Goal: Task Accomplishment & Management: Manage account settings

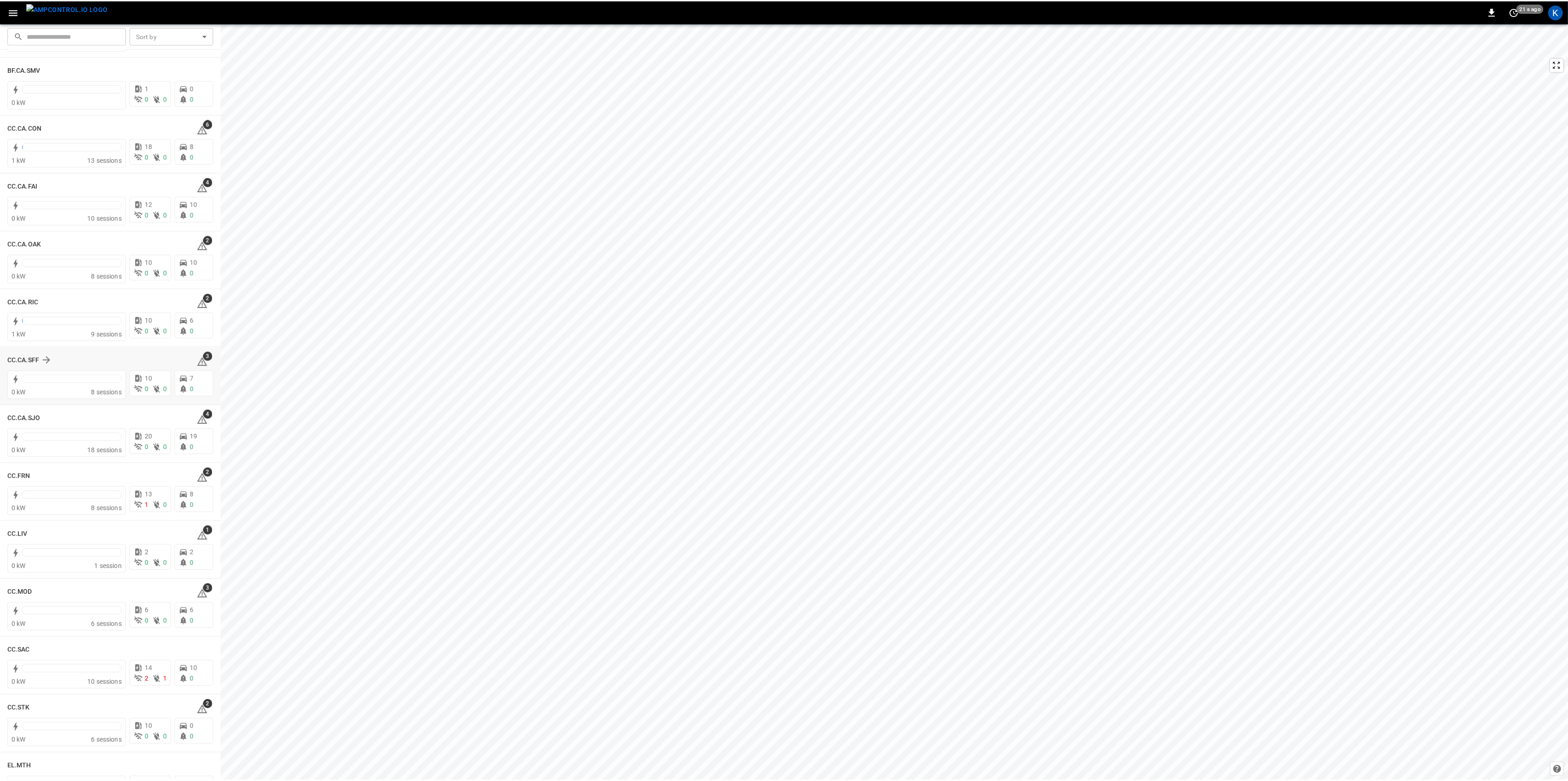
scroll to position [123, 0]
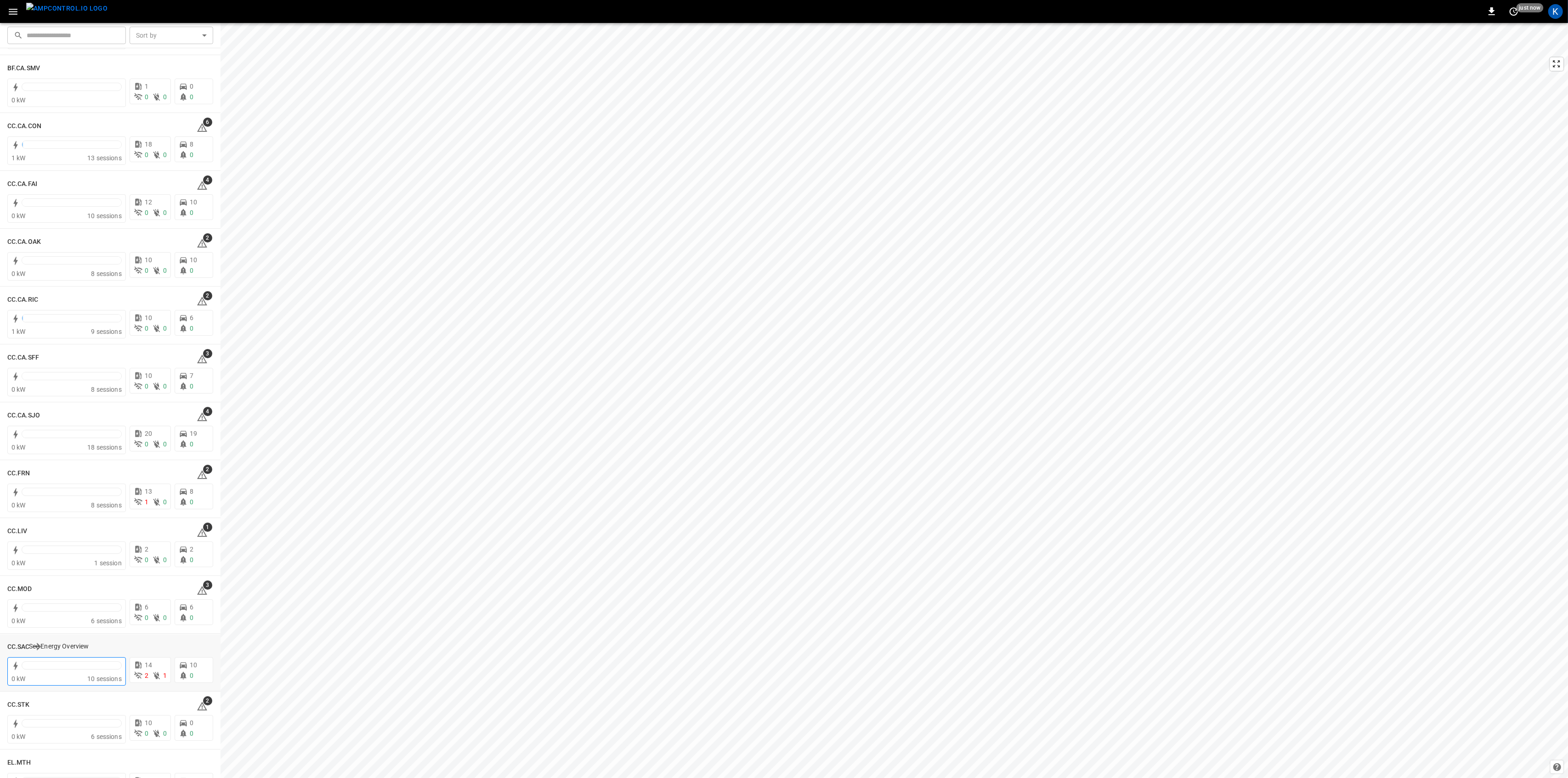
click at [78, 663] on div at bounding box center [71, 665] width 100 height 8
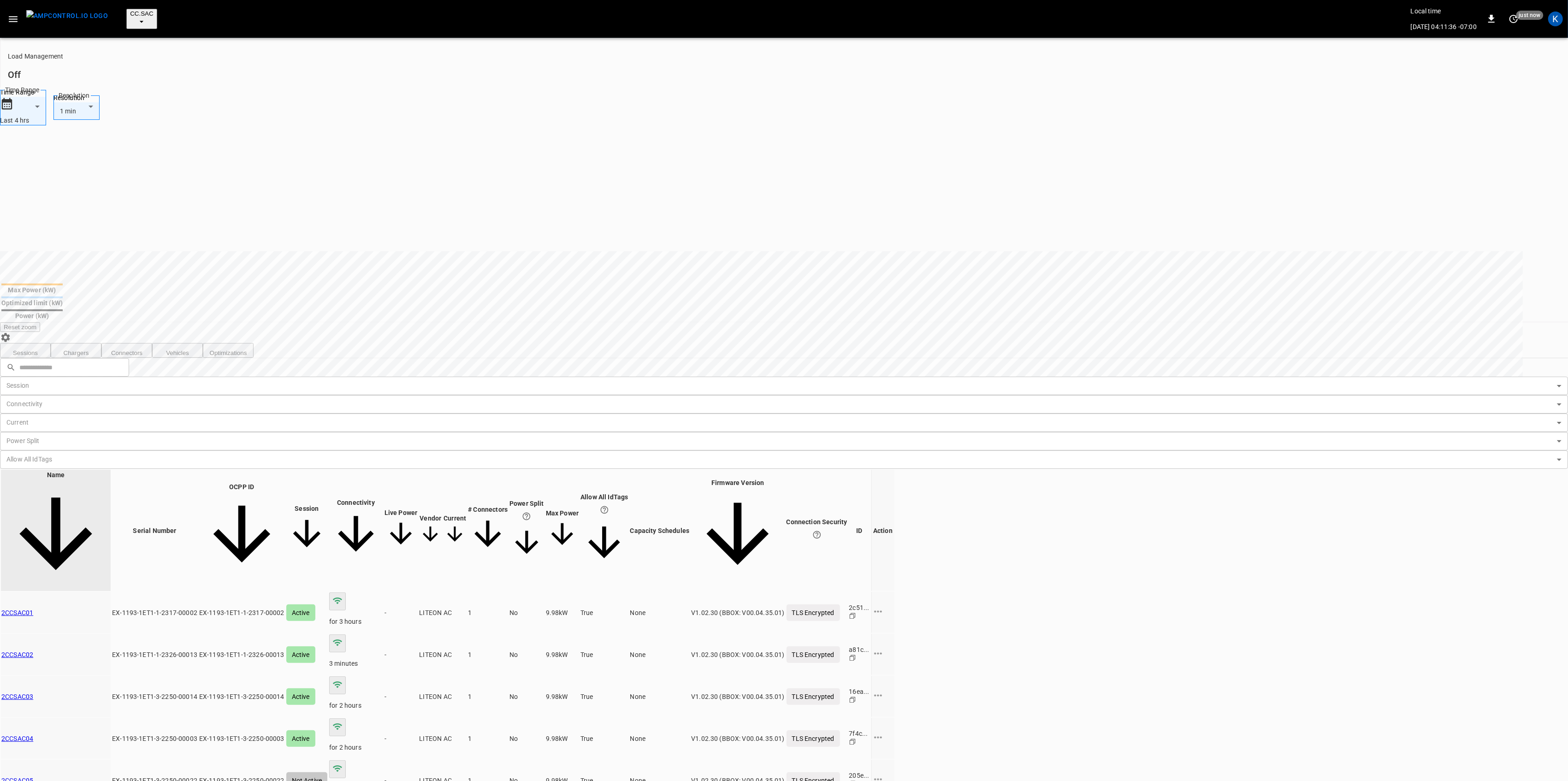
scroll to position [185, 0]
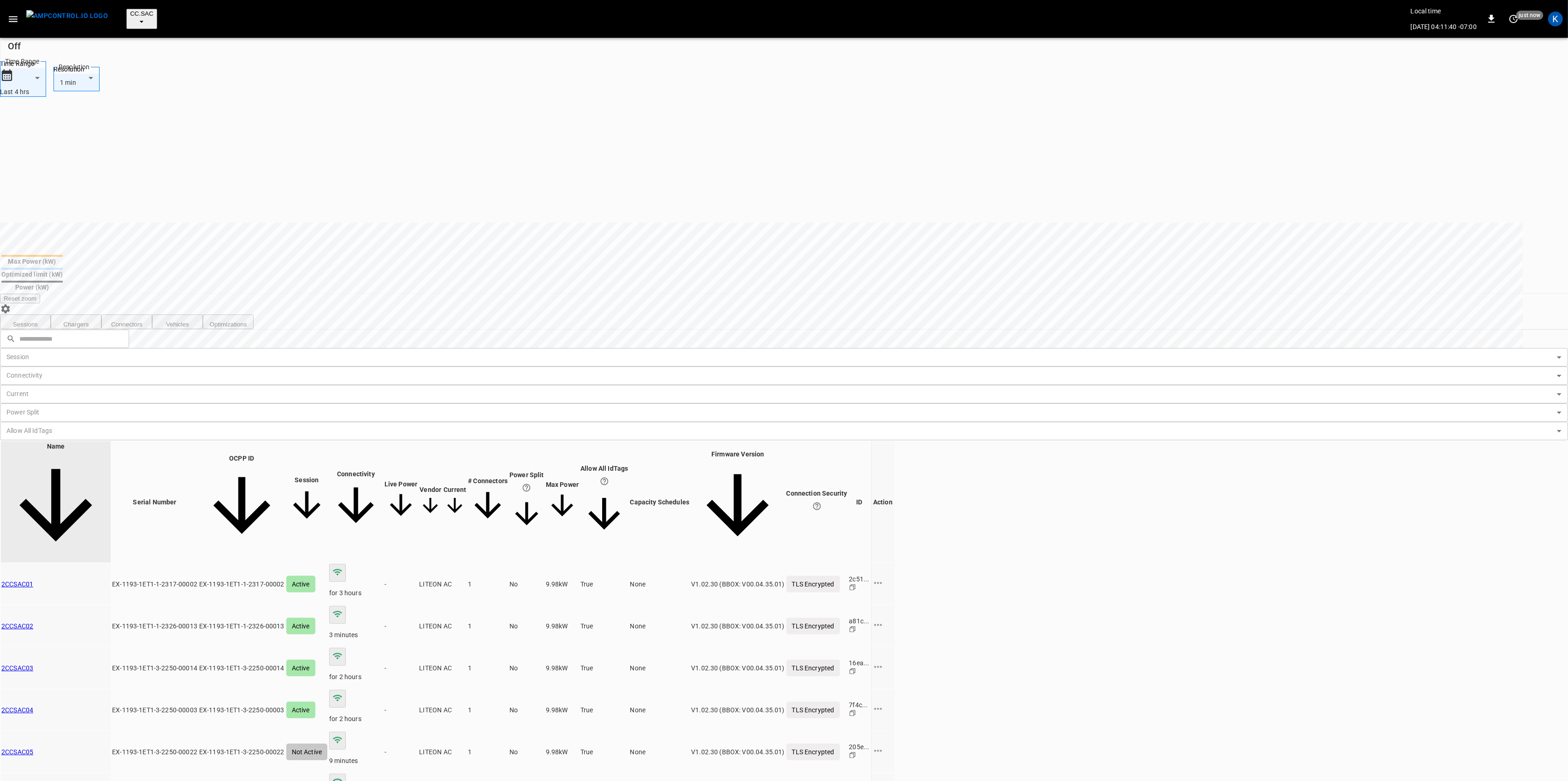
click at [33, 749] on link "2CCSAC05" at bounding box center [17, 752] width 32 height 7
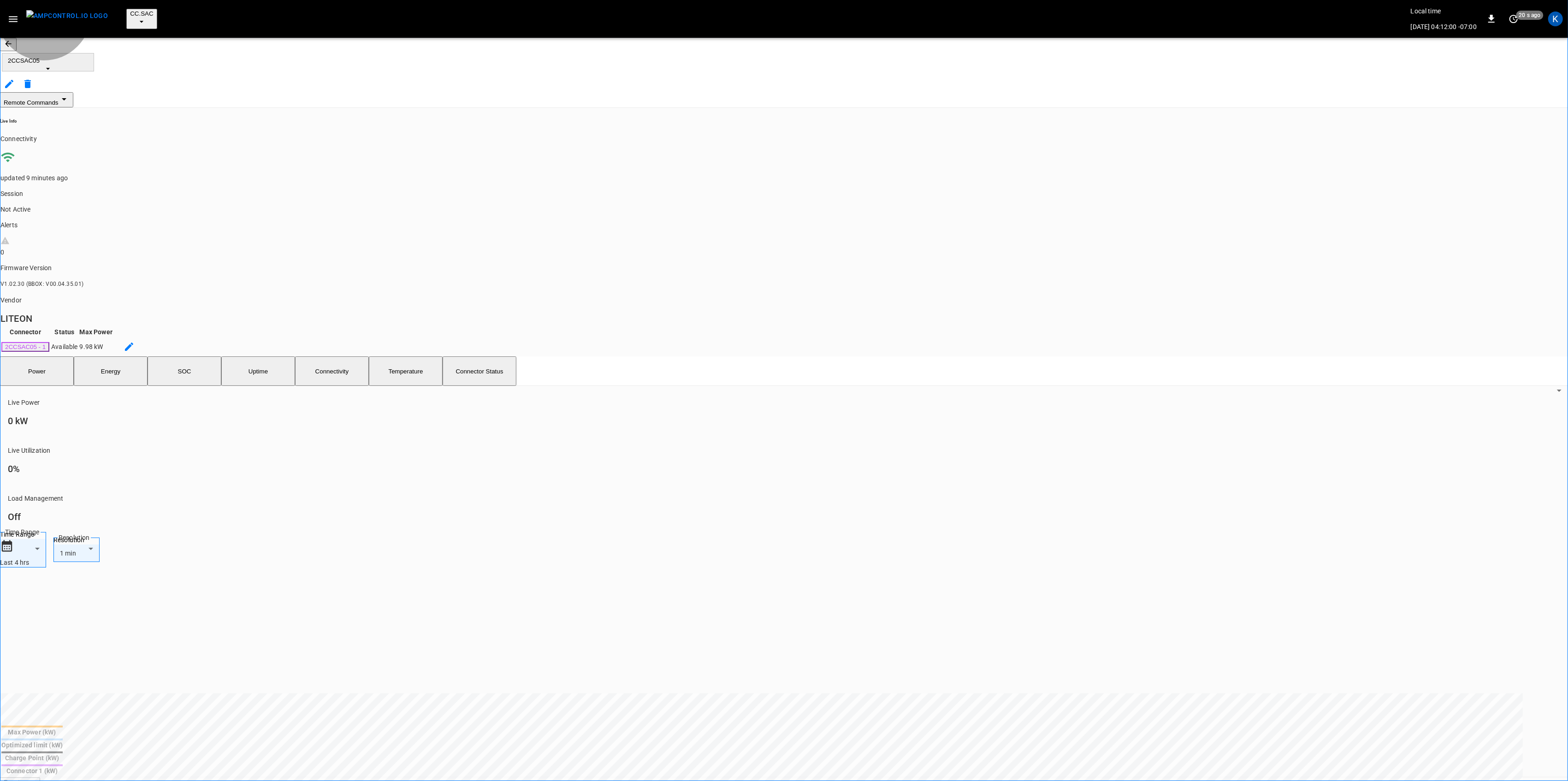
click at [351, 357] on button "Connectivity" at bounding box center [332, 371] width 74 height 30
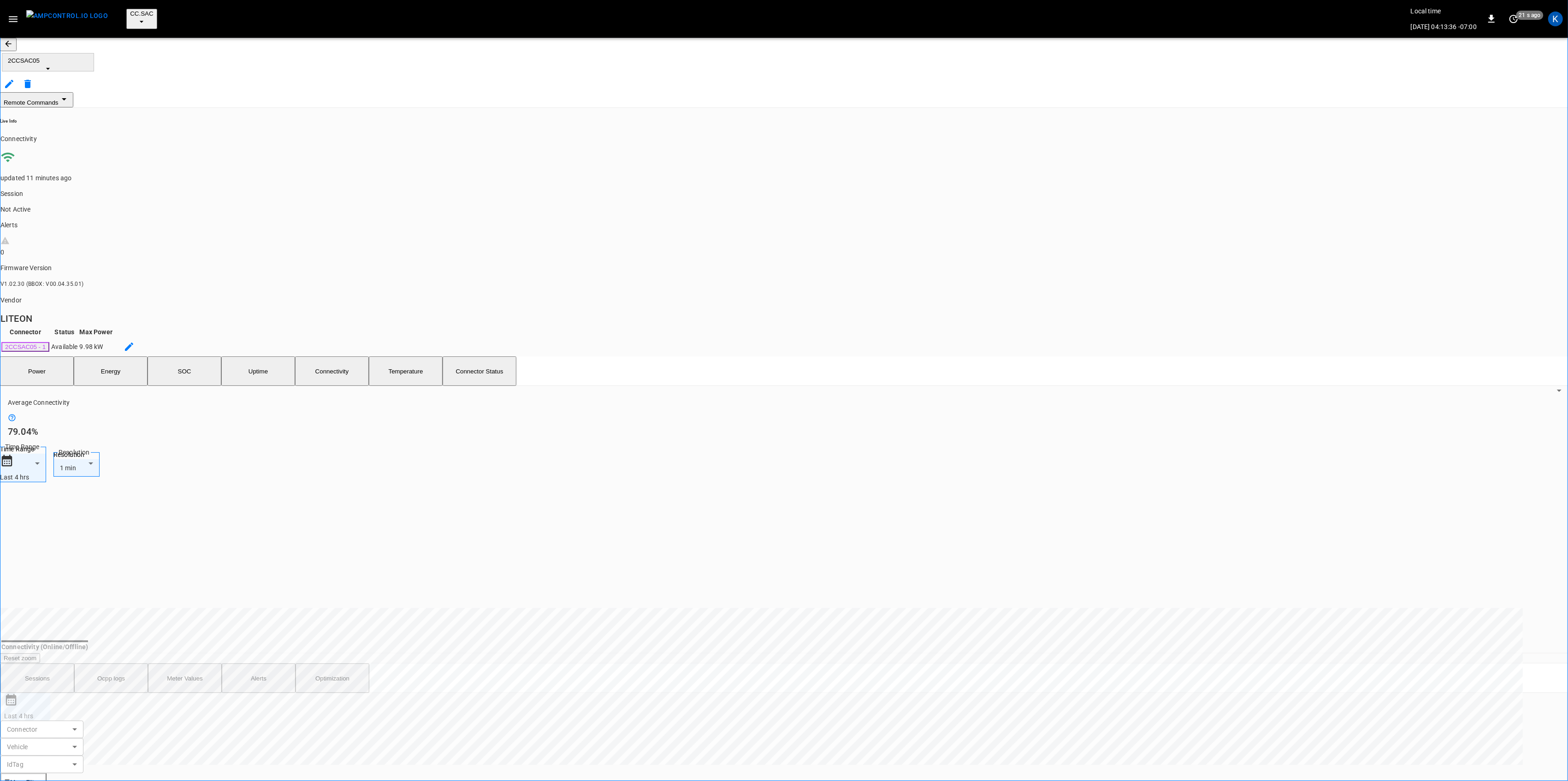
click at [16, 13] on icon "button" at bounding box center [13, 19] width 12 height 12
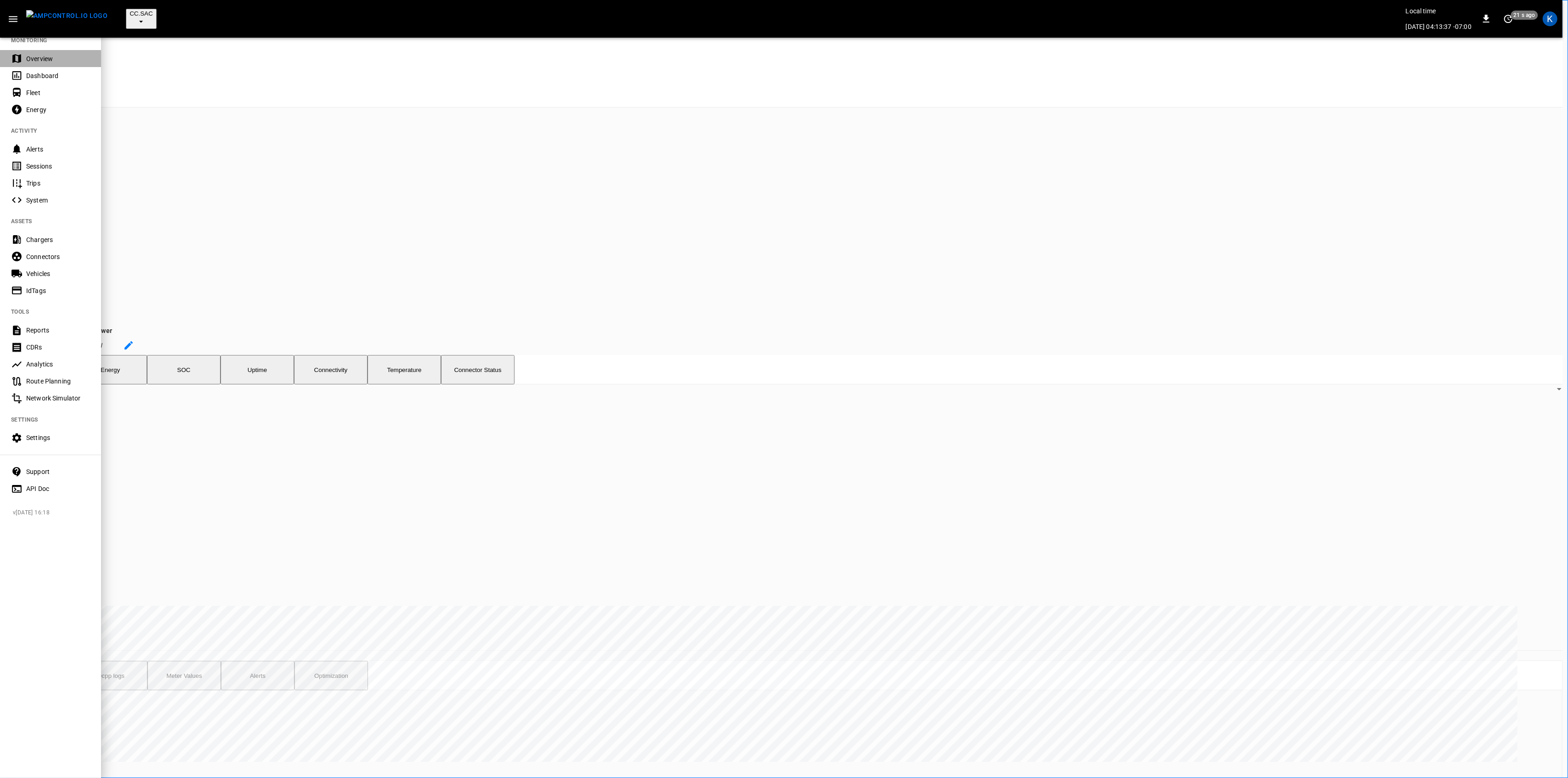
click at [32, 56] on div "Overview" at bounding box center [58, 59] width 64 height 9
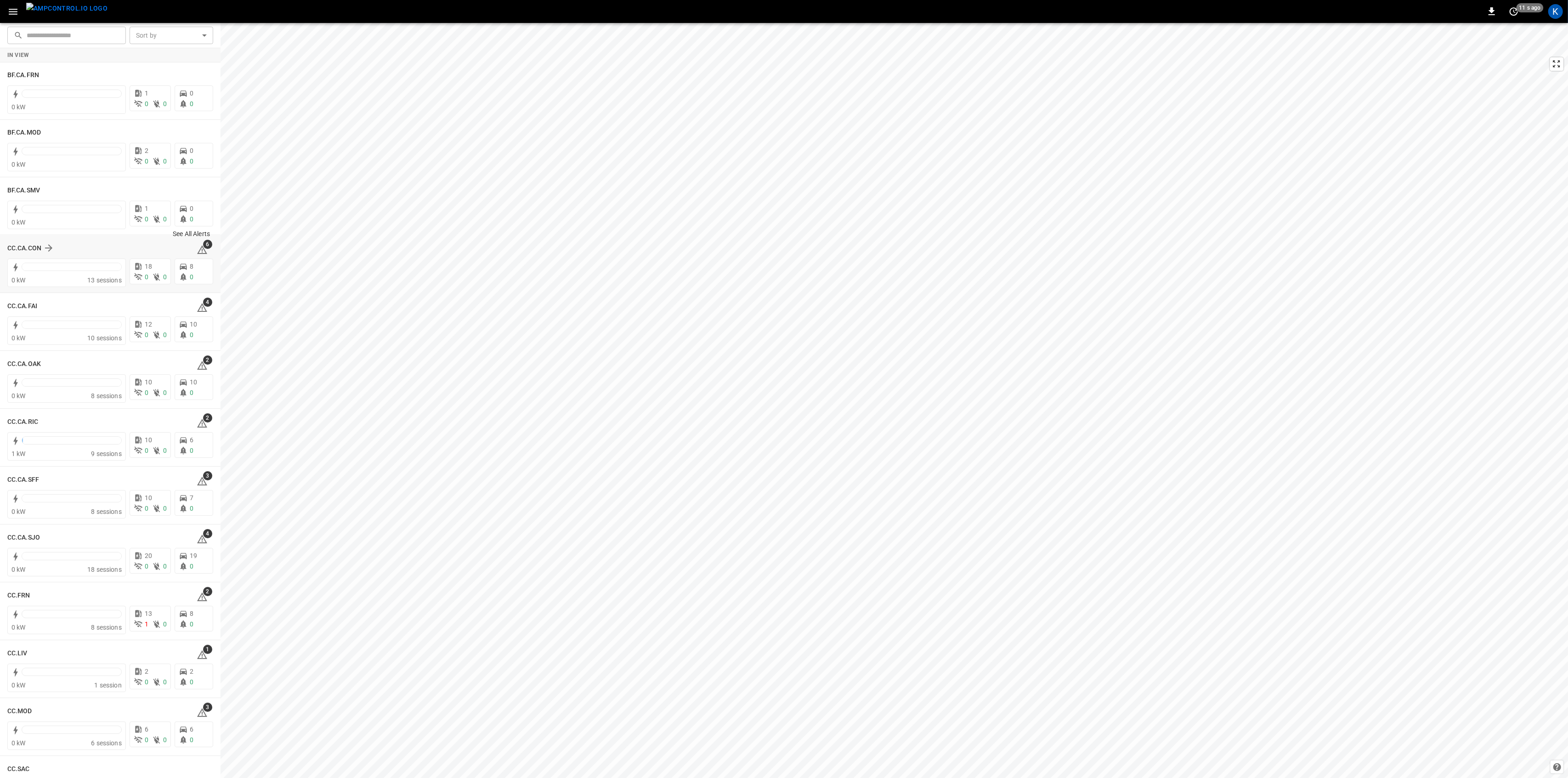
click at [199, 248] on icon at bounding box center [202, 249] width 11 height 11
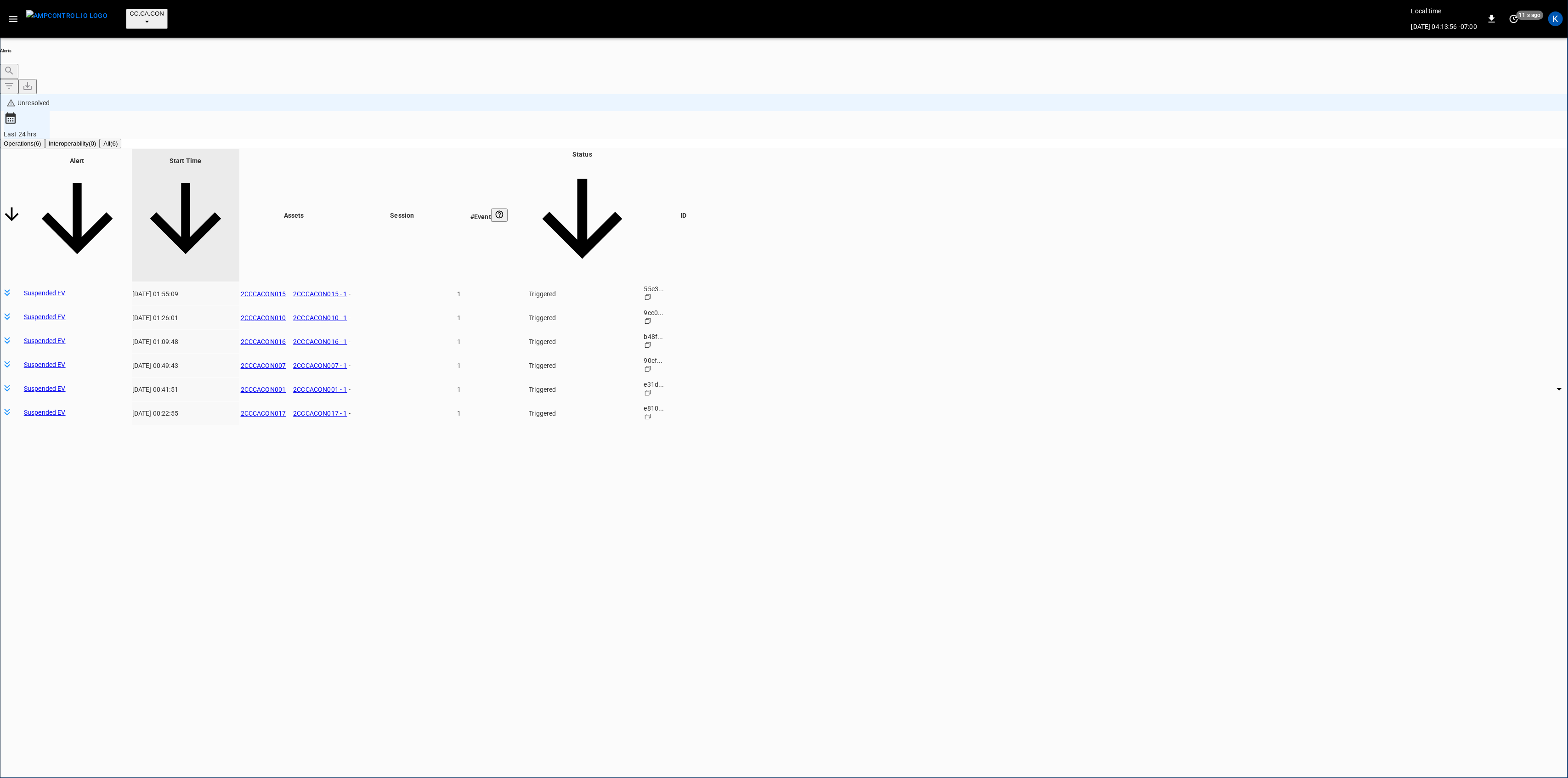
click at [1199, 261] on body "**********" at bounding box center [784, 427] width 1568 height 854
click at [1200, 285] on li "Resolved" at bounding box center [1194, 280] width 55 height 9
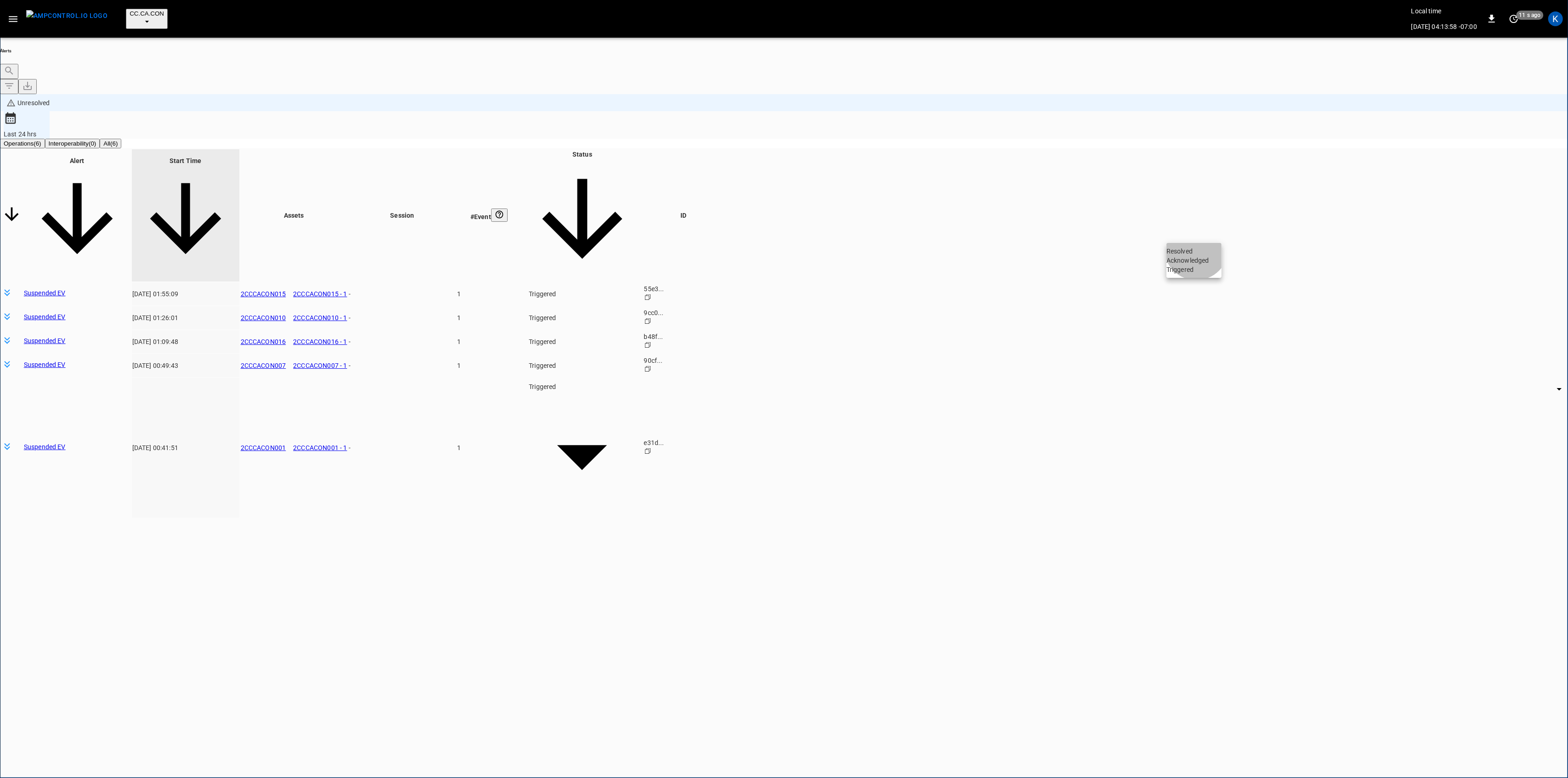
click at [1199, 254] on li "Resolved" at bounding box center [1194, 251] width 55 height 9
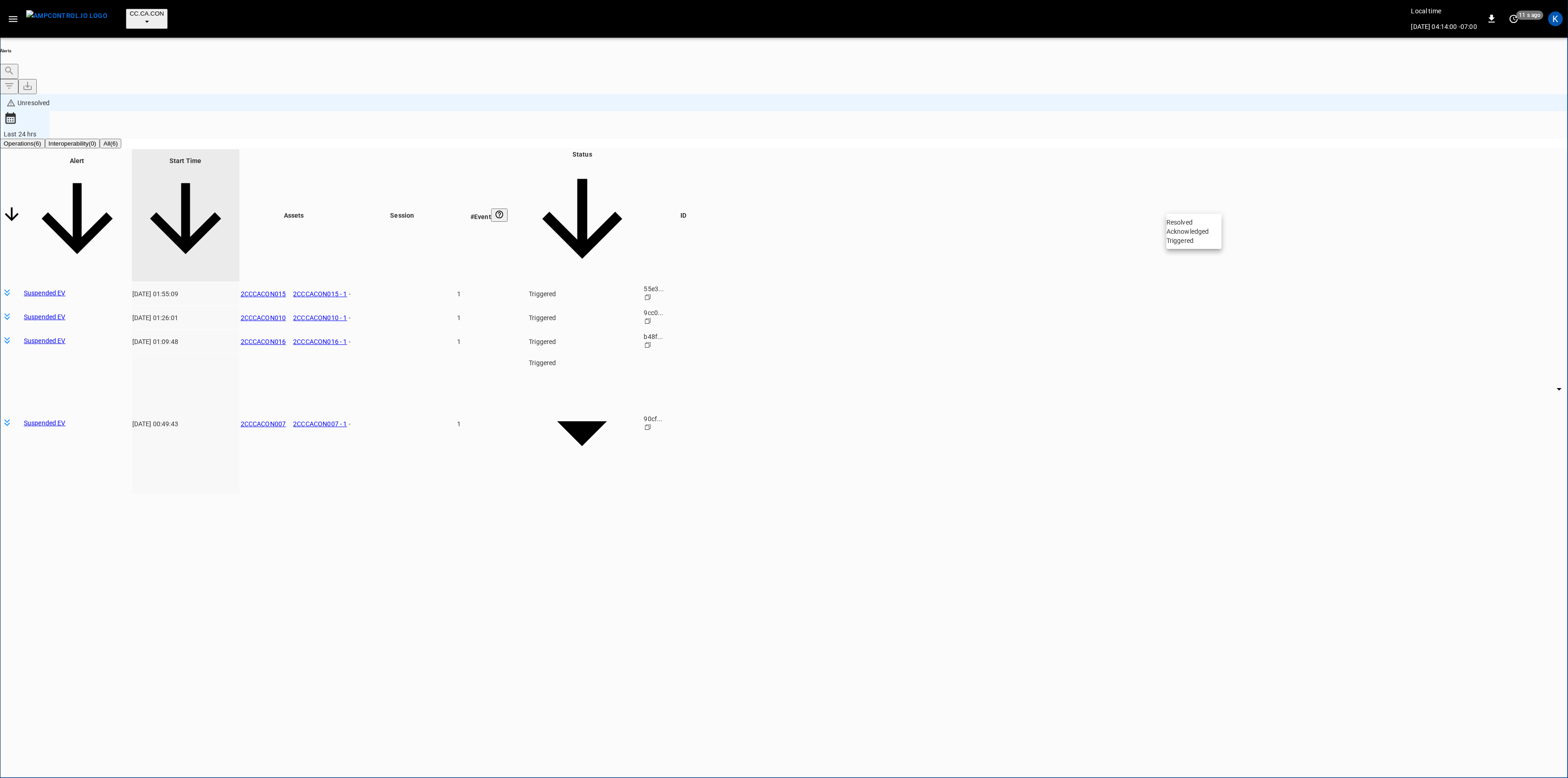
click at [1201, 223] on li "Resolved" at bounding box center [1194, 222] width 55 height 9
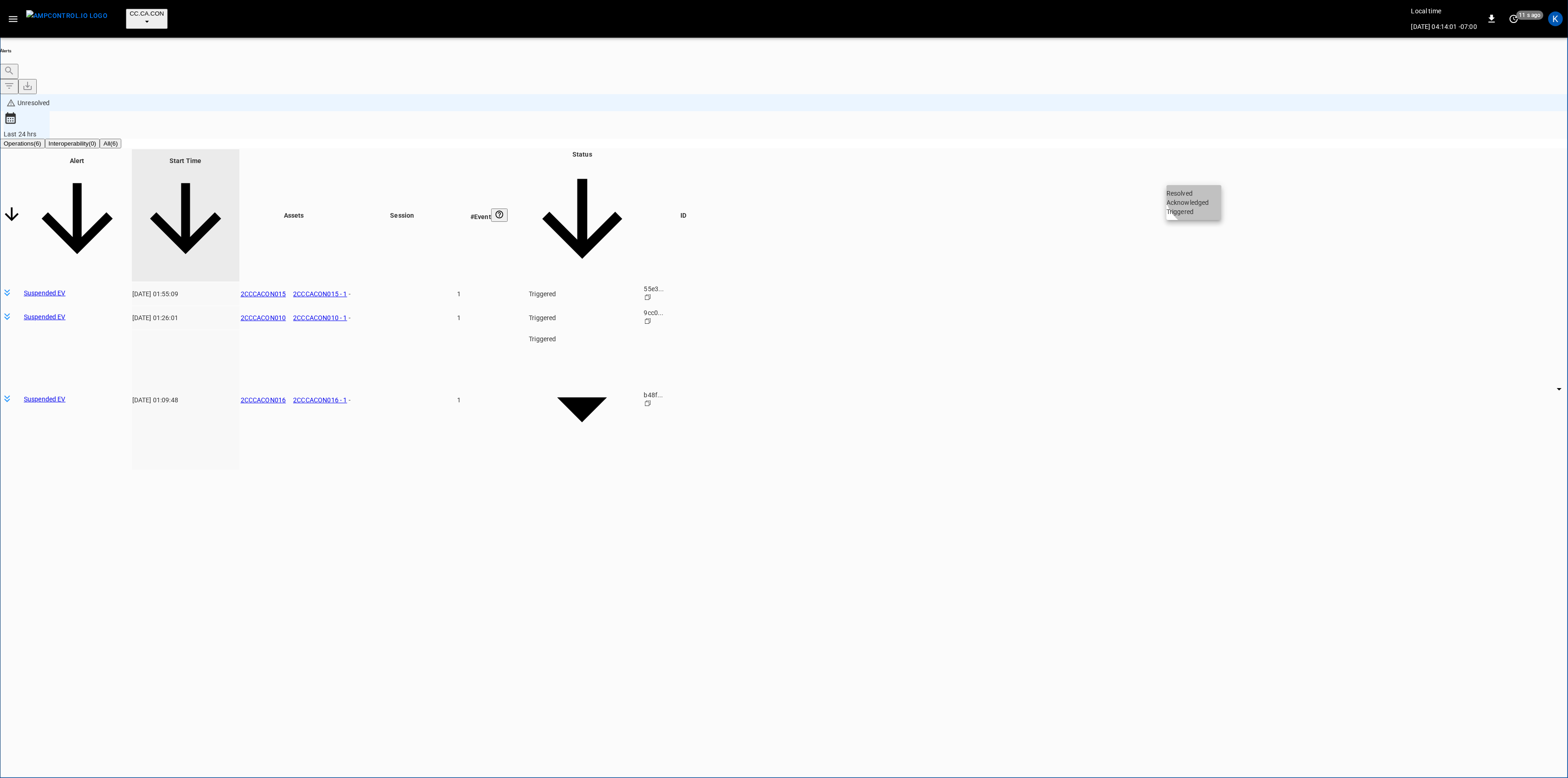
click at [1205, 196] on li "Resolved" at bounding box center [1194, 193] width 55 height 9
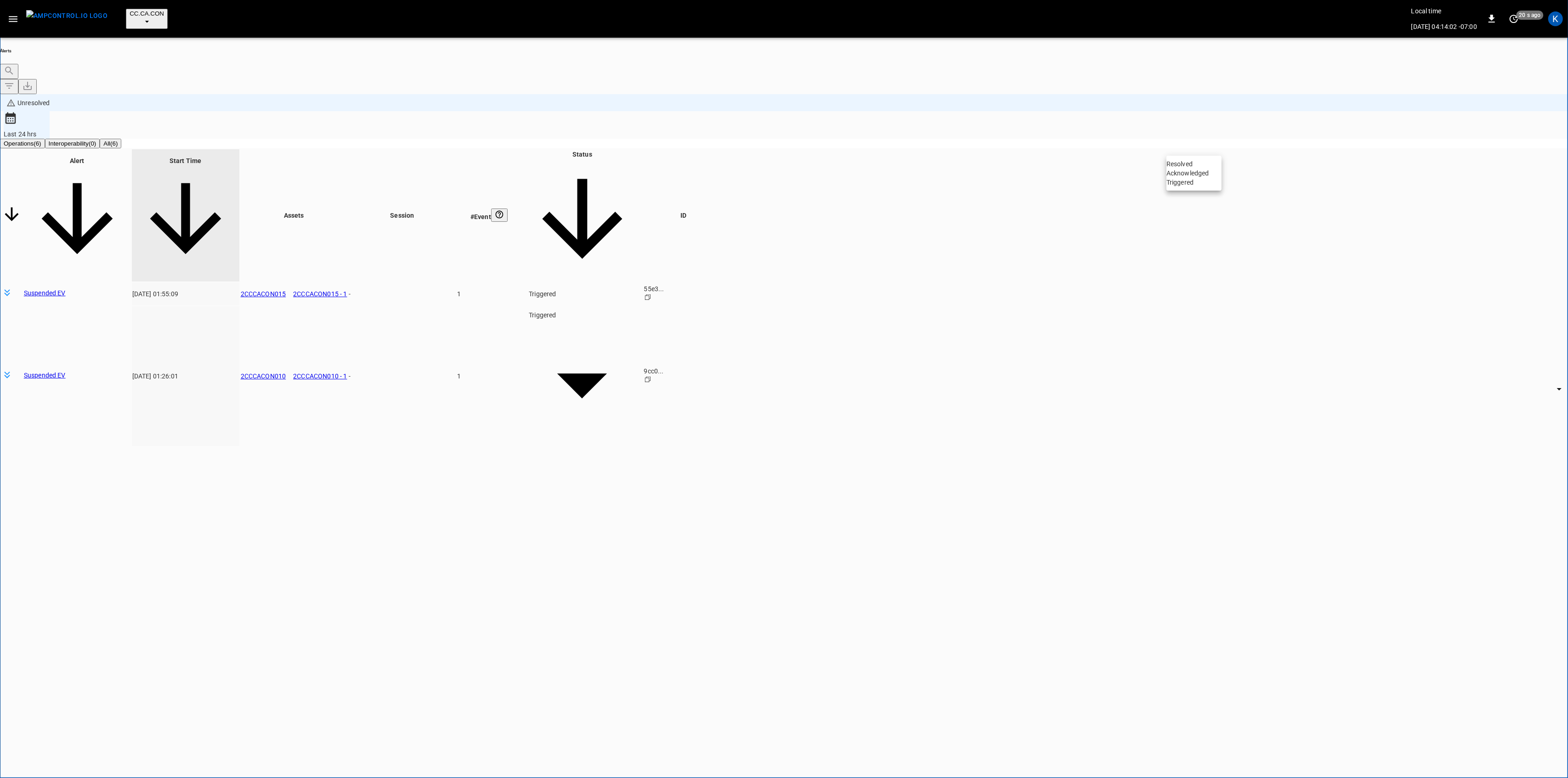
click at [1198, 167] on li "Resolved" at bounding box center [1194, 164] width 55 height 9
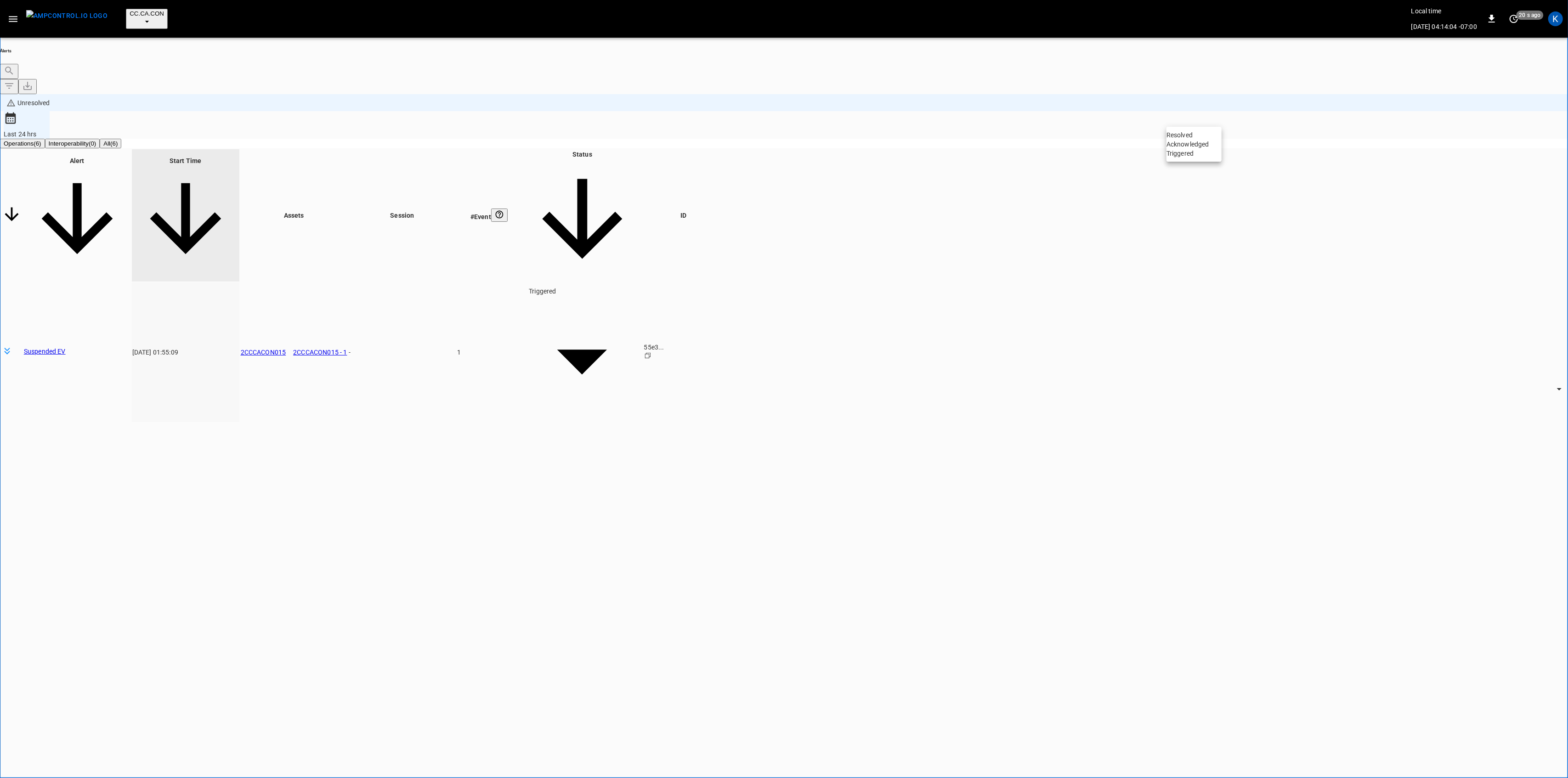
click at [1188, 140] on li "Resolved" at bounding box center [1194, 135] width 55 height 9
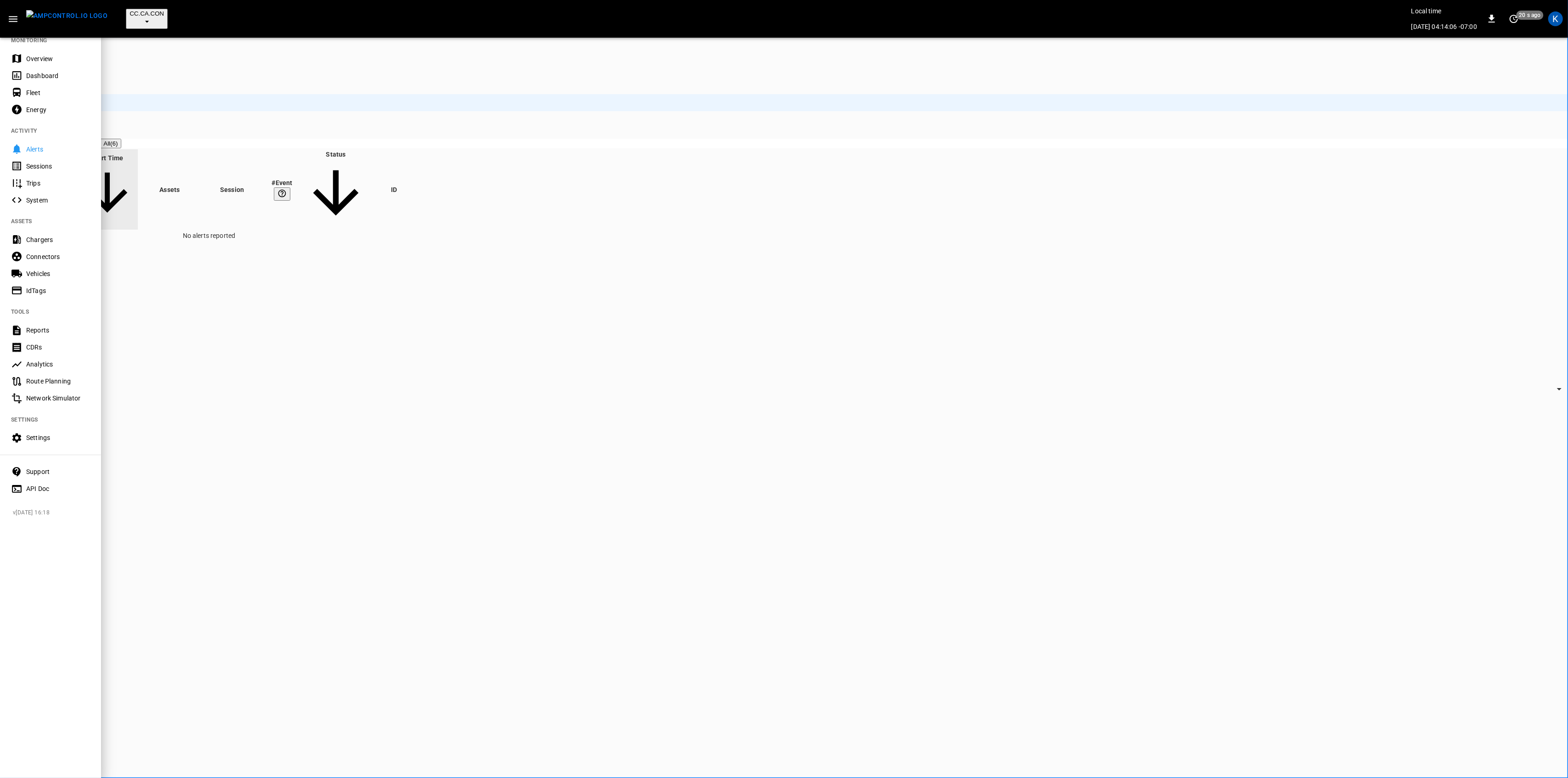
click at [40, 56] on div "Overview" at bounding box center [58, 59] width 64 height 9
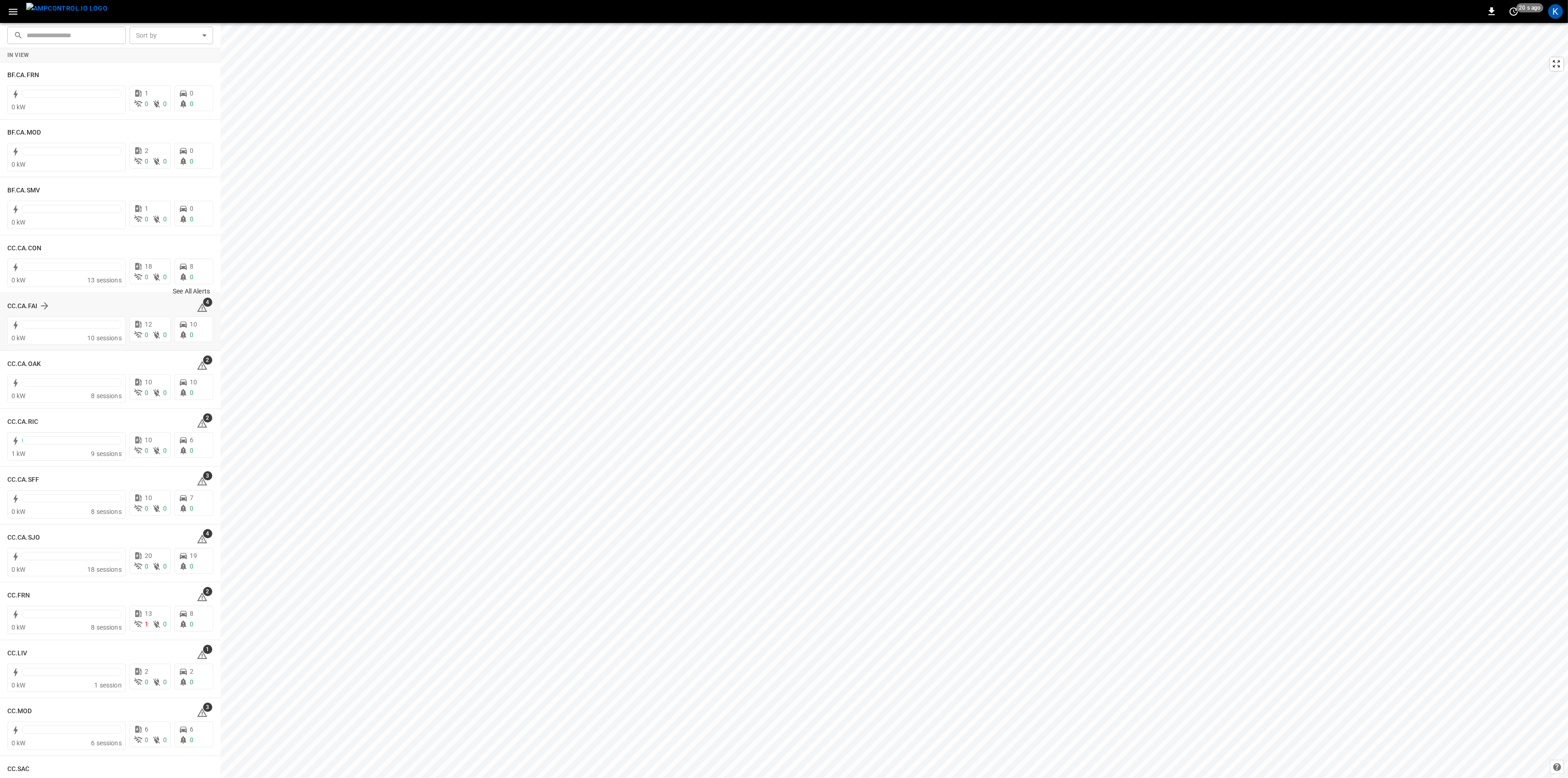
click at [203, 305] on span "4" at bounding box center [207, 302] width 9 height 9
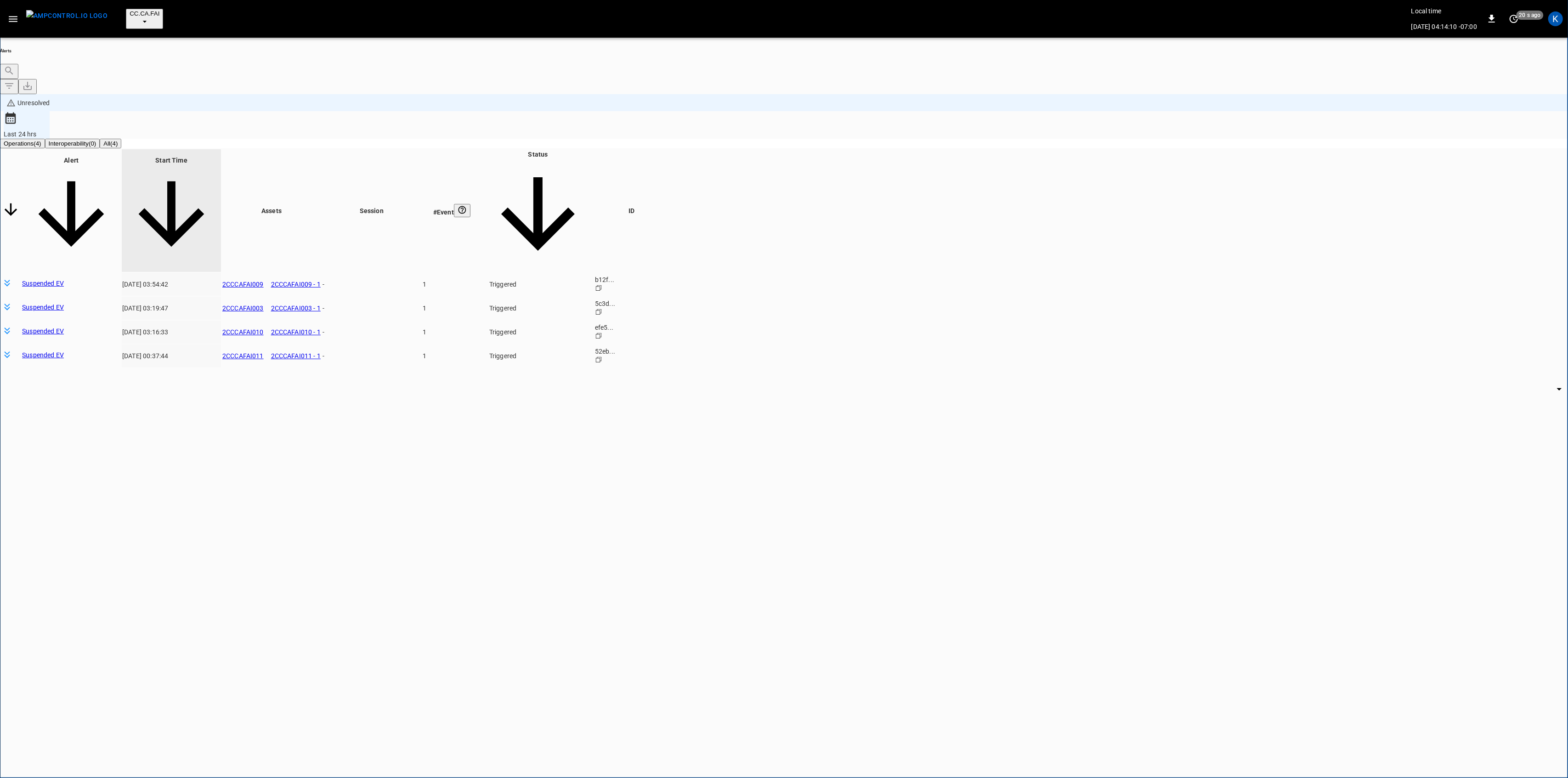
click at [1200, 212] on body "**********" at bounding box center [784, 427] width 1568 height 854
click at [1200, 227] on li "Resolved" at bounding box center [1194, 222] width 55 height 9
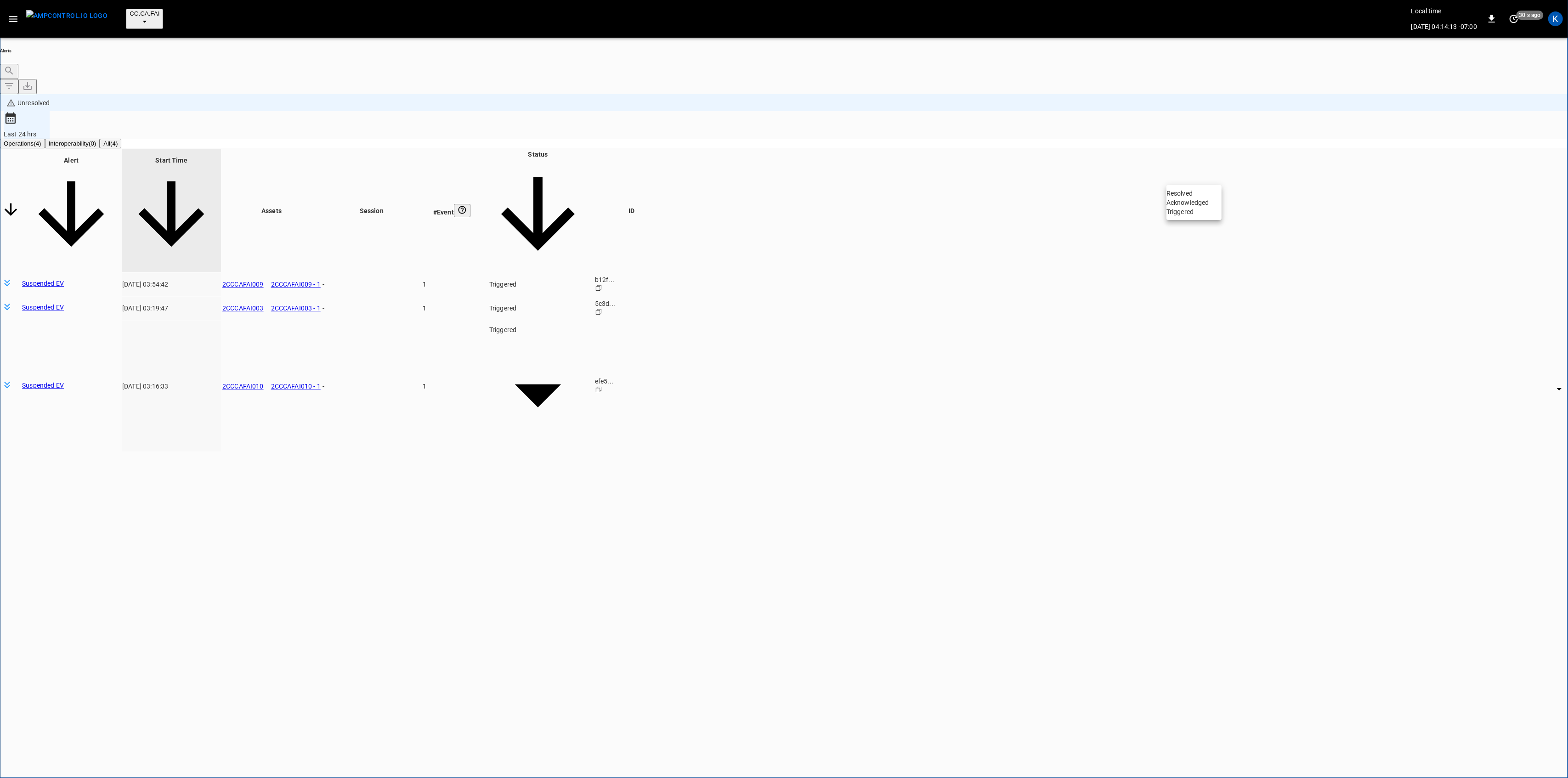
click at [1201, 197] on li "Resolved" at bounding box center [1194, 193] width 55 height 9
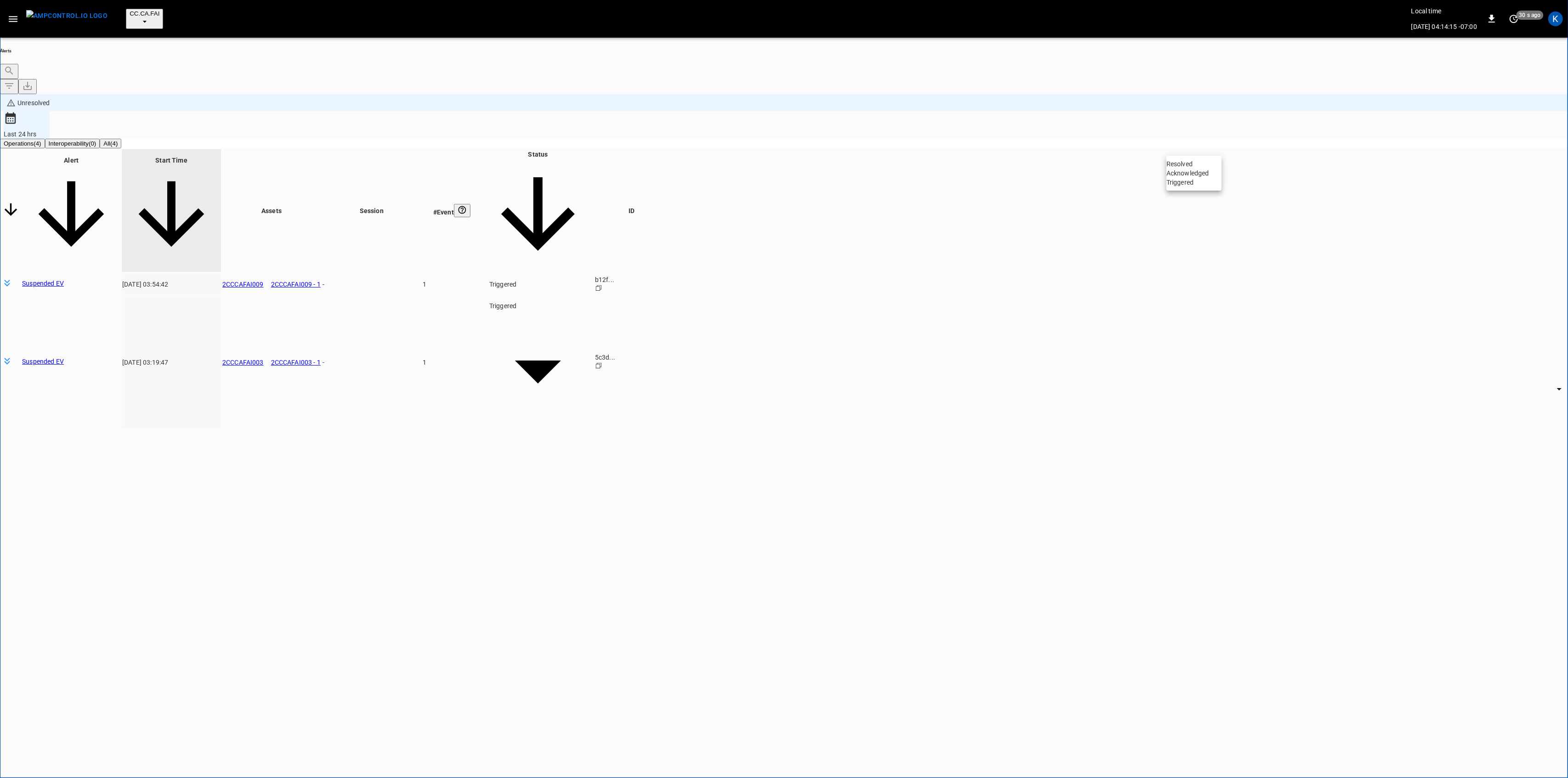
click at [1197, 163] on li "Resolved" at bounding box center [1194, 164] width 55 height 9
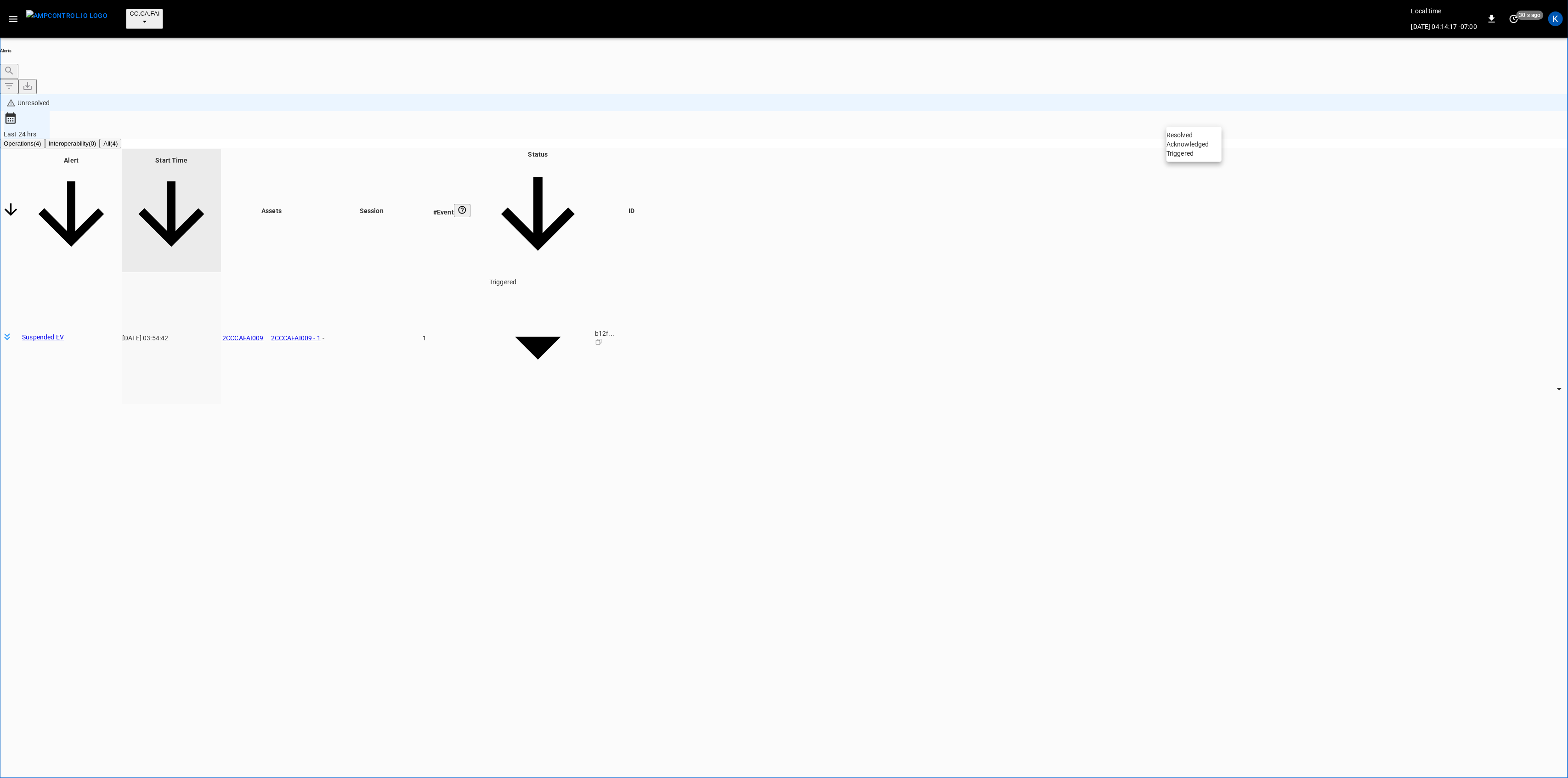
click at [1186, 111] on body "**********" at bounding box center [784, 427] width 1568 height 854
click at [1186, 140] on li "Resolved" at bounding box center [1194, 135] width 55 height 9
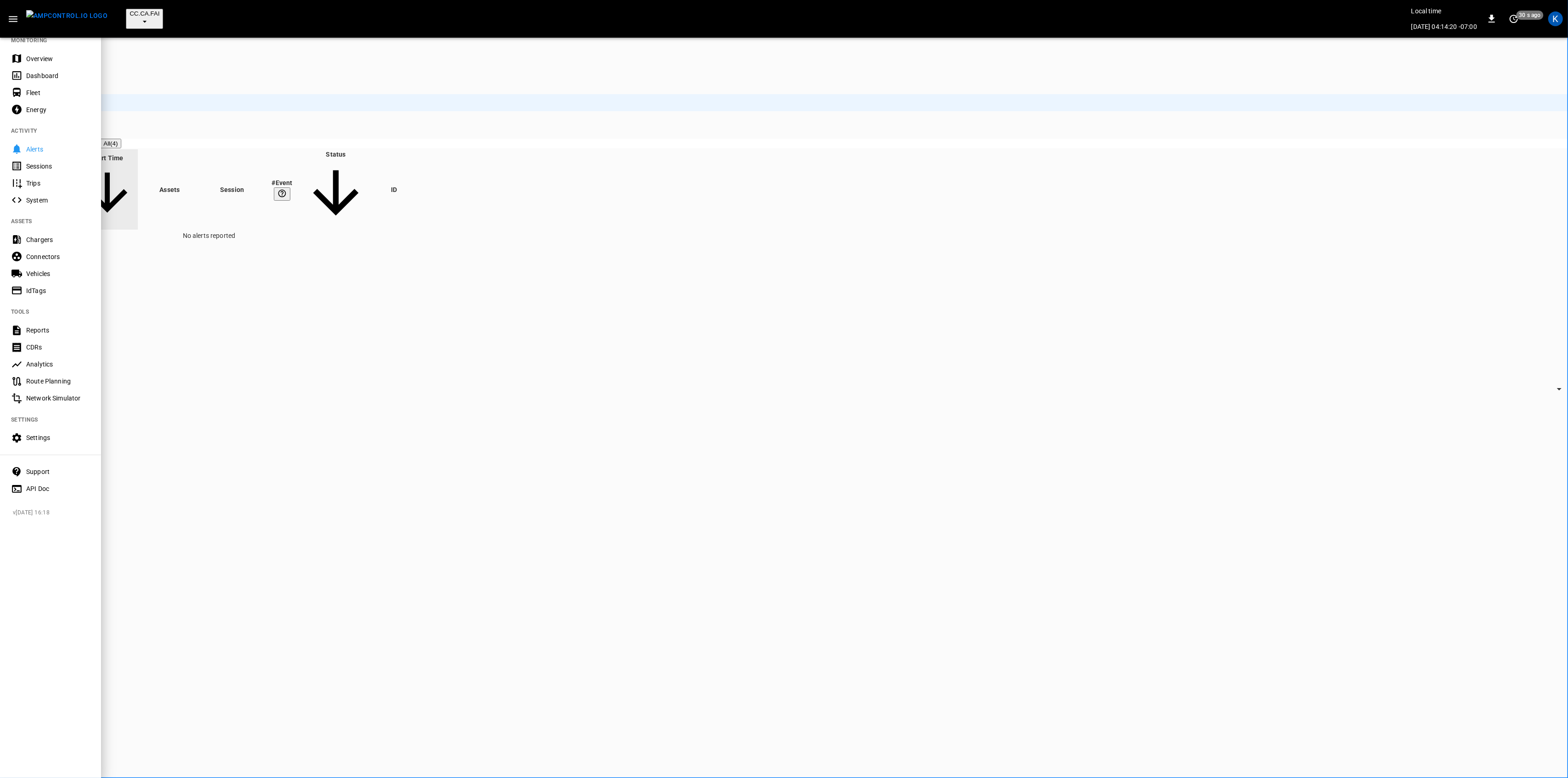
click at [42, 56] on div "Overview" at bounding box center [58, 59] width 64 height 9
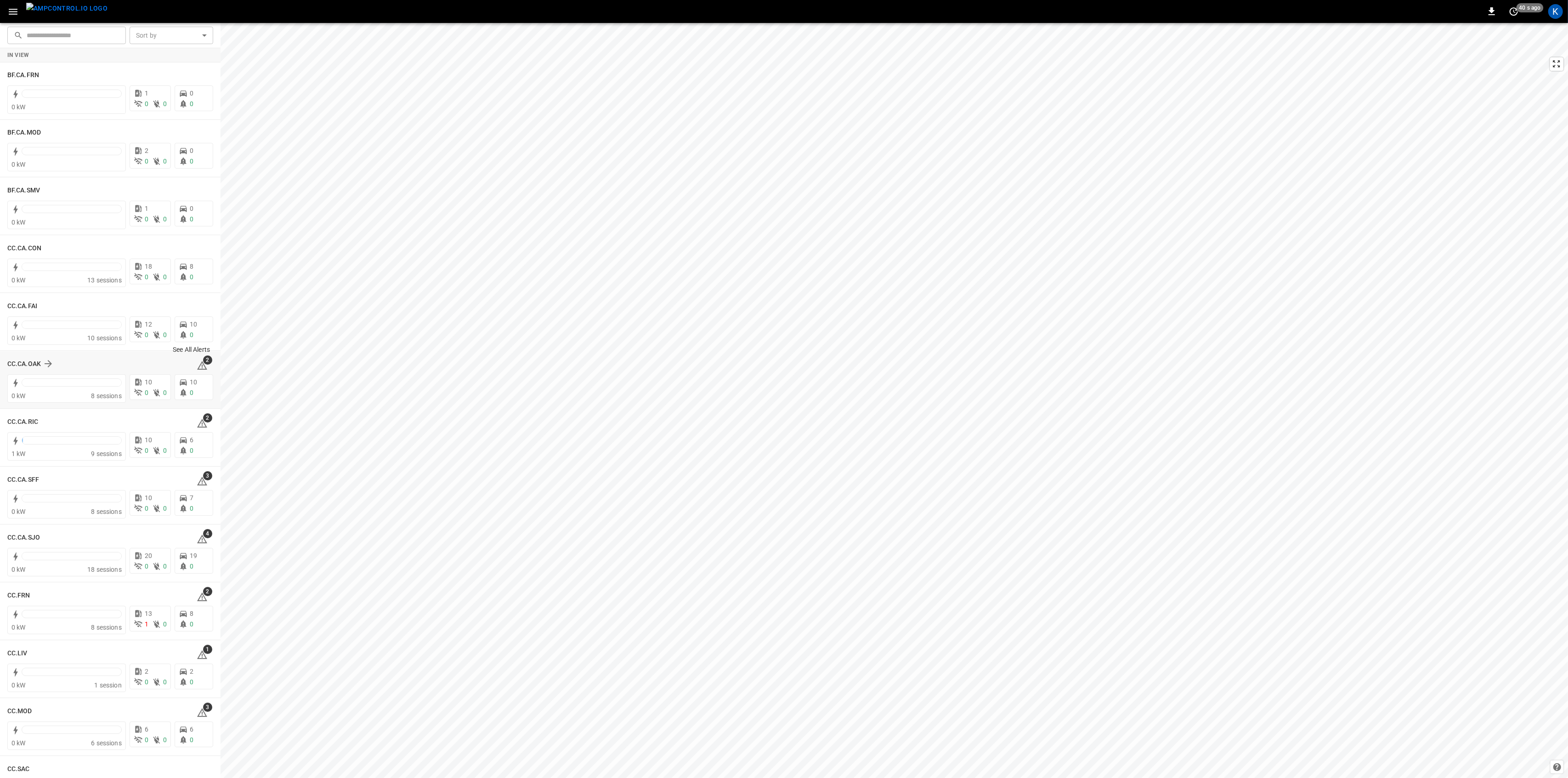
click at [203, 364] on span "2" at bounding box center [207, 360] width 9 height 9
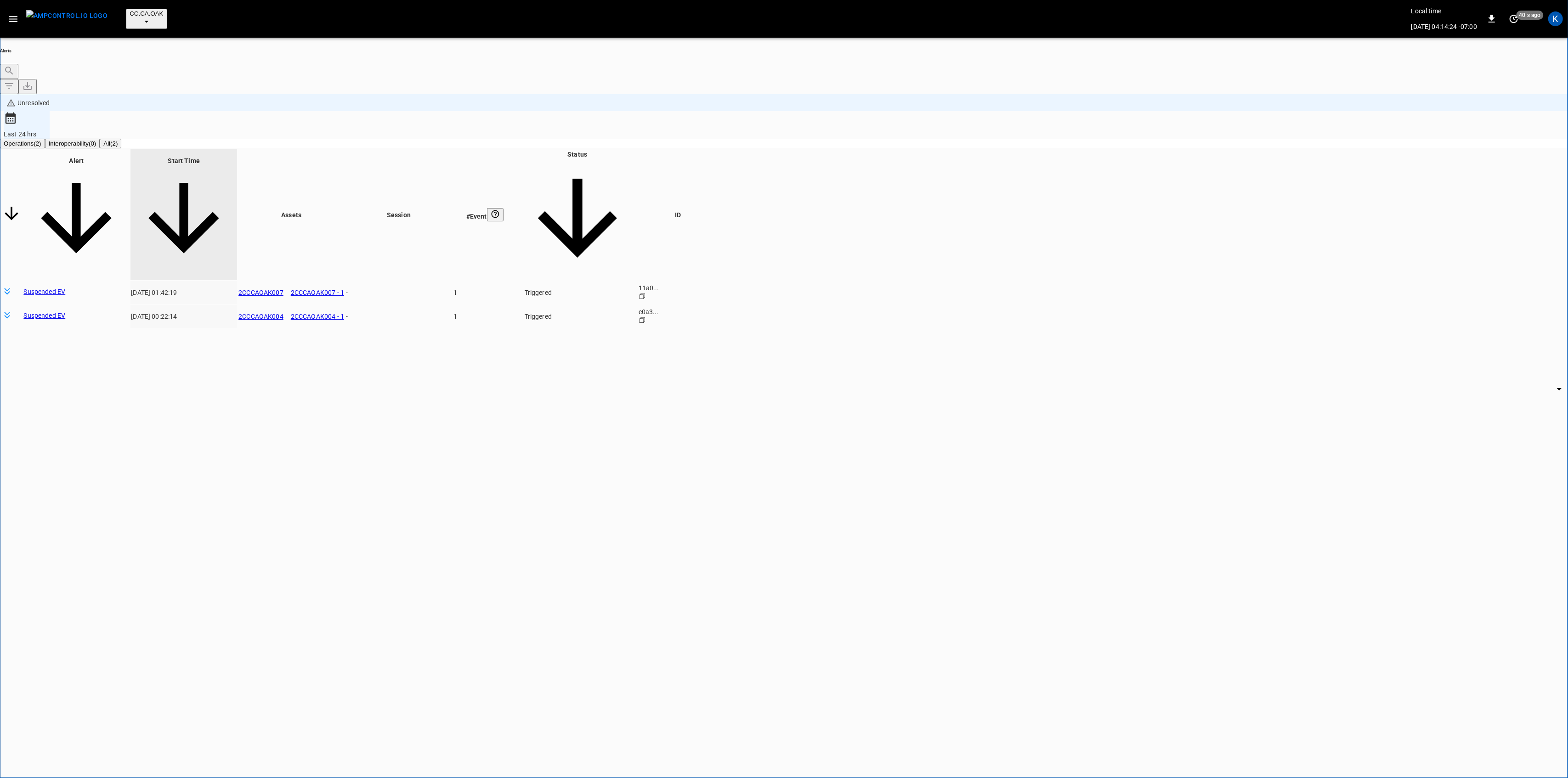
click at [1202, 155] on body "**********" at bounding box center [784, 427] width 1568 height 854
click at [1195, 163] on li "Resolved" at bounding box center [1194, 164] width 55 height 9
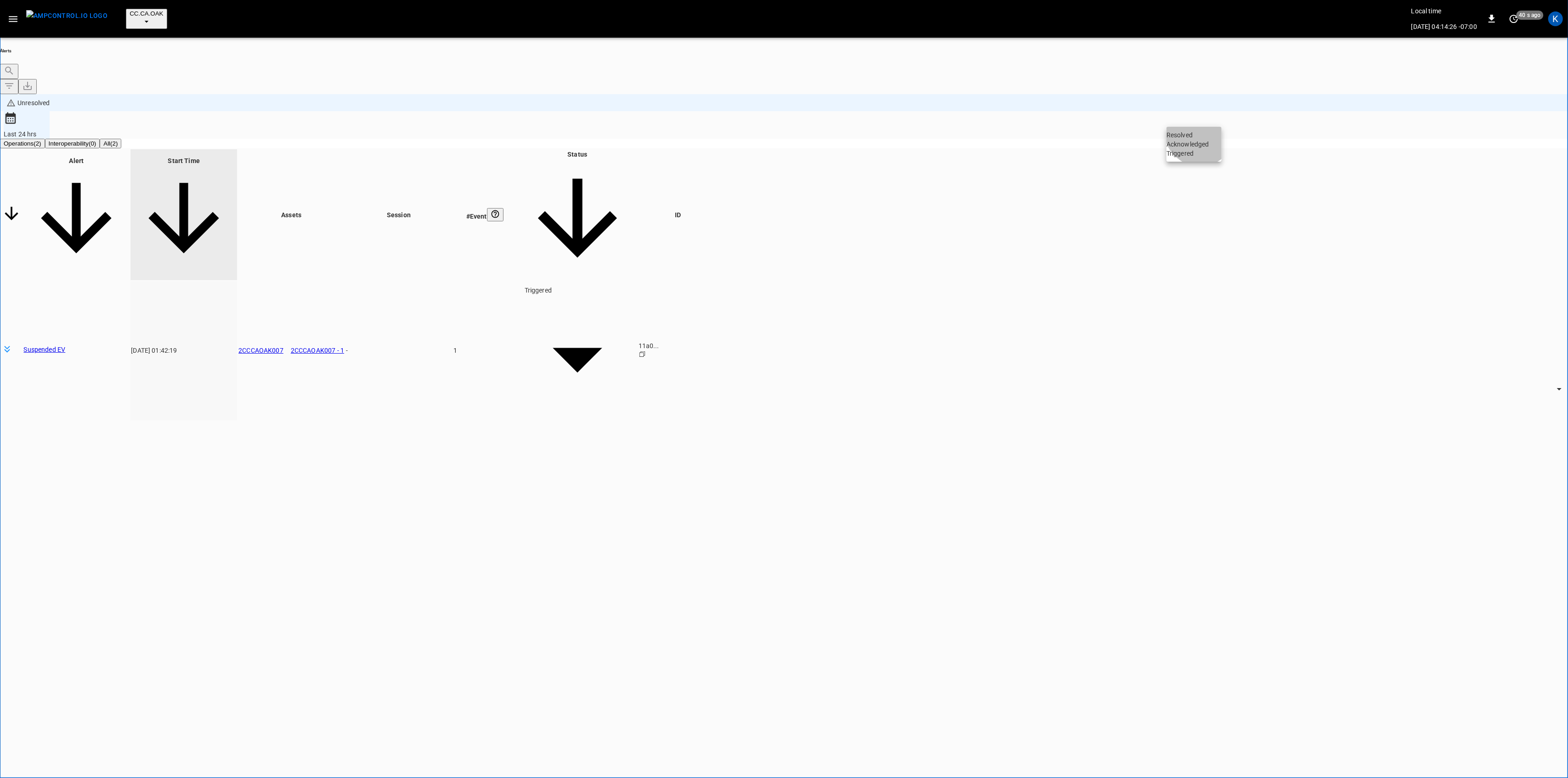
click at [1202, 138] on li "Resolved" at bounding box center [1194, 135] width 55 height 9
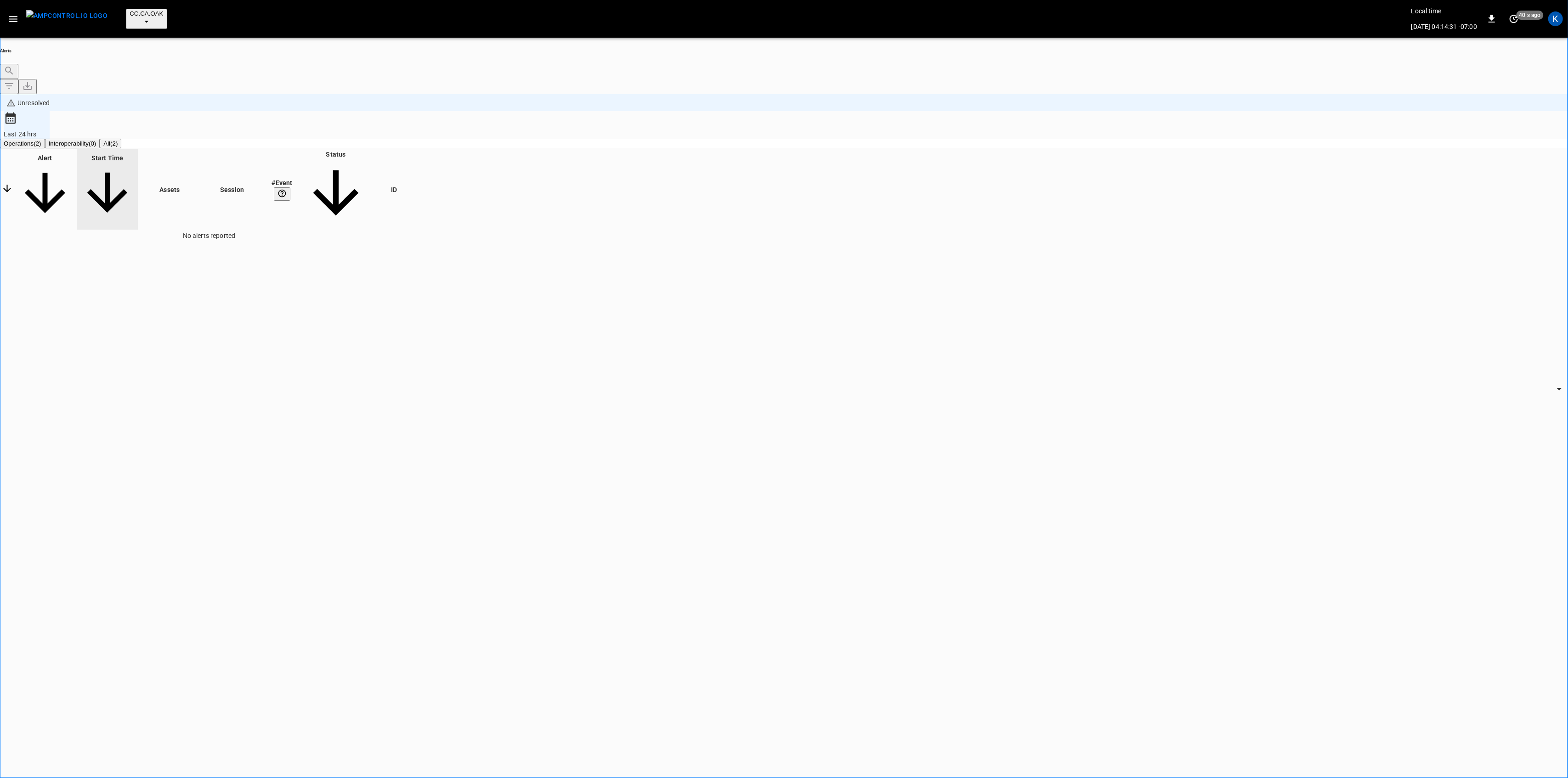
click at [17, 13] on icon "button" at bounding box center [13, 19] width 12 height 12
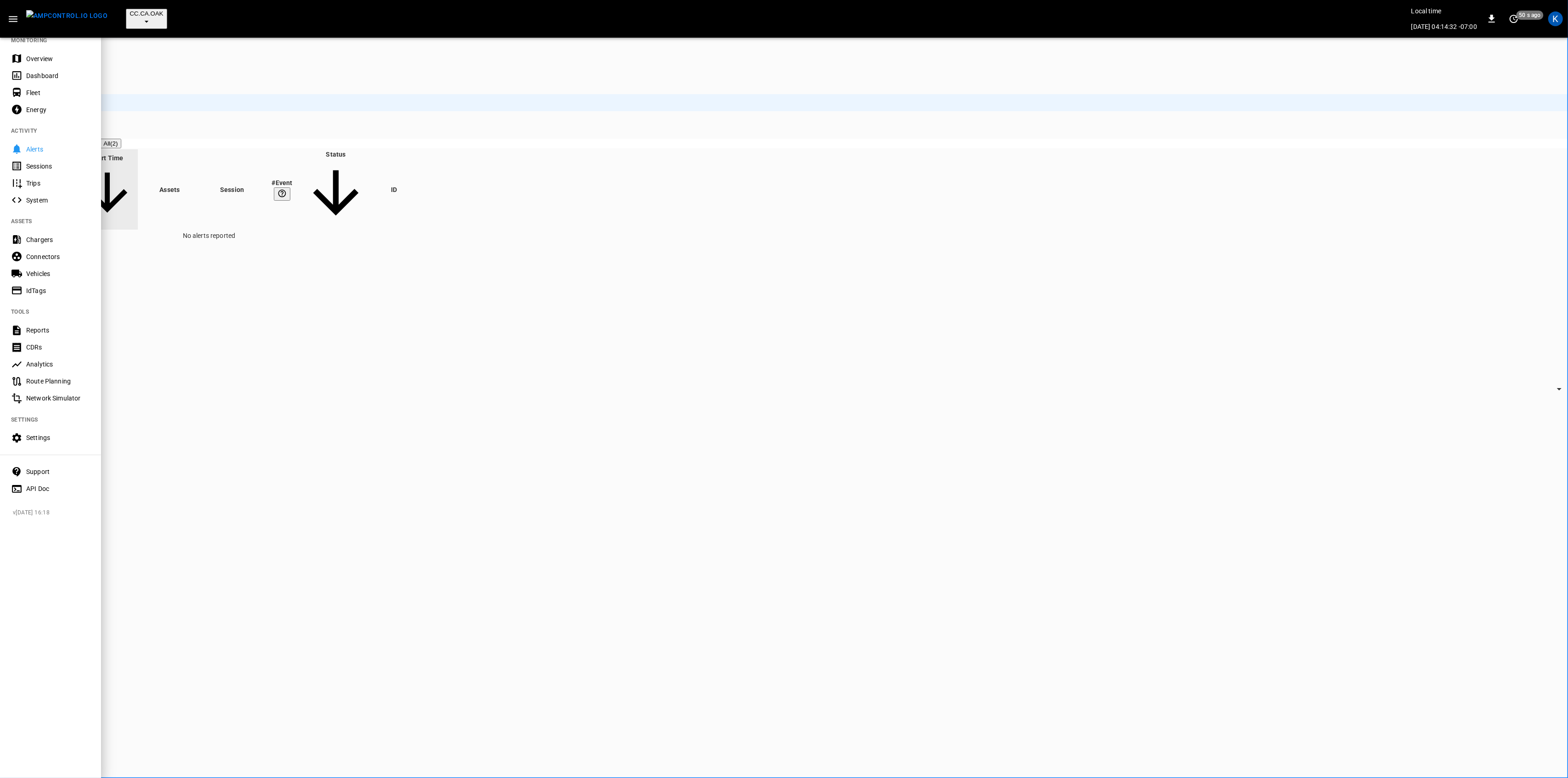
click at [40, 52] on div "Overview" at bounding box center [50, 58] width 101 height 17
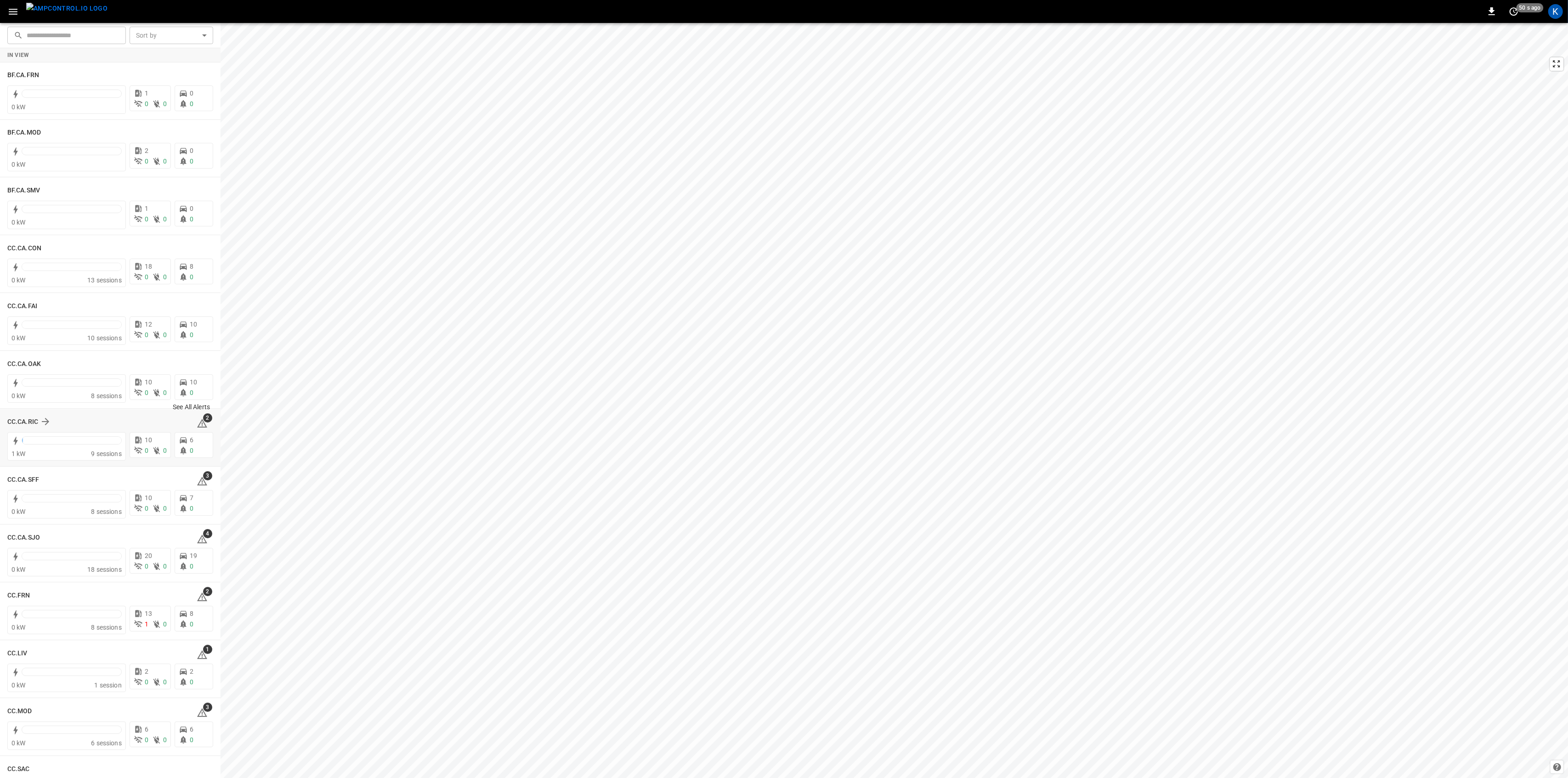
click at [203, 421] on span "2" at bounding box center [207, 418] width 9 height 9
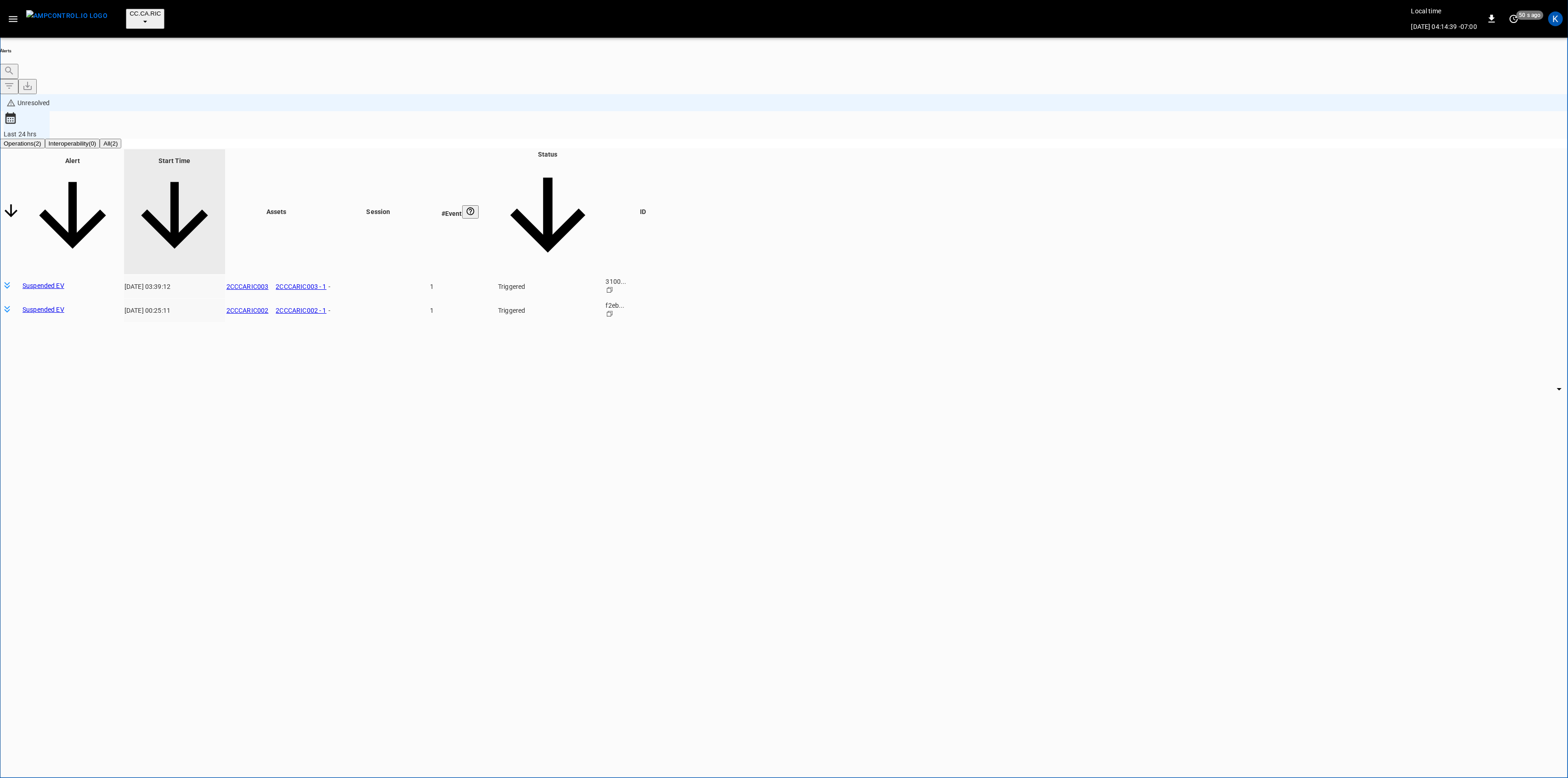
click at [1180, 151] on body "**********" at bounding box center [784, 427] width 1568 height 854
click at [1194, 168] on li "Resolved" at bounding box center [1194, 164] width 55 height 9
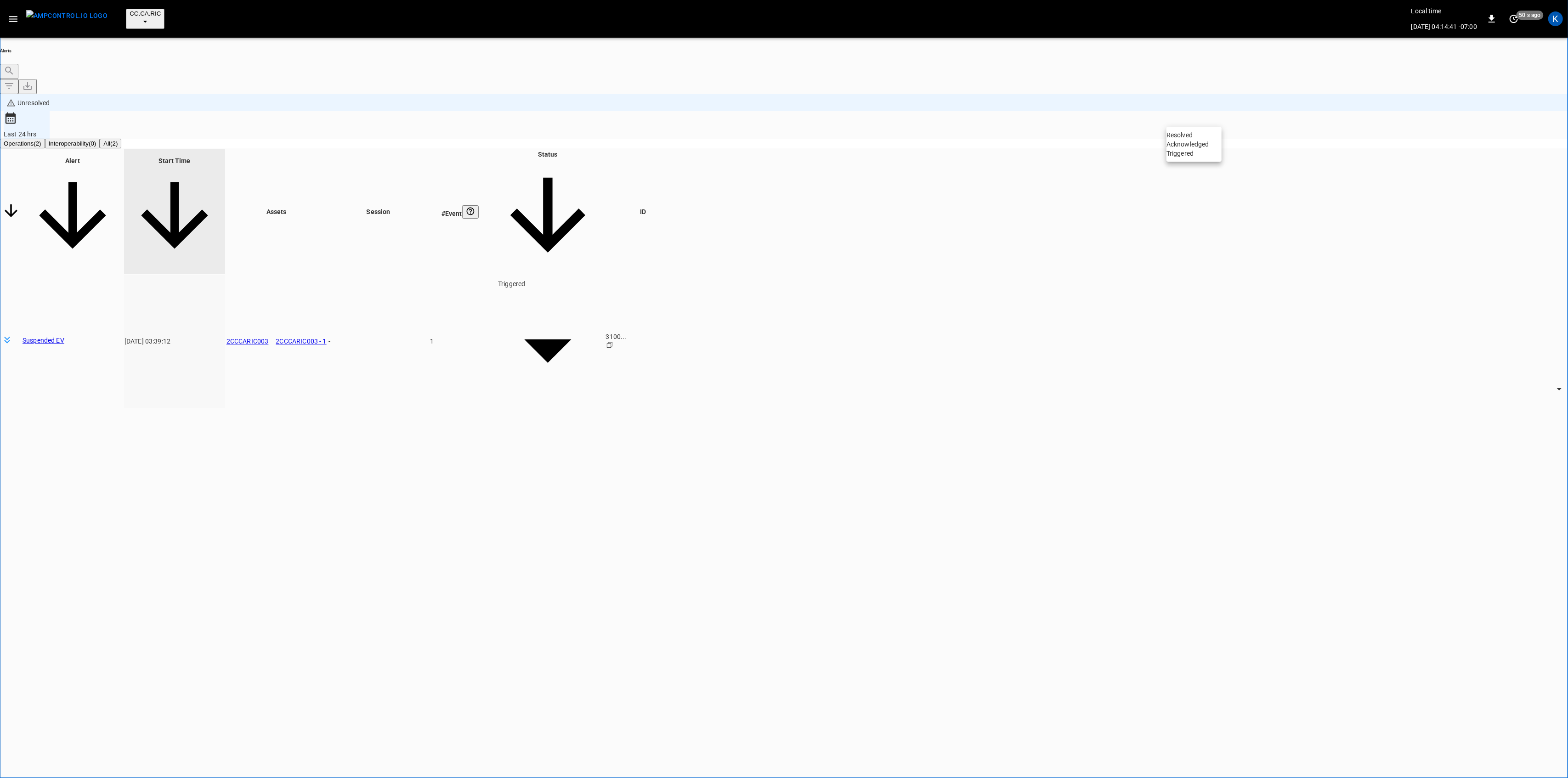
click at [1191, 140] on li "Resolved" at bounding box center [1194, 135] width 55 height 9
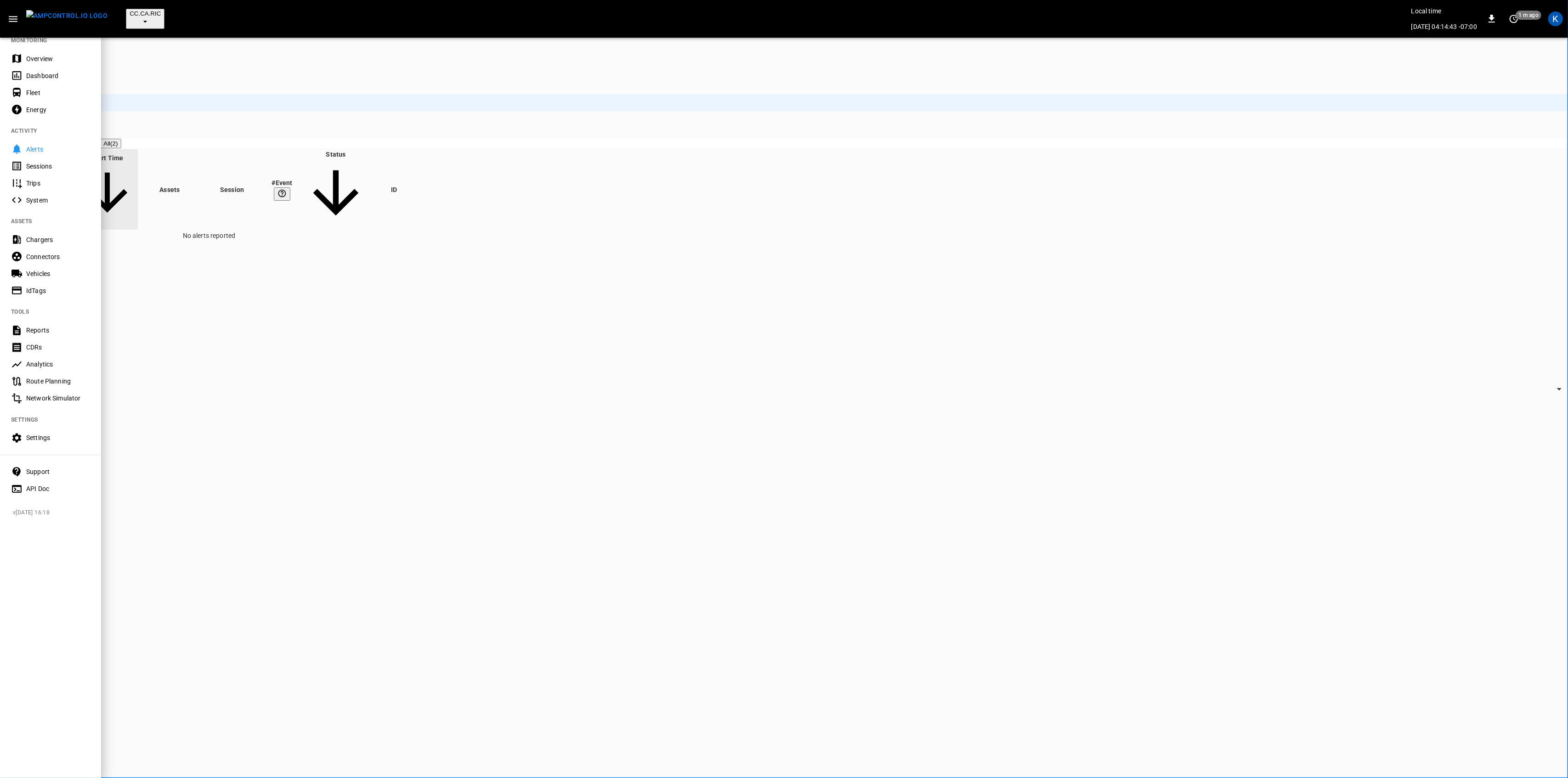
click at [28, 50] on div "Overview" at bounding box center [50, 58] width 101 height 17
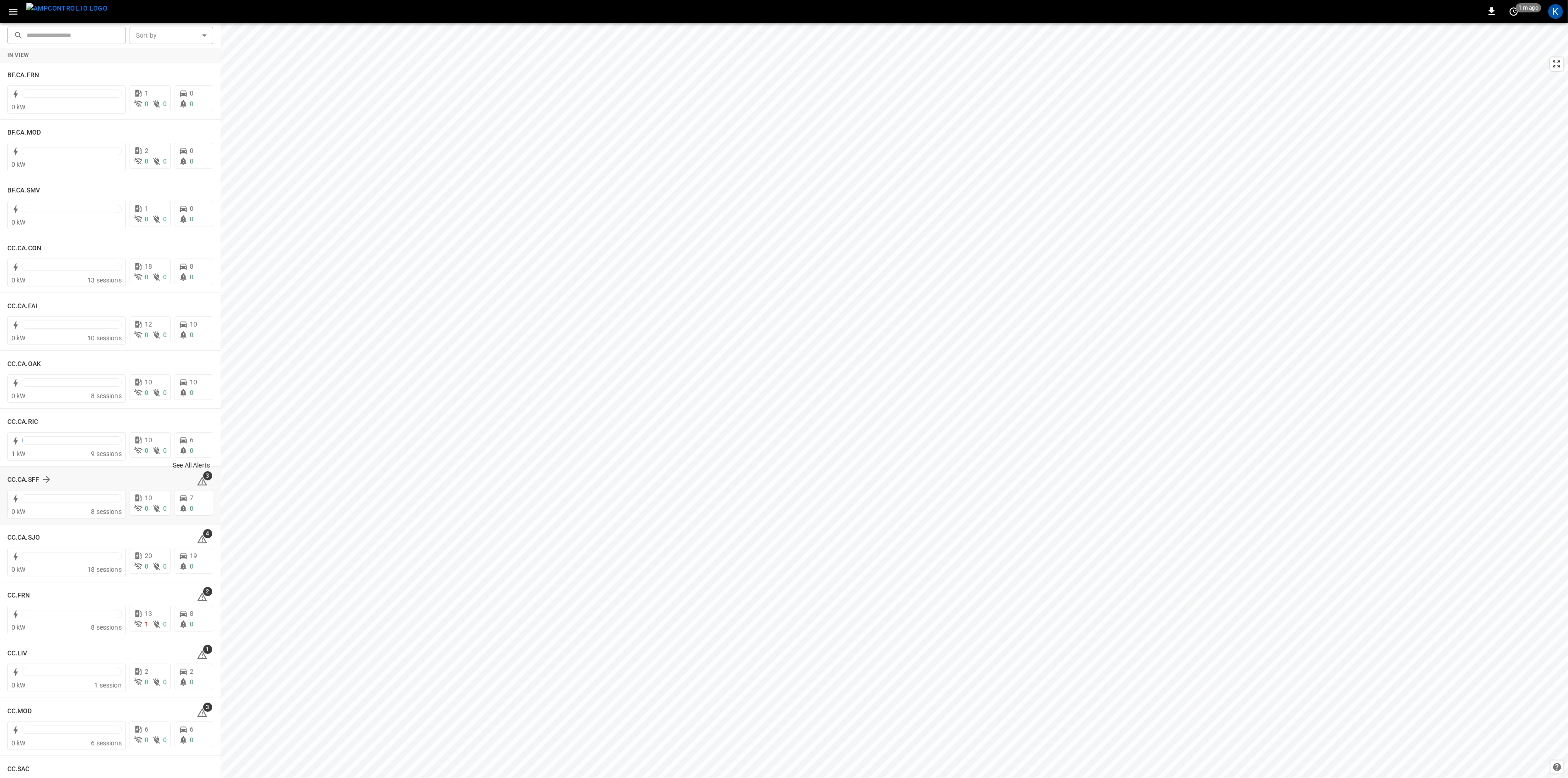
click at [203, 477] on span "3" at bounding box center [207, 476] width 9 height 9
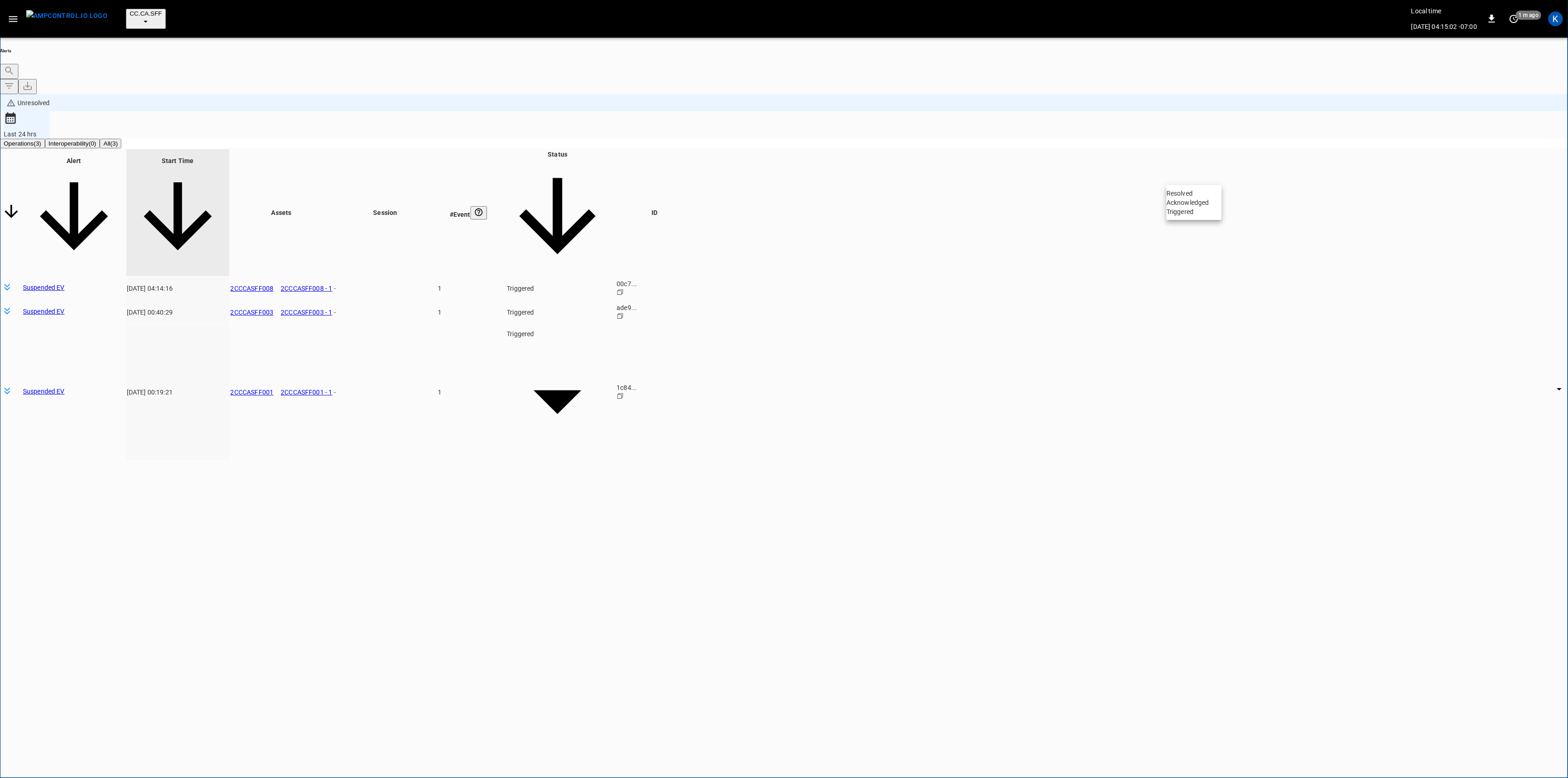
click at [1193, 179] on body "**********" at bounding box center [784, 427] width 1568 height 854
click at [1195, 193] on li "Resolved" at bounding box center [1194, 193] width 55 height 9
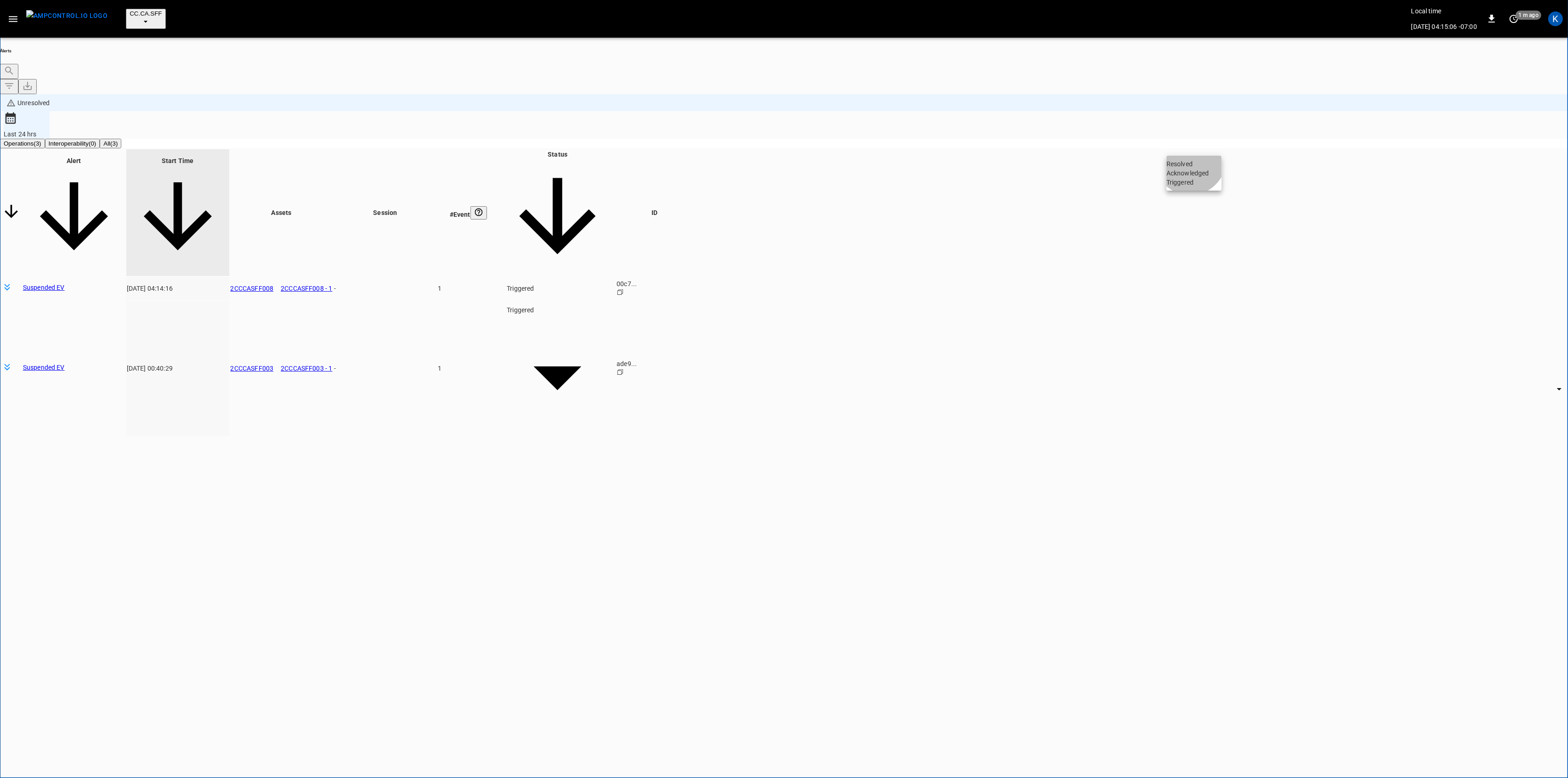
click at [1193, 166] on li "Resolved" at bounding box center [1194, 164] width 55 height 9
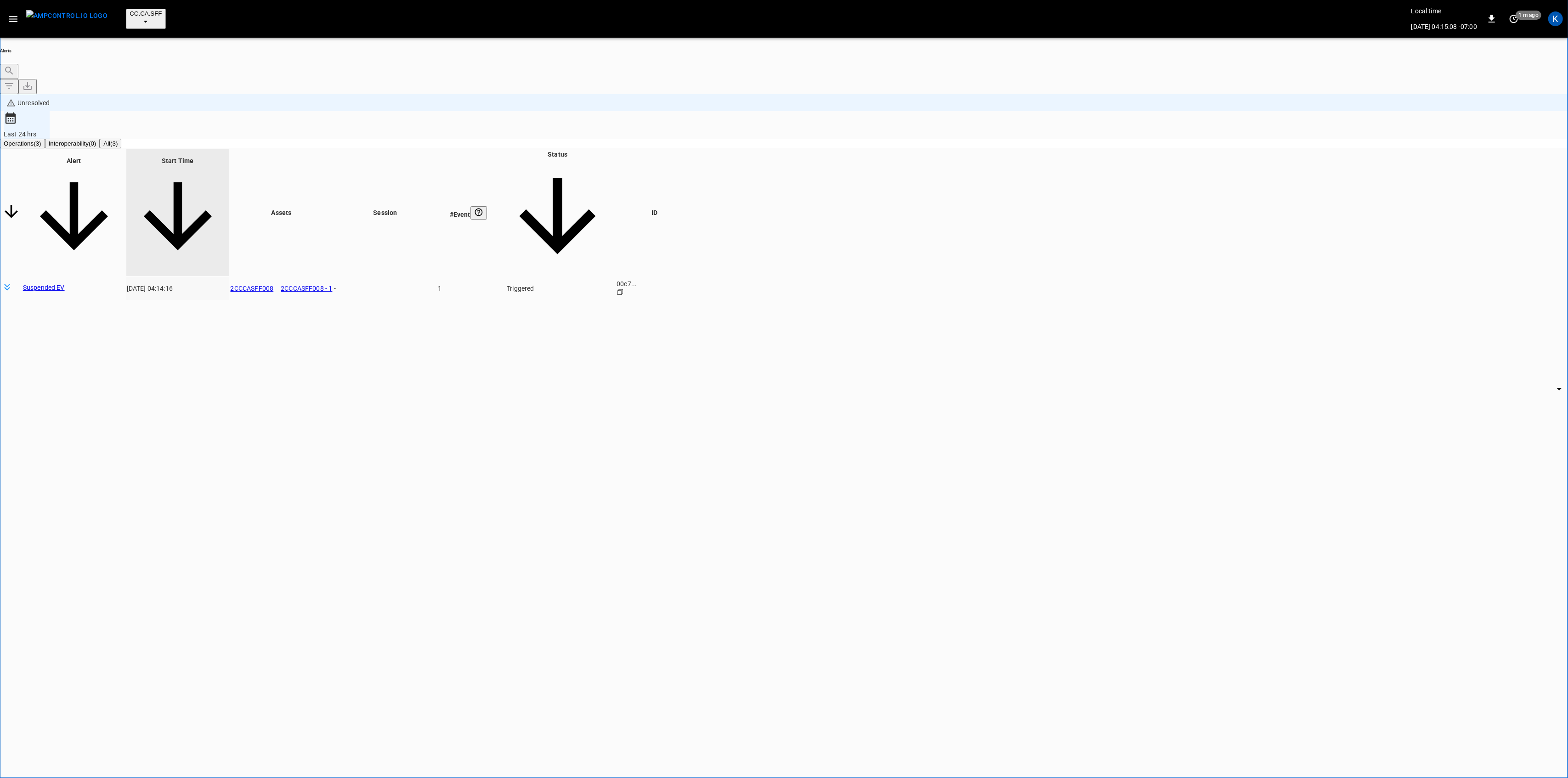
click at [1195, 126] on body "**********" at bounding box center [784, 427] width 1568 height 854
click at [1188, 137] on li "Resolved" at bounding box center [1194, 135] width 55 height 9
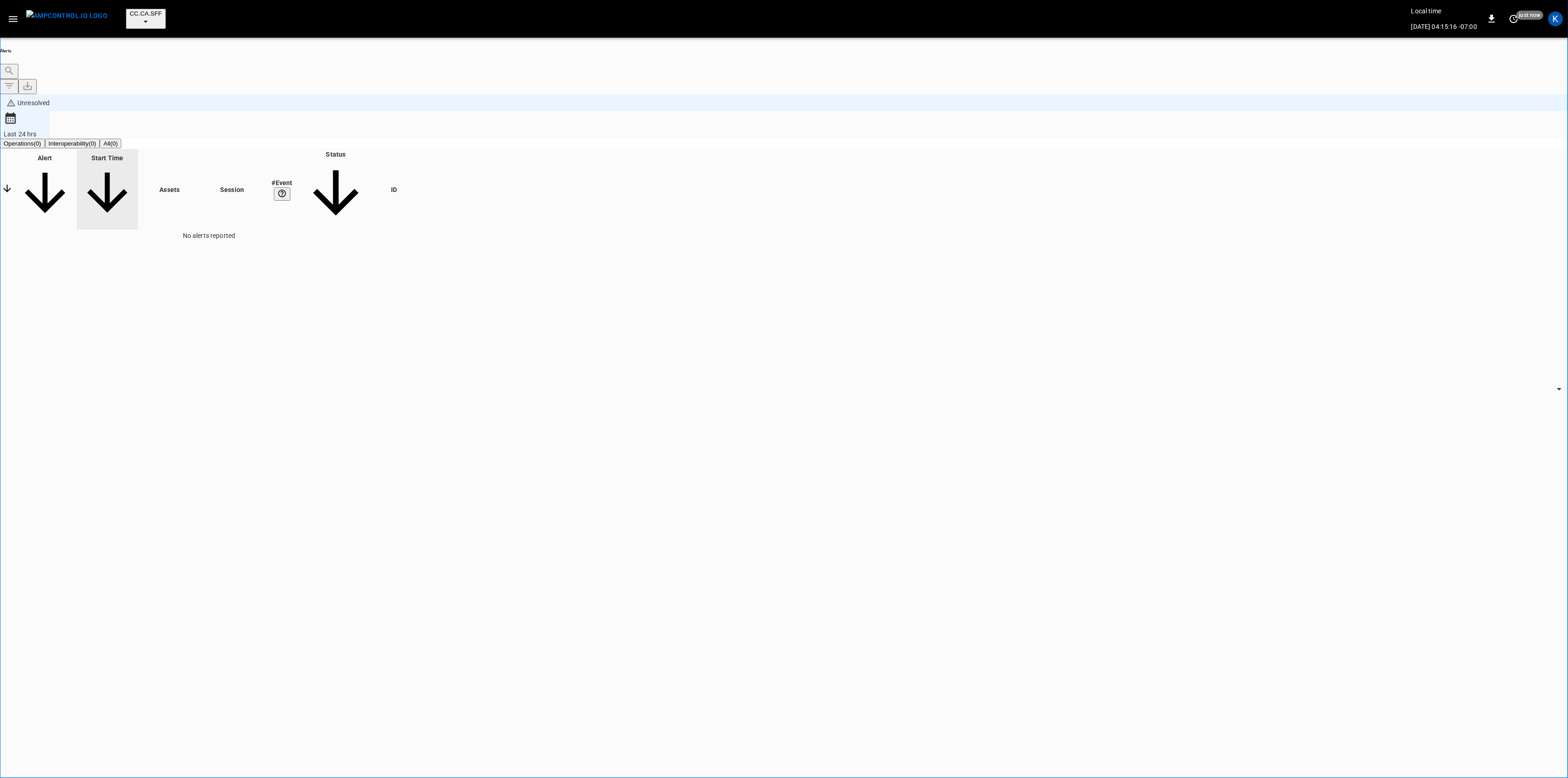
click at [15, 13] on icon "button" at bounding box center [13, 19] width 12 height 12
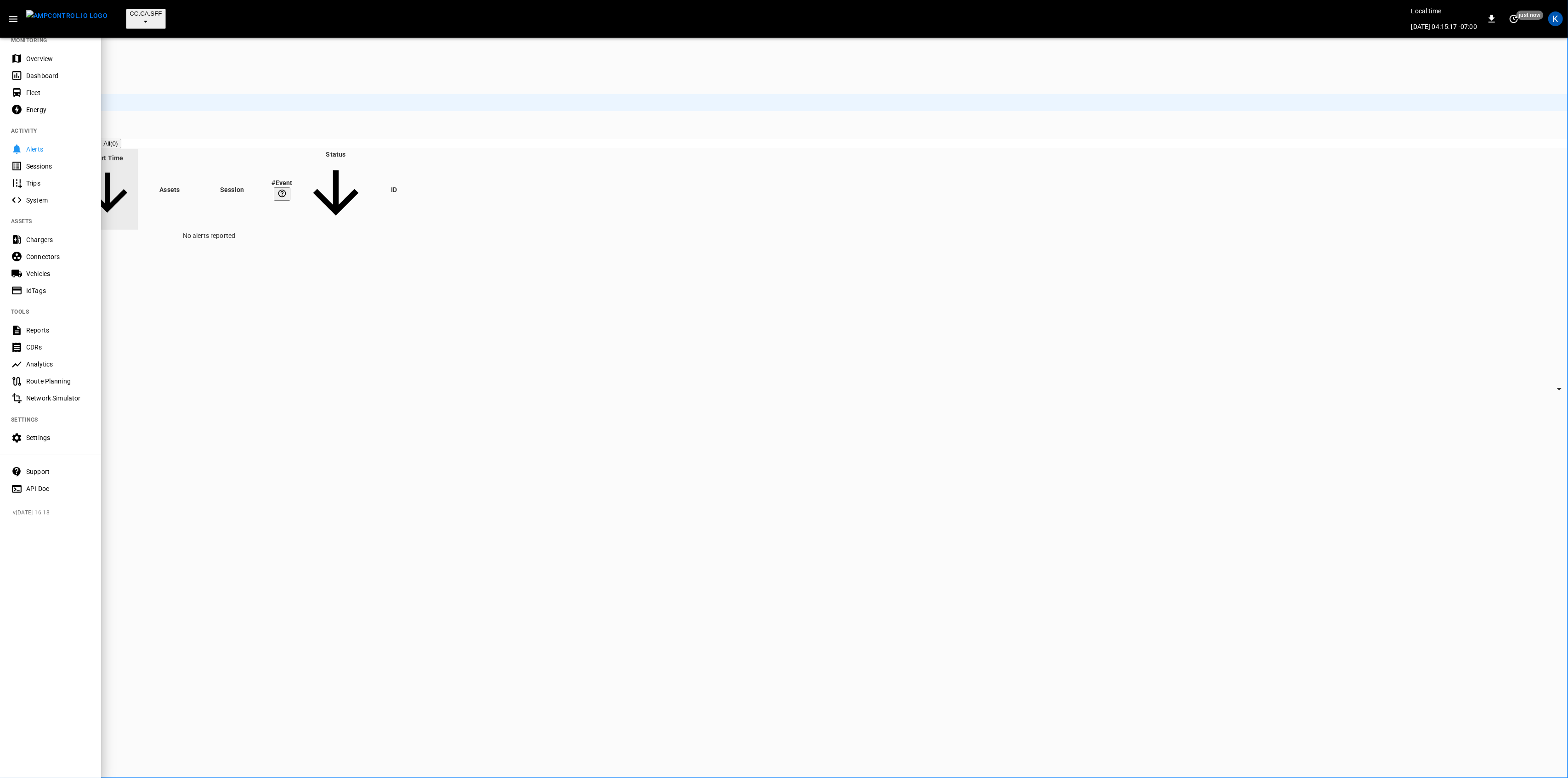
click at [43, 56] on div "Overview" at bounding box center [58, 59] width 64 height 9
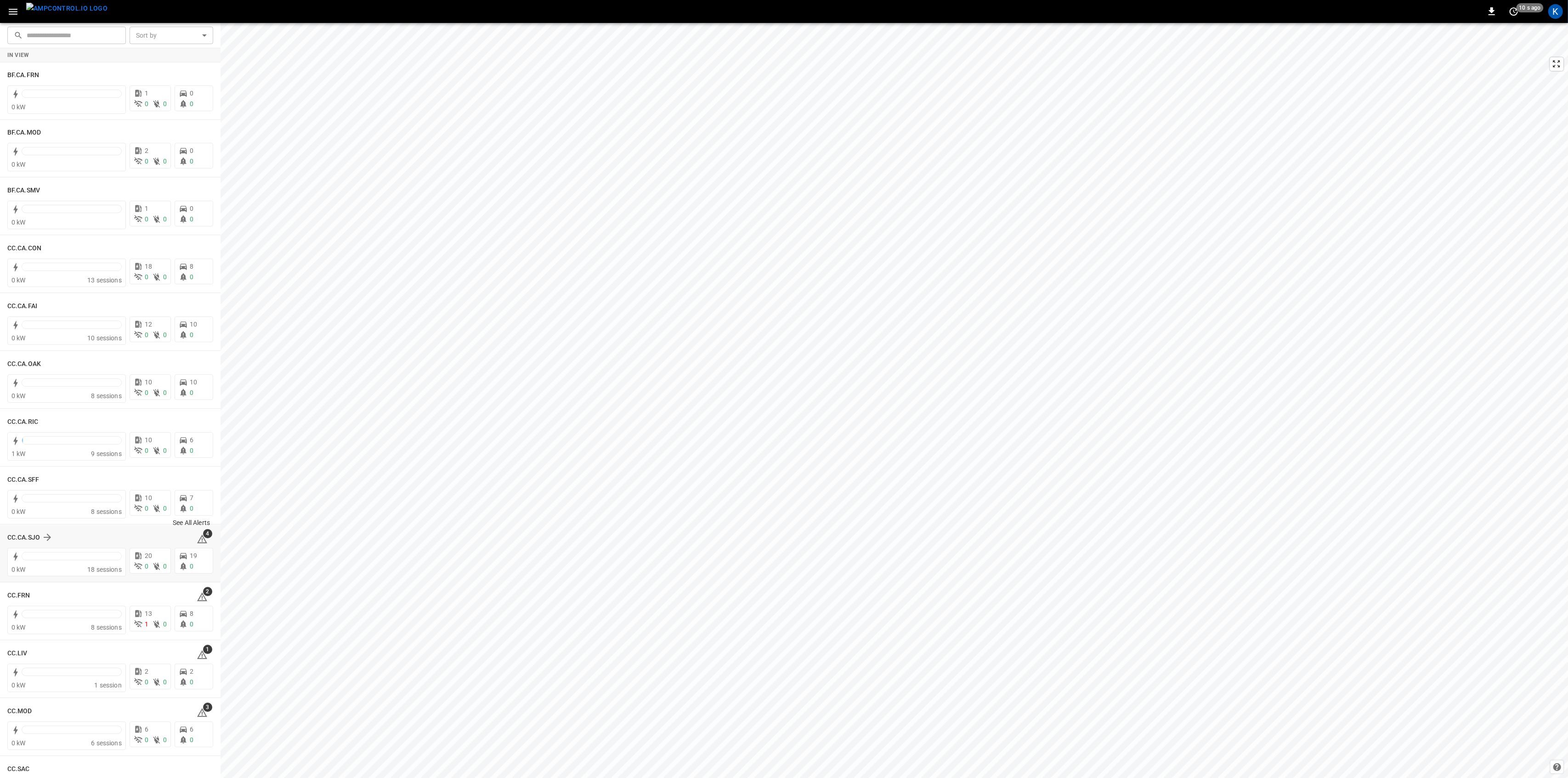
click at [203, 537] on span "4" at bounding box center [207, 534] width 9 height 9
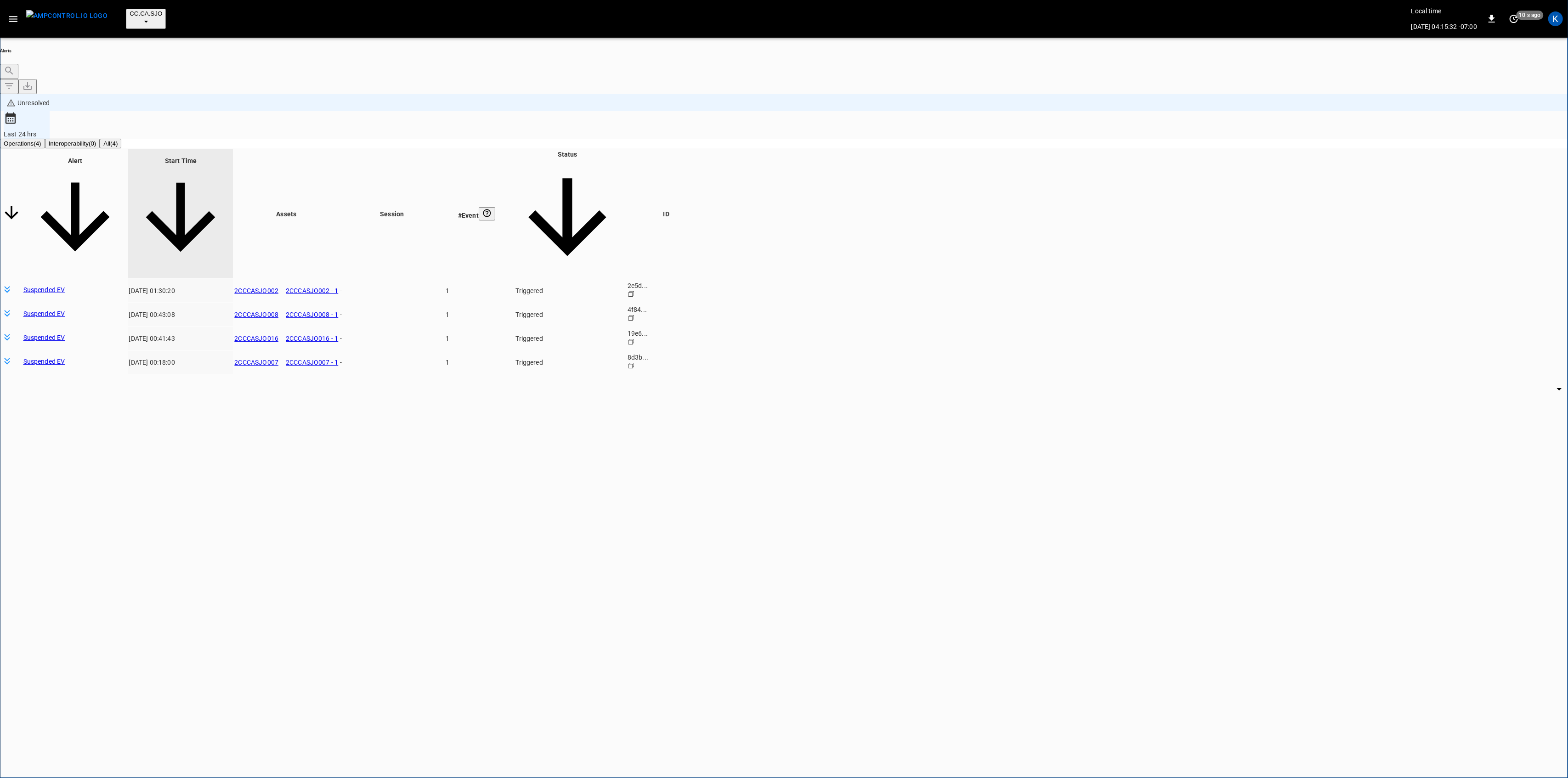
click at [1204, 204] on body "**********" at bounding box center [784, 427] width 1568 height 854
click at [1197, 224] on li "Resolved" at bounding box center [1194, 222] width 55 height 9
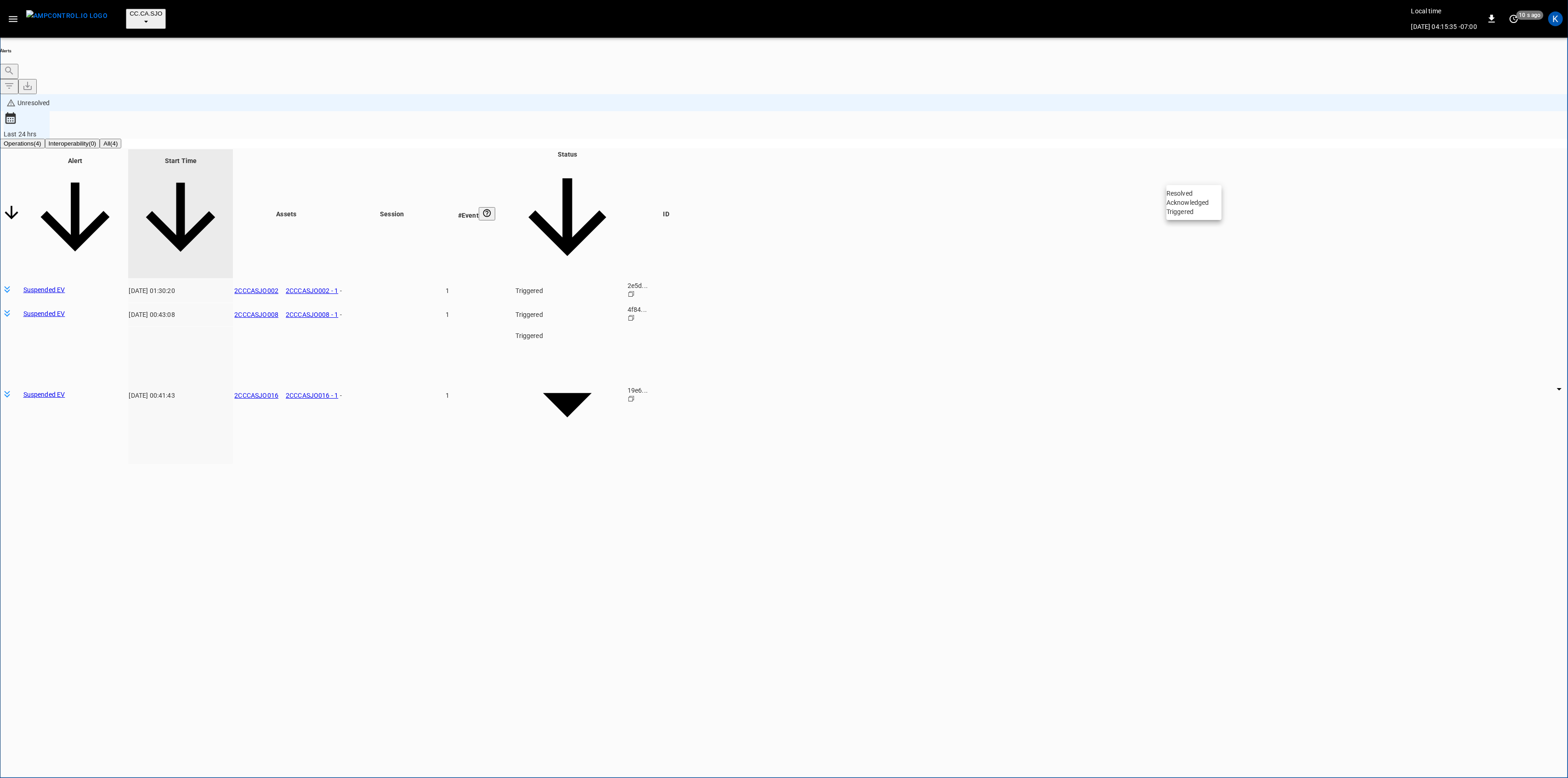
click at [1200, 198] on li "Resolved" at bounding box center [1194, 193] width 55 height 9
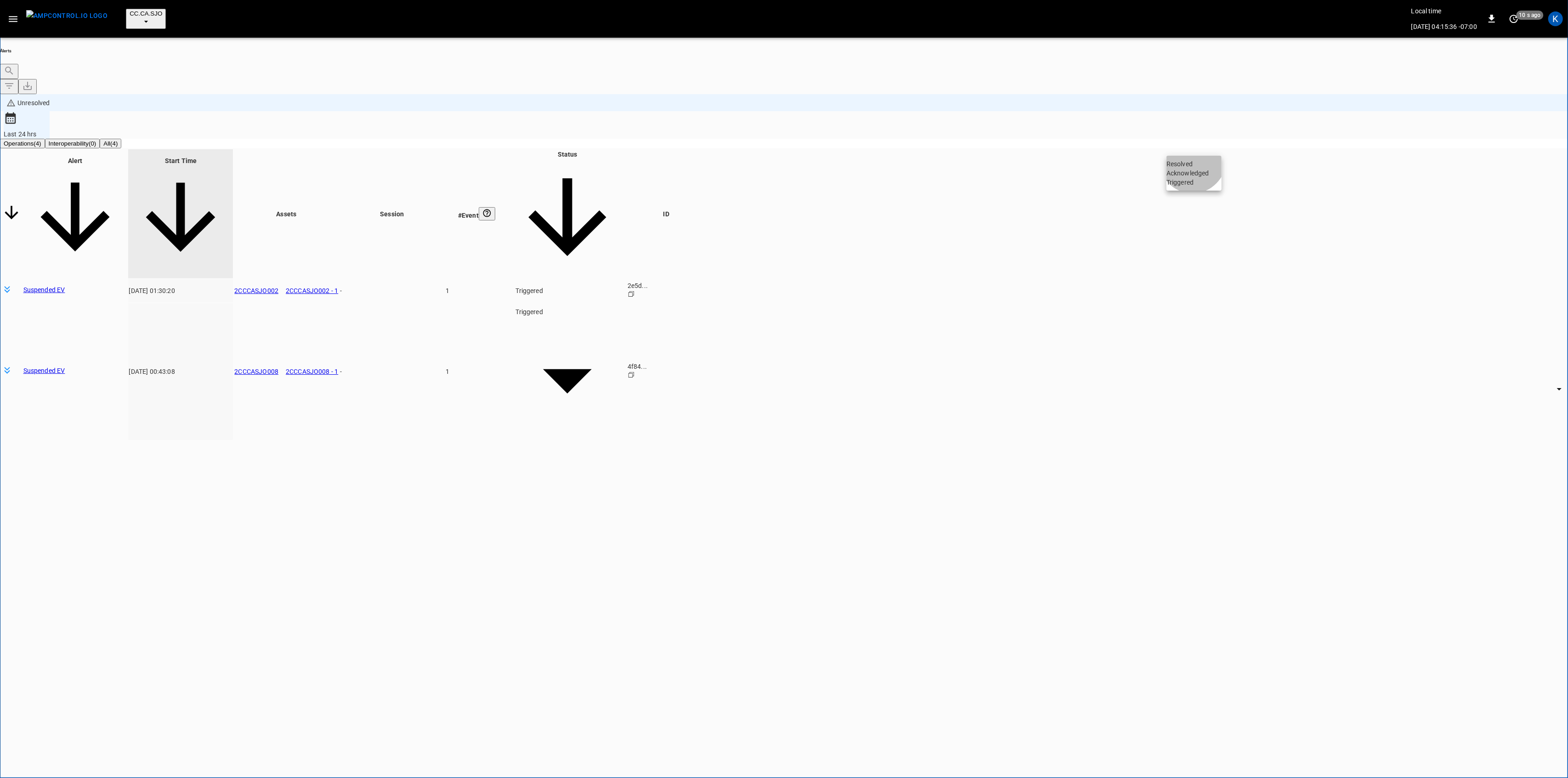
click at [1195, 166] on li "Resolved" at bounding box center [1194, 164] width 55 height 9
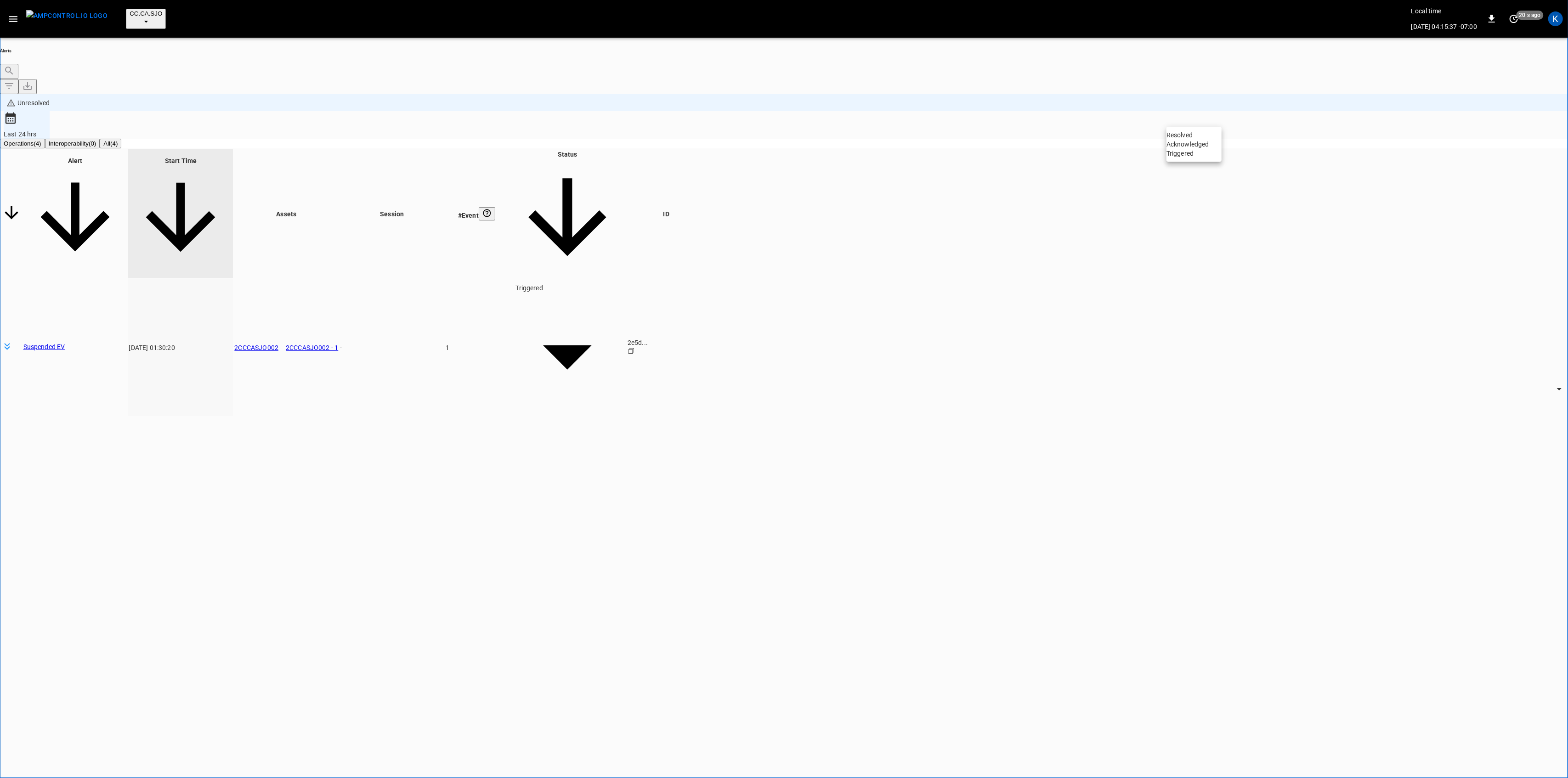
click at [1184, 137] on li "Resolved" at bounding box center [1194, 135] width 55 height 9
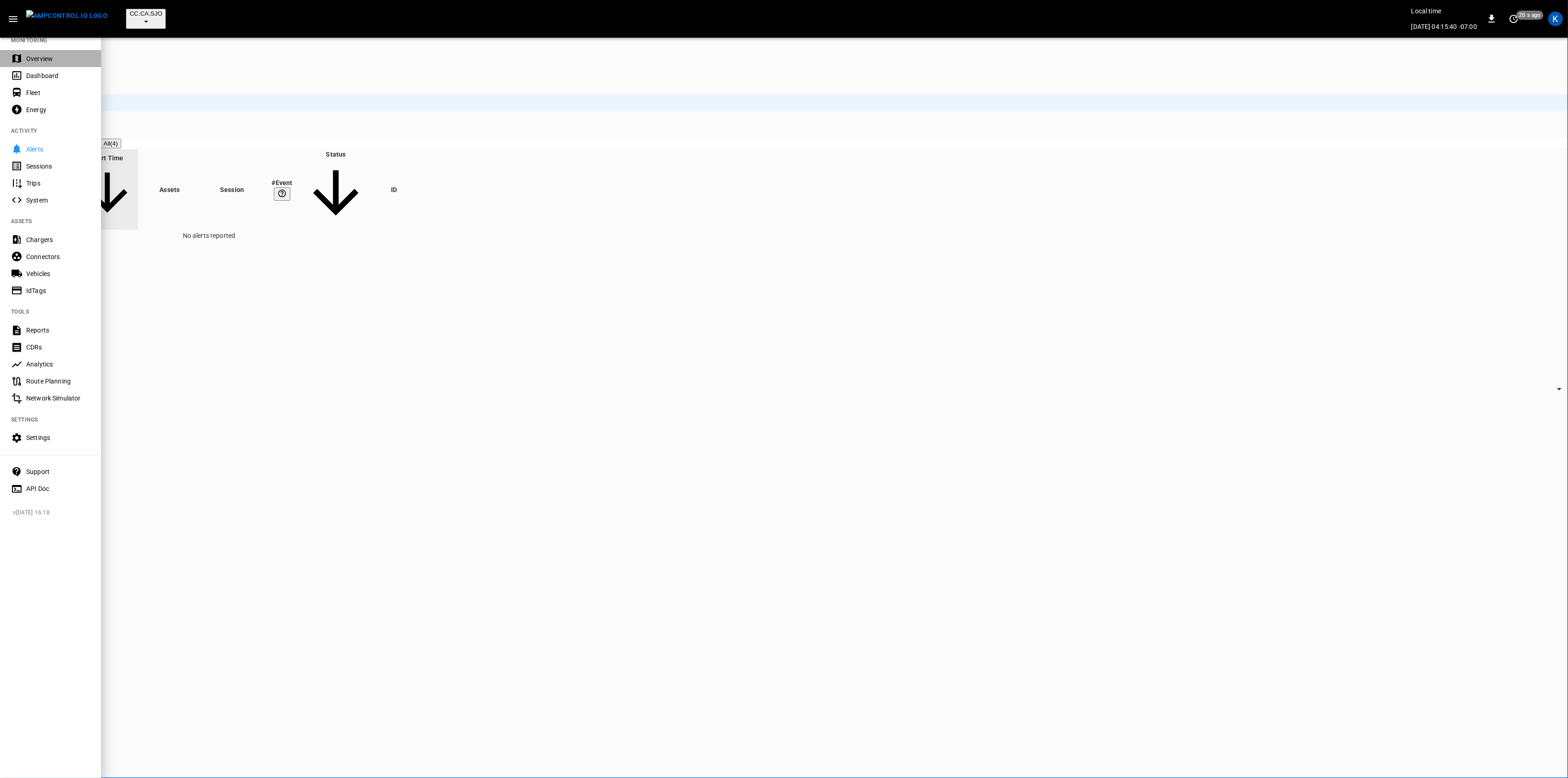
click at [46, 63] on div "Overview" at bounding box center [58, 59] width 64 height 9
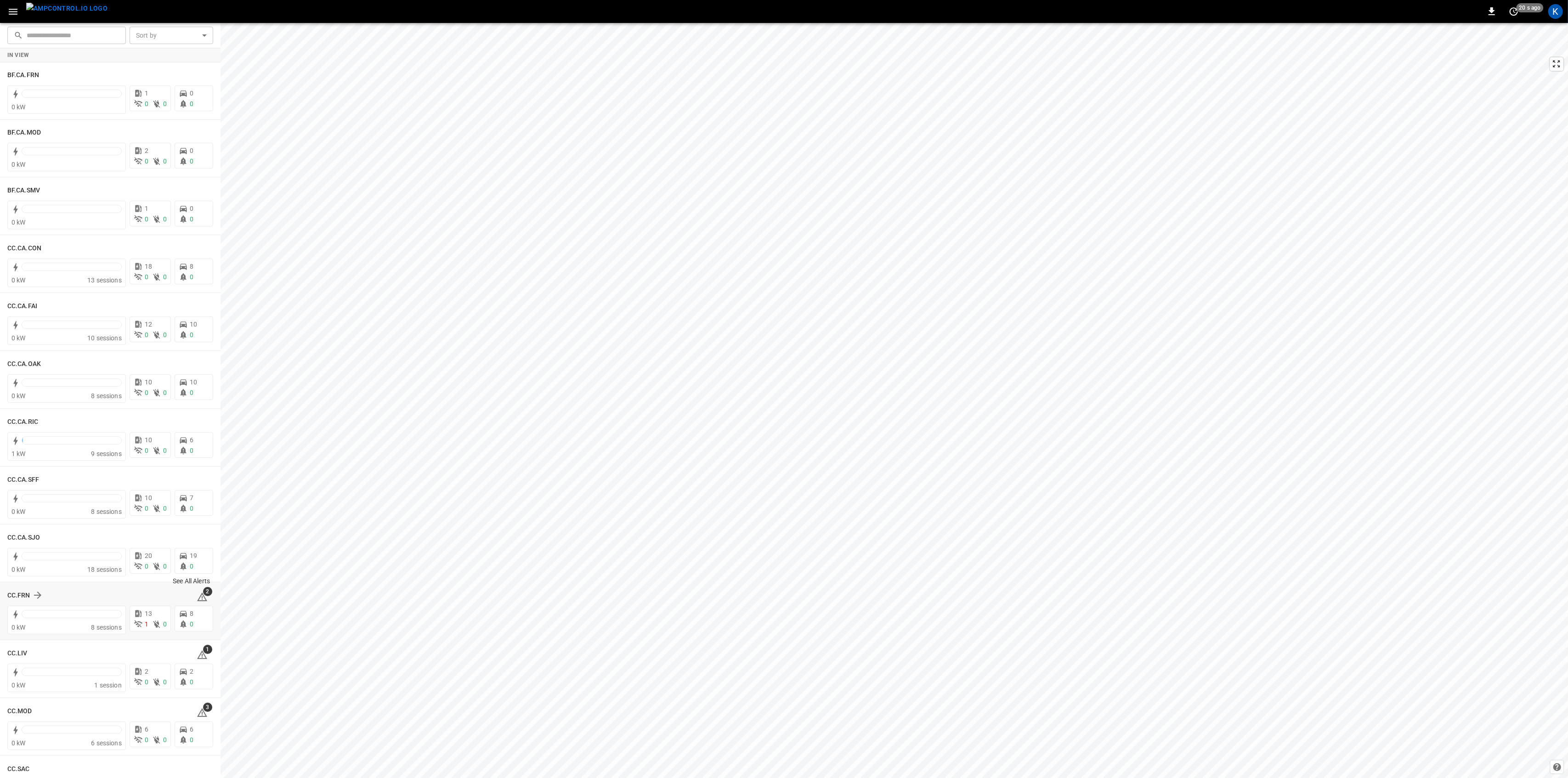
click at [200, 598] on icon at bounding box center [202, 597] width 11 height 11
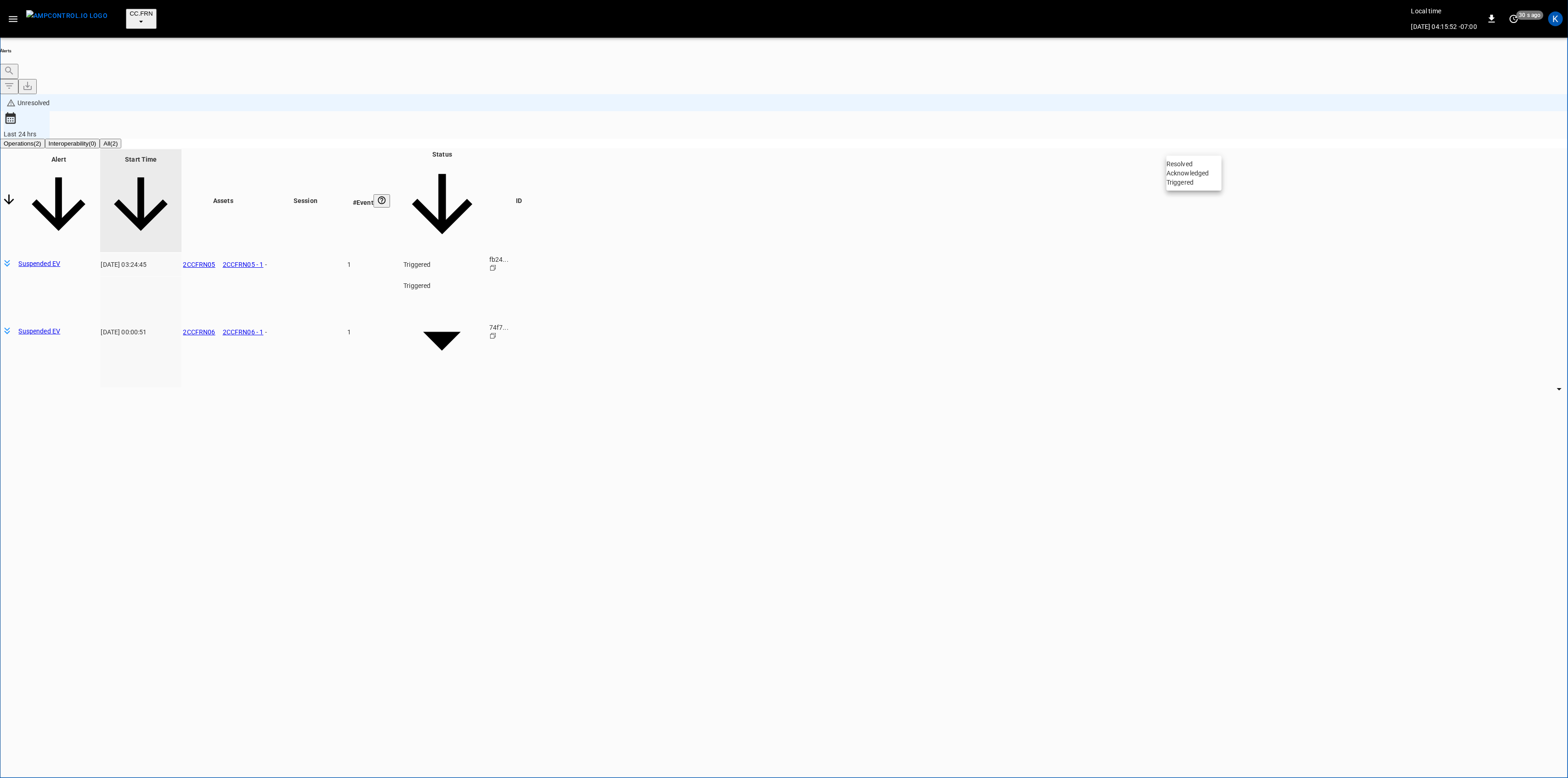
click at [1202, 147] on body "**********" at bounding box center [784, 427] width 1568 height 854
click at [1194, 168] on li "Resolved" at bounding box center [1194, 164] width 55 height 9
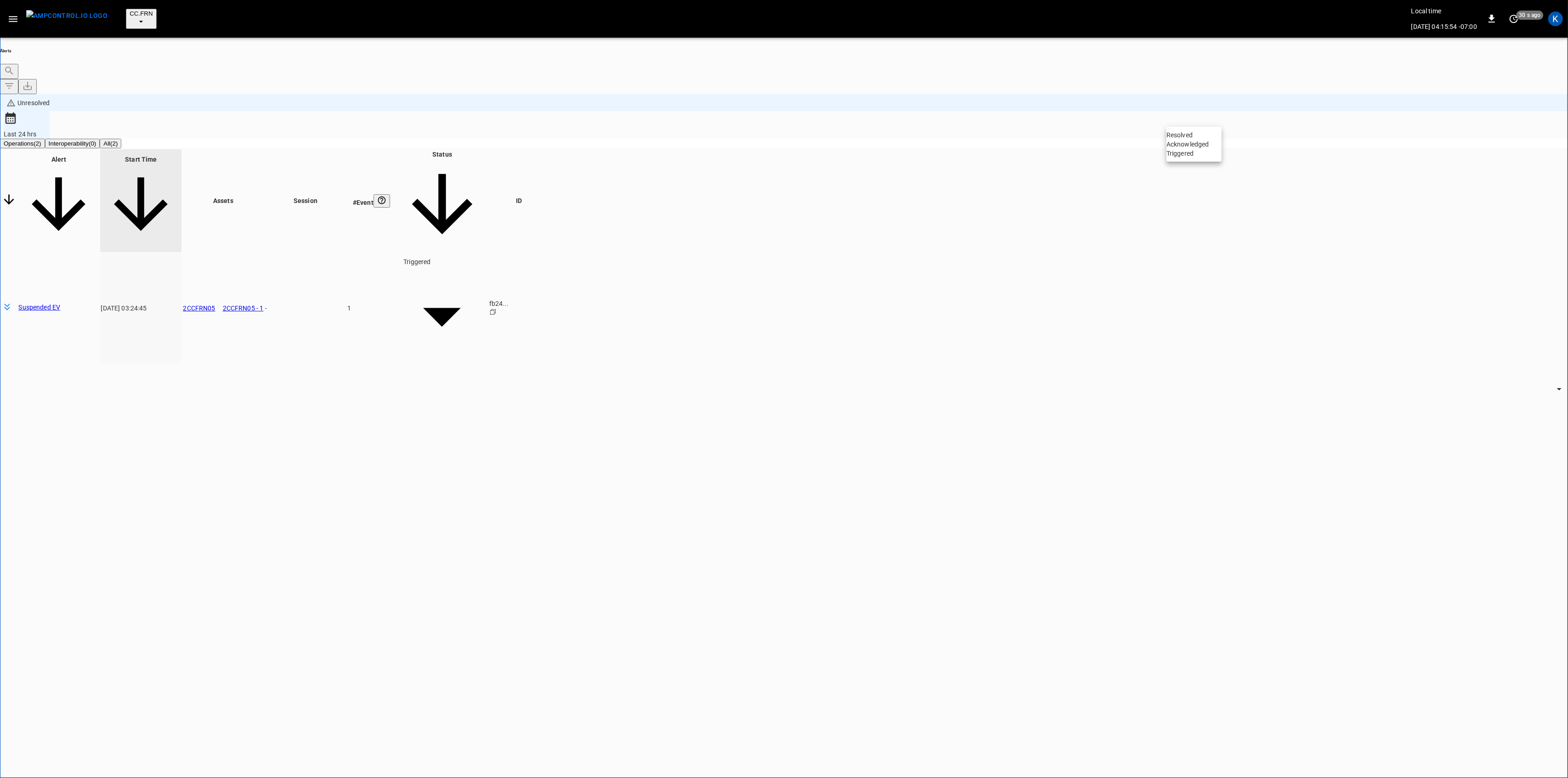
click at [1193, 137] on li "Resolved" at bounding box center [1194, 135] width 55 height 9
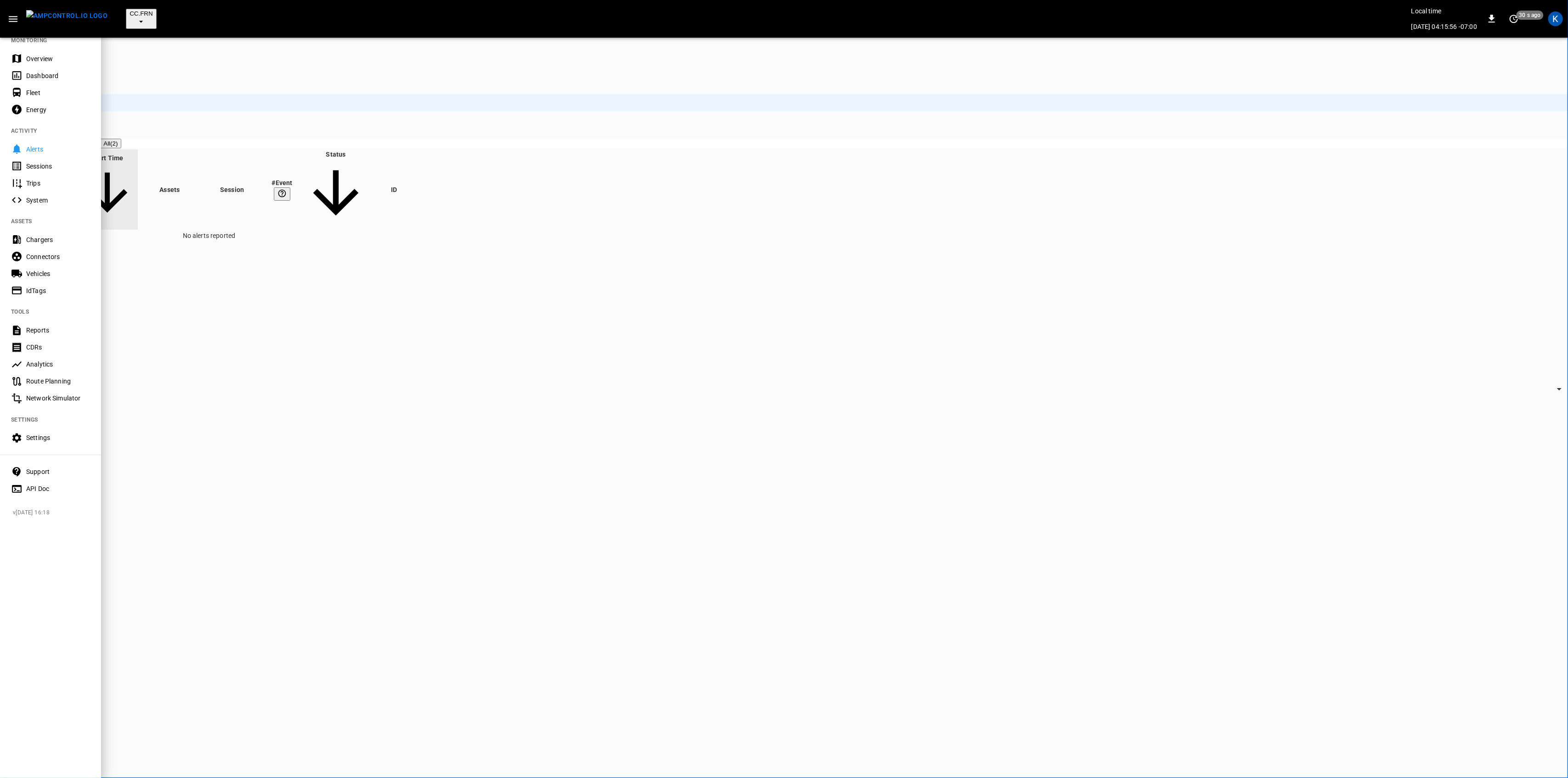
click at [44, 62] on div "Overview" at bounding box center [58, 59] width 64 height 9
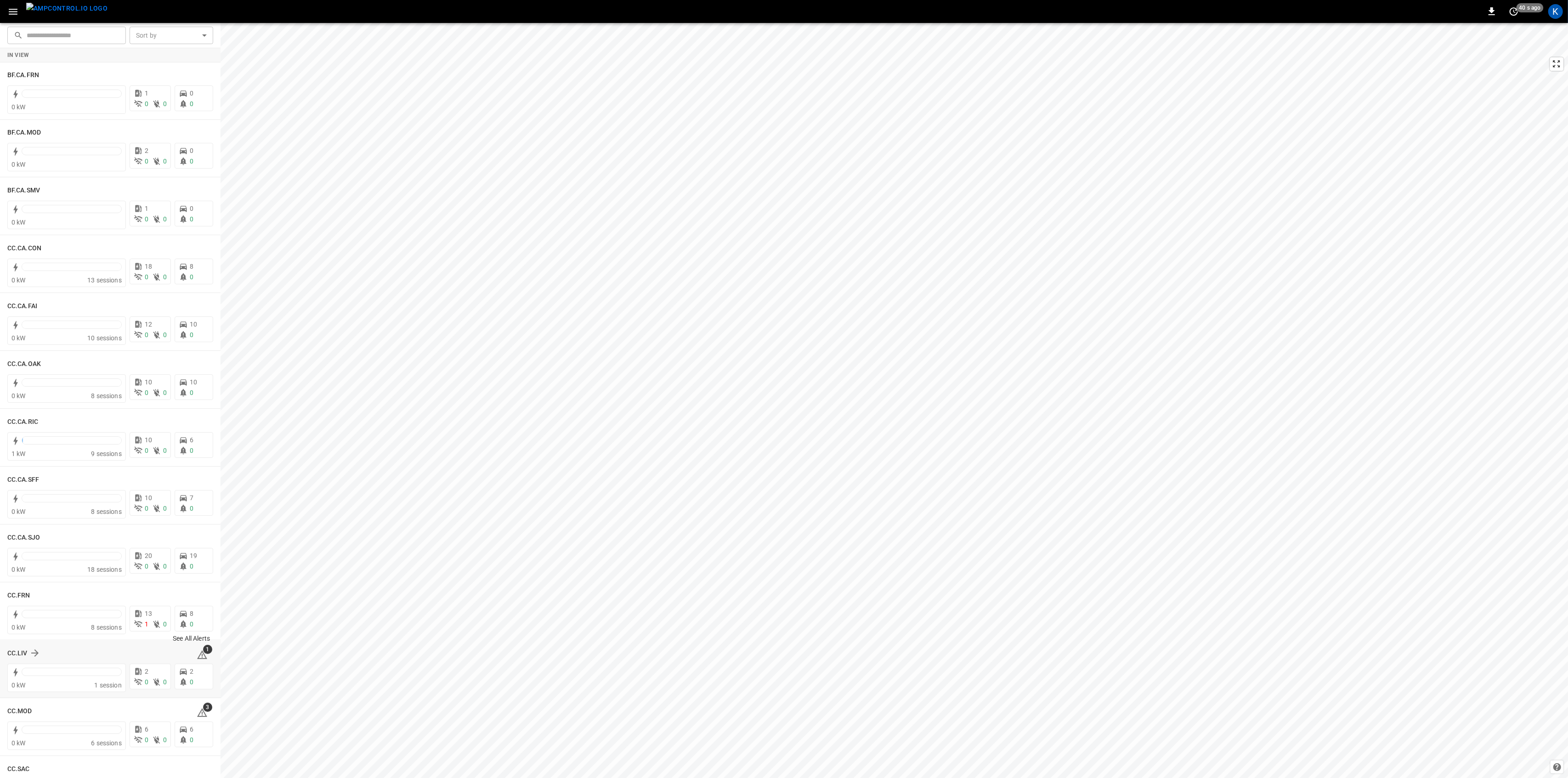
click at [196, 657] on icon at bounding box center [202, 654] width 11 height 11
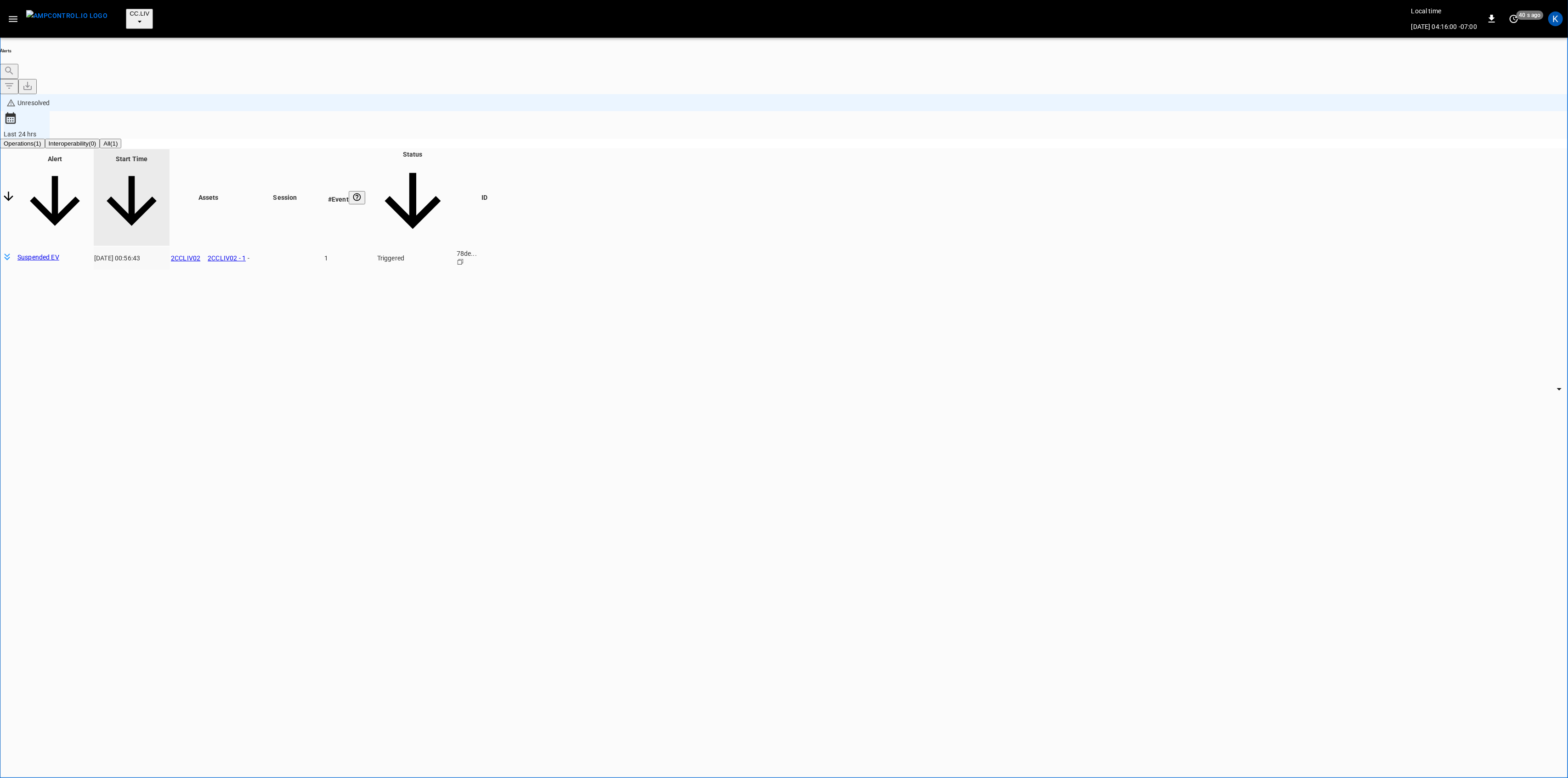
click at [1197, 120] on body "**********" at bounding box center [784, 427] width 1568 height 854
click at [1202, 140] on li "Resolved" at bounding box center [1194, 135] width 55 height 9
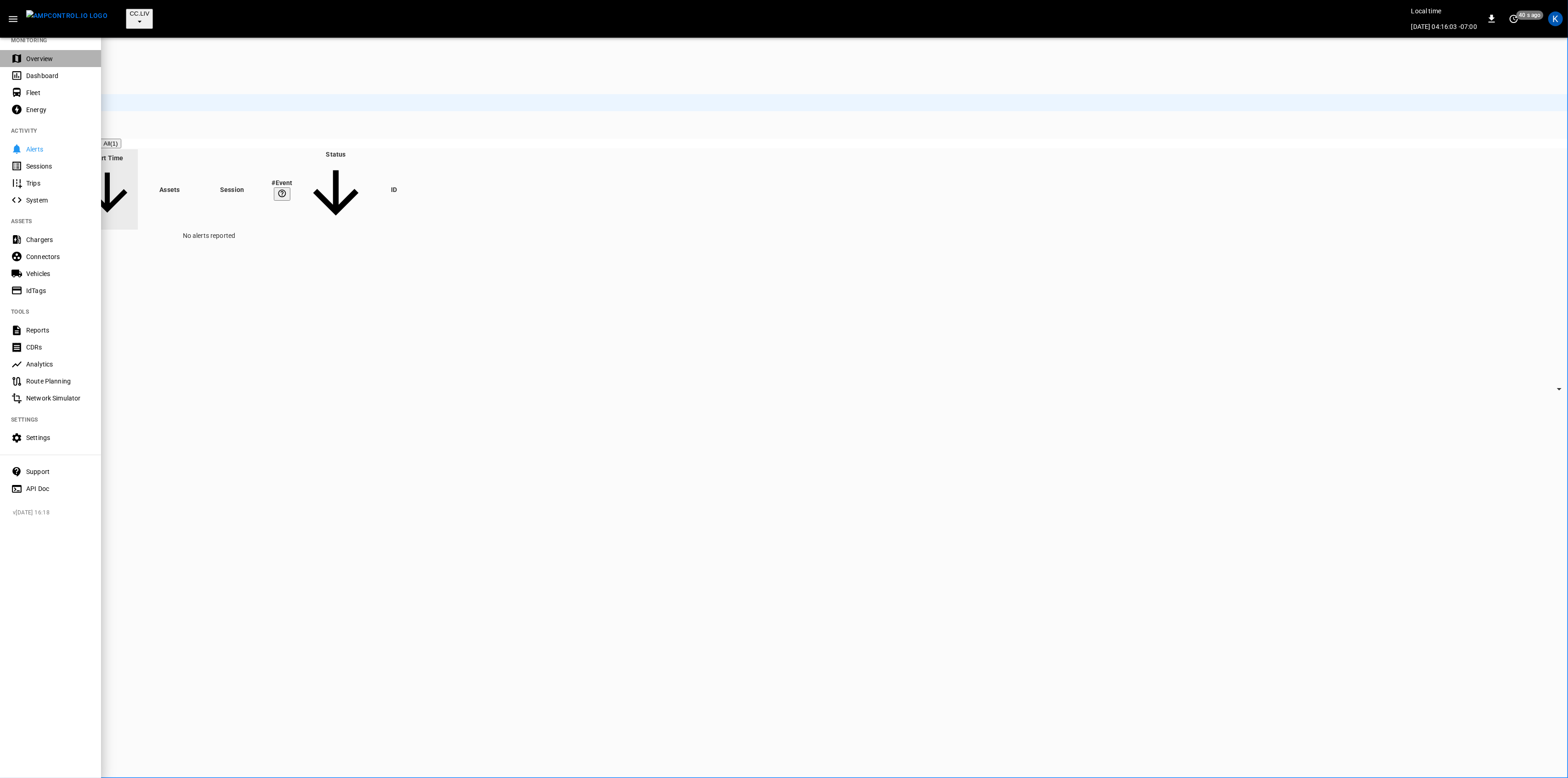
click at [51, 61] on div "Overview" at bounding box center [58, 59] width 64 height 9
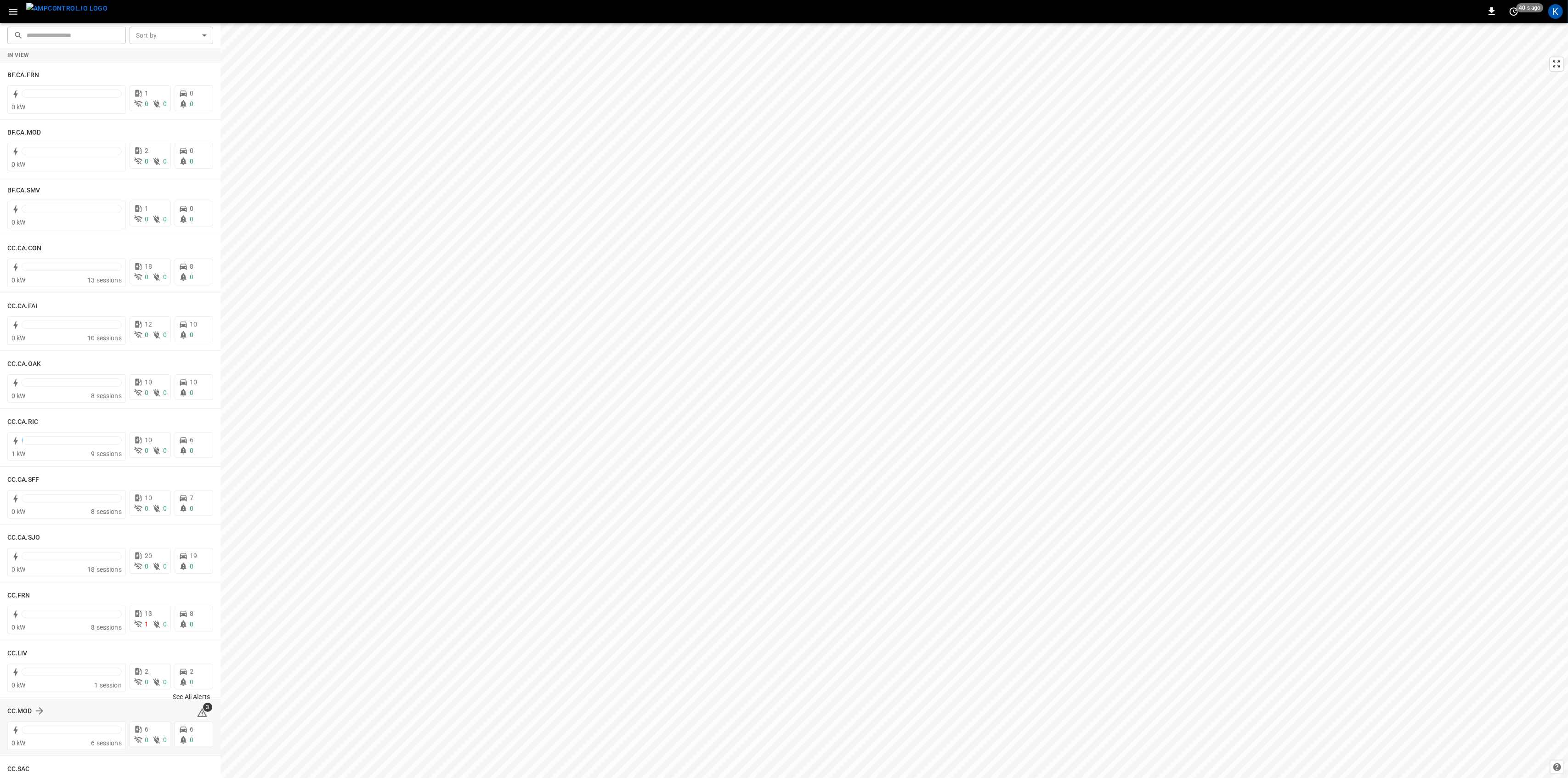
click at [198, 712] on icon at bounding box center [202, 713] width 10 height 9
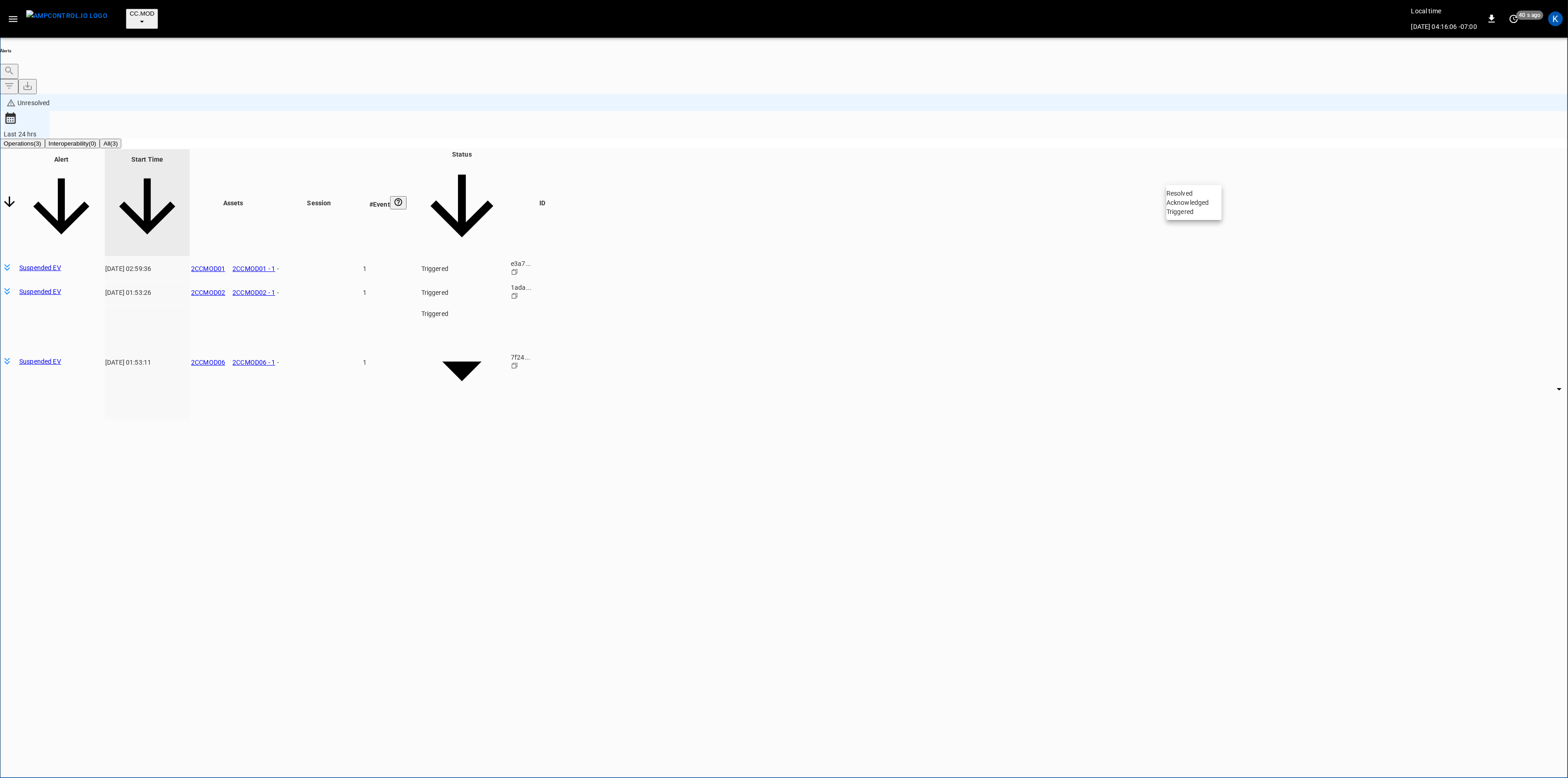
click at [1197, 176] on body "**********" at bounding box center [784, 427] width 1568 height 854
click at [1200, 198] on li "Resolved" at bounding box center [1194, 193] width 55 height 9
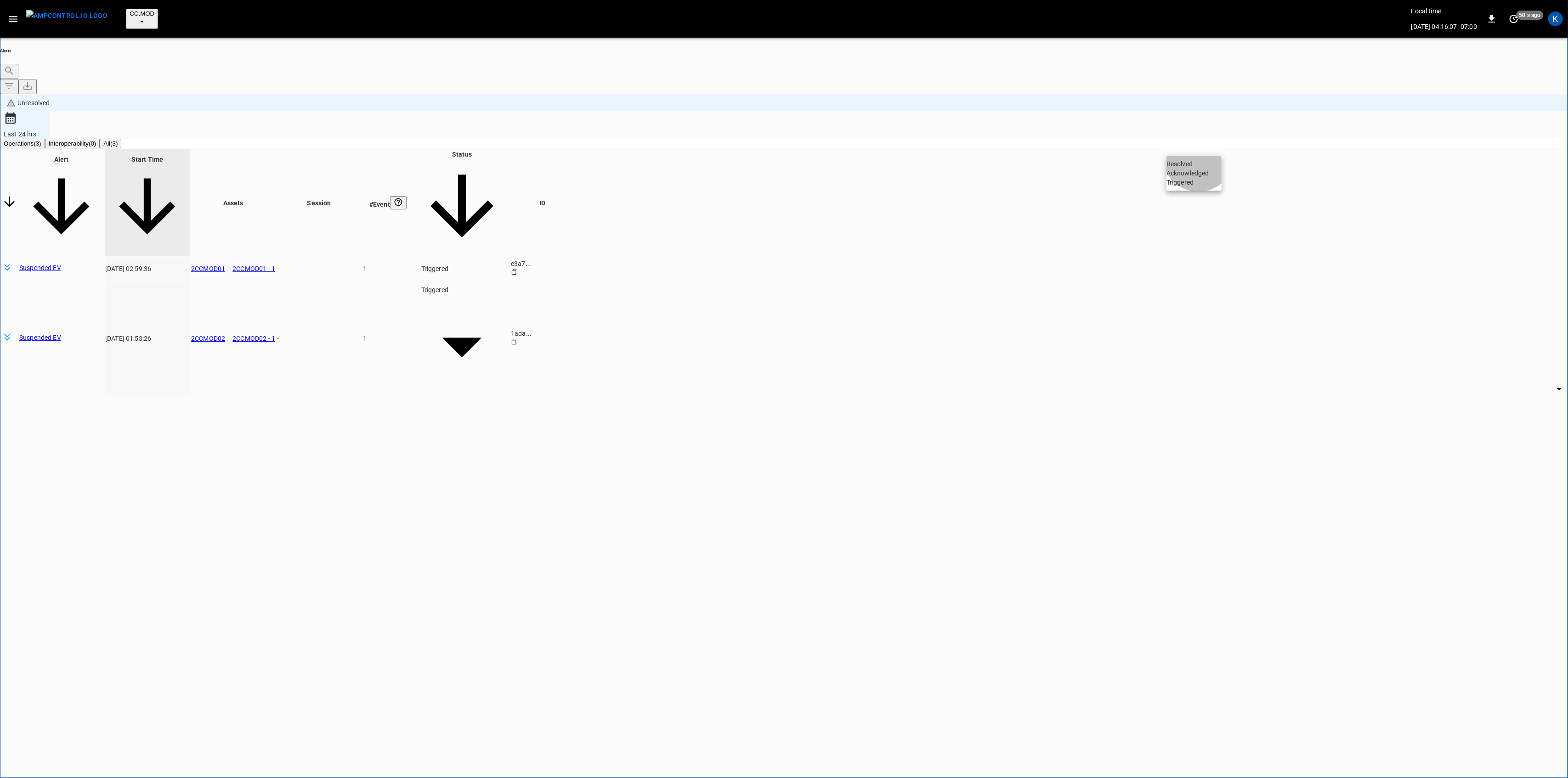
click at [1201, 161] on li "Resolved" at bounding box center [1194, 164] width 55 height 9
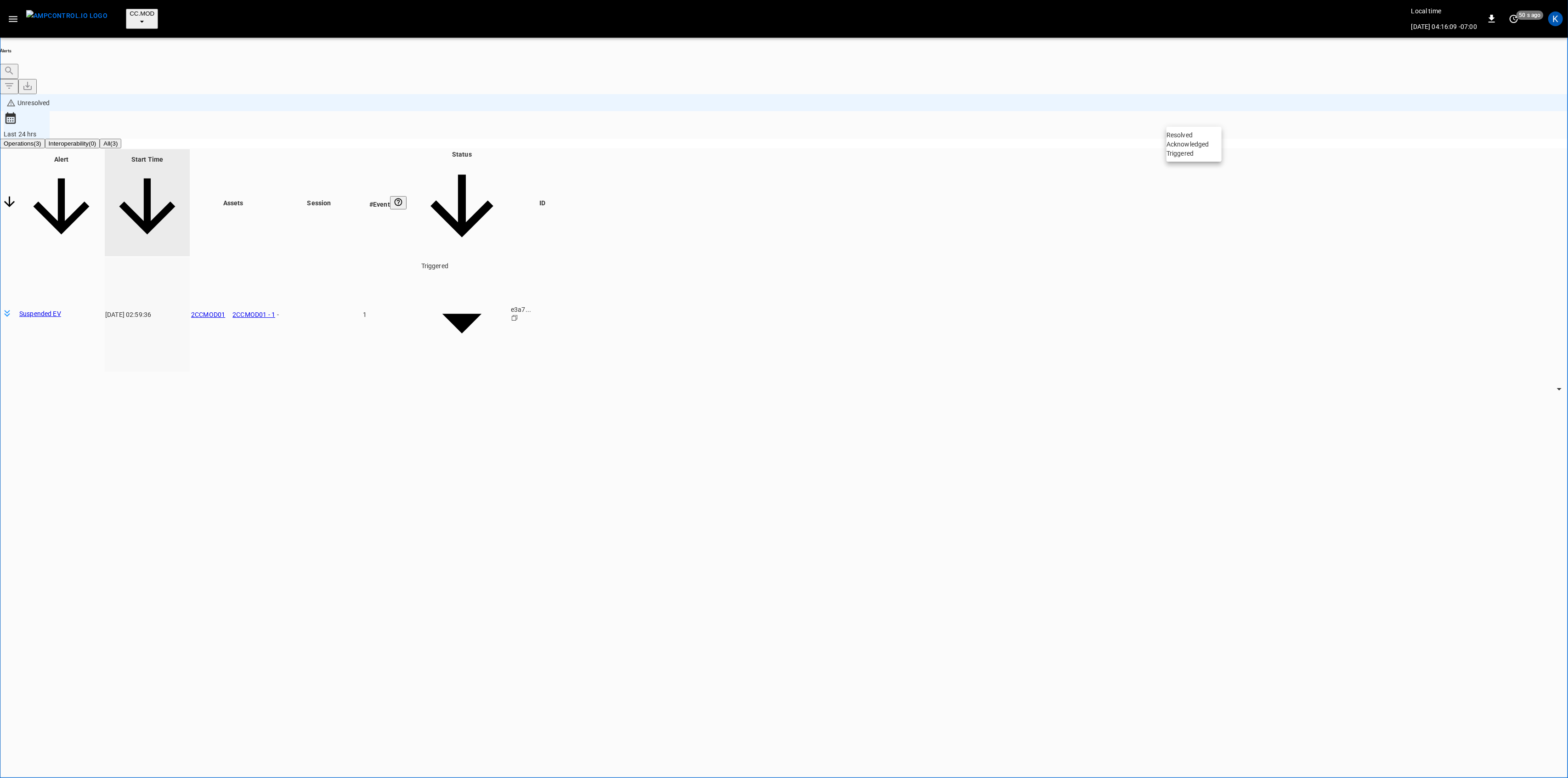
click at [1191, 137] on li "Resolved" at bounding box center [1194, 135] width 55 height 9
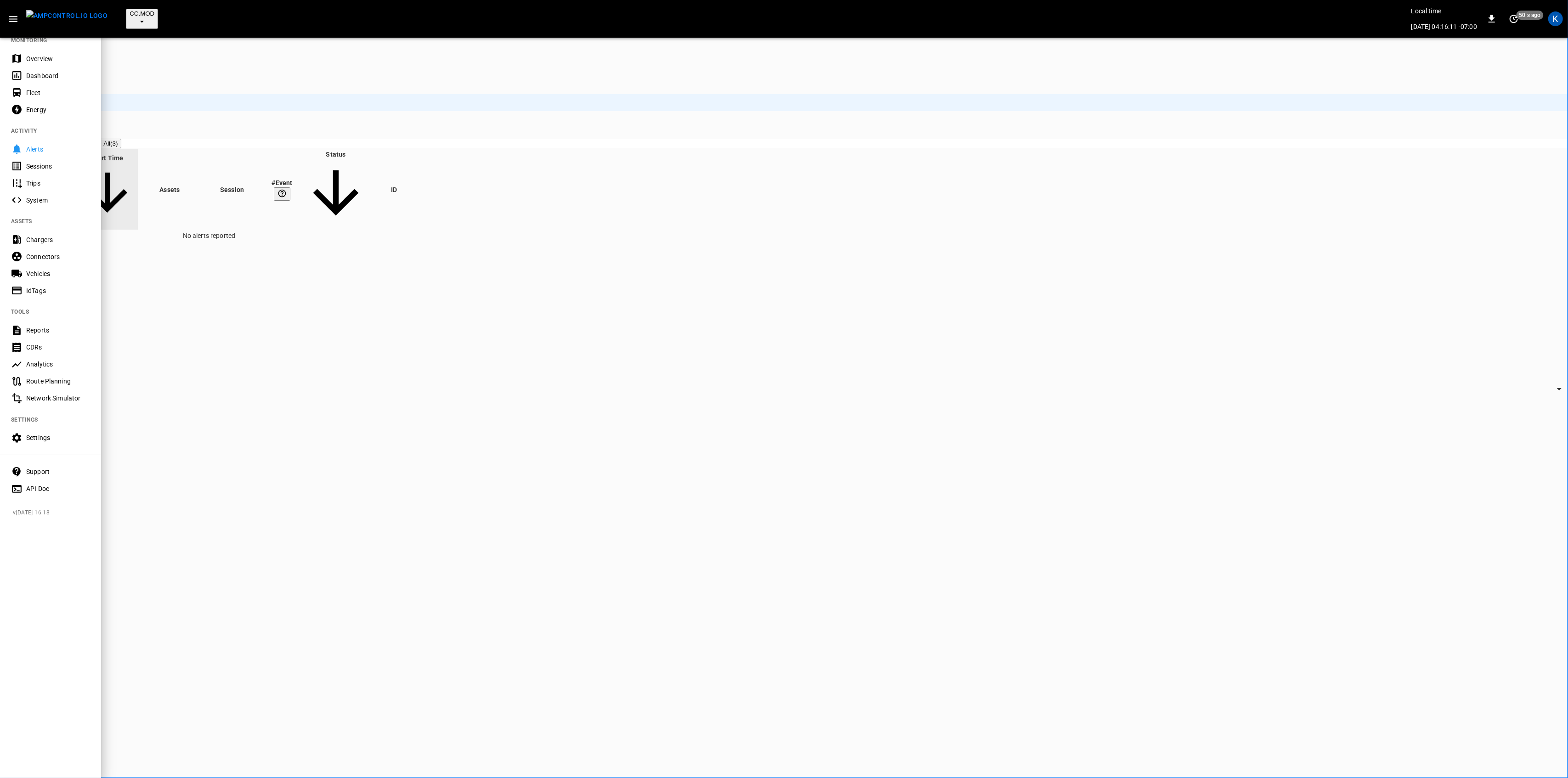
click at [40, 60] on div "Overview" at bounding box center [58, 59] width 64 height 9
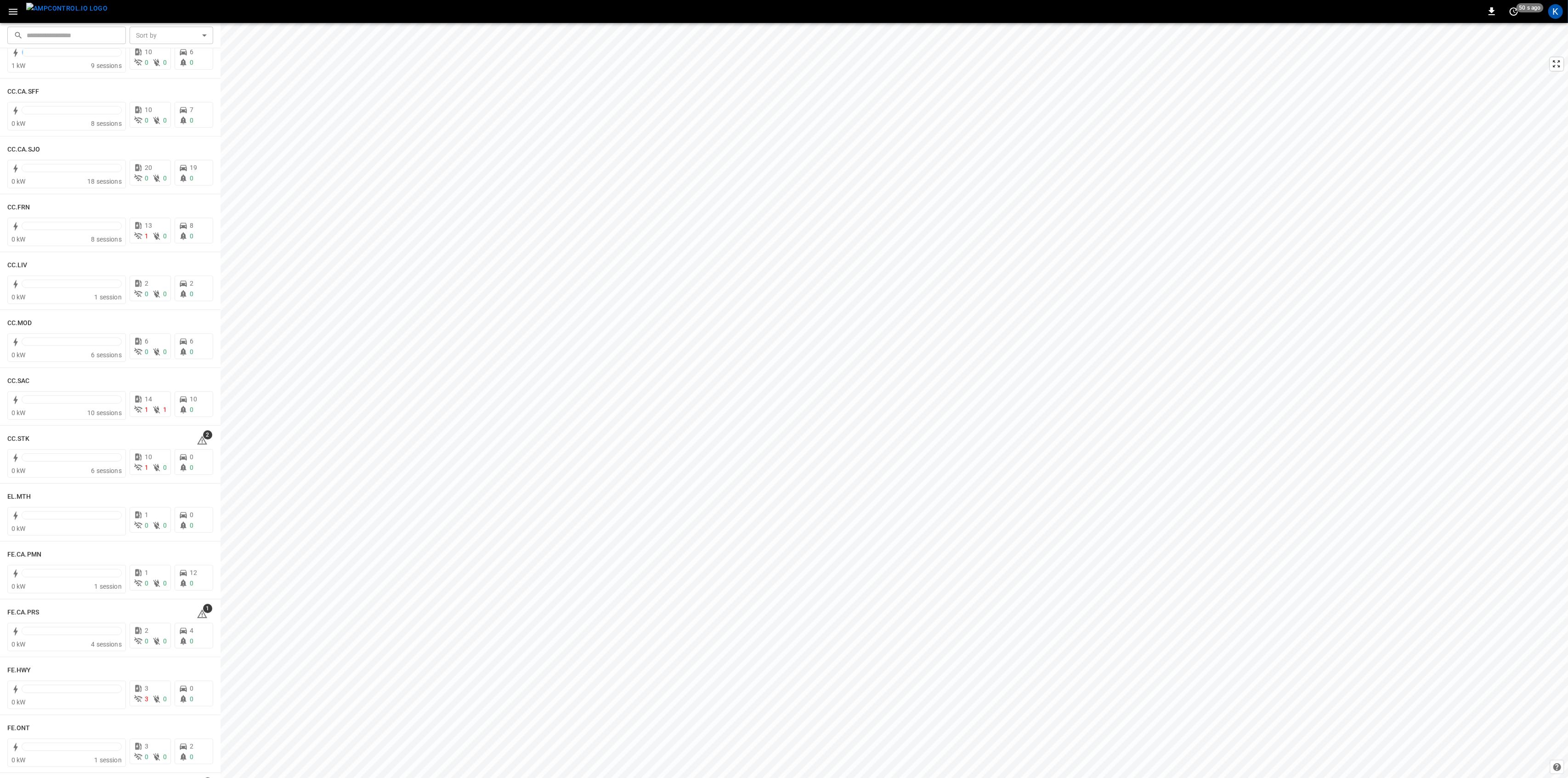
scroll to position [490, 0]
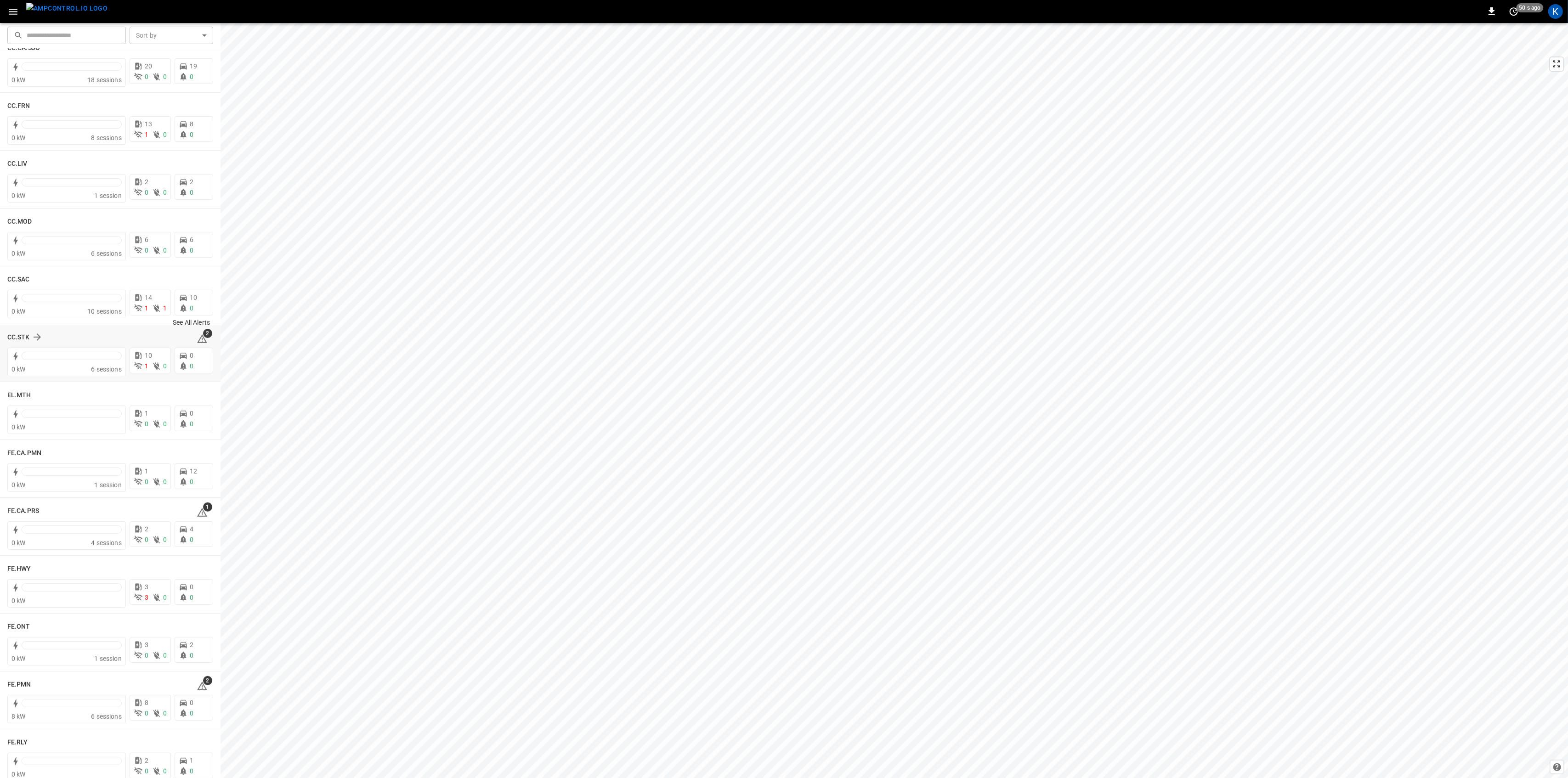
click at [197, 338] on icon at bounding box center [202, 338] width 11 height 11
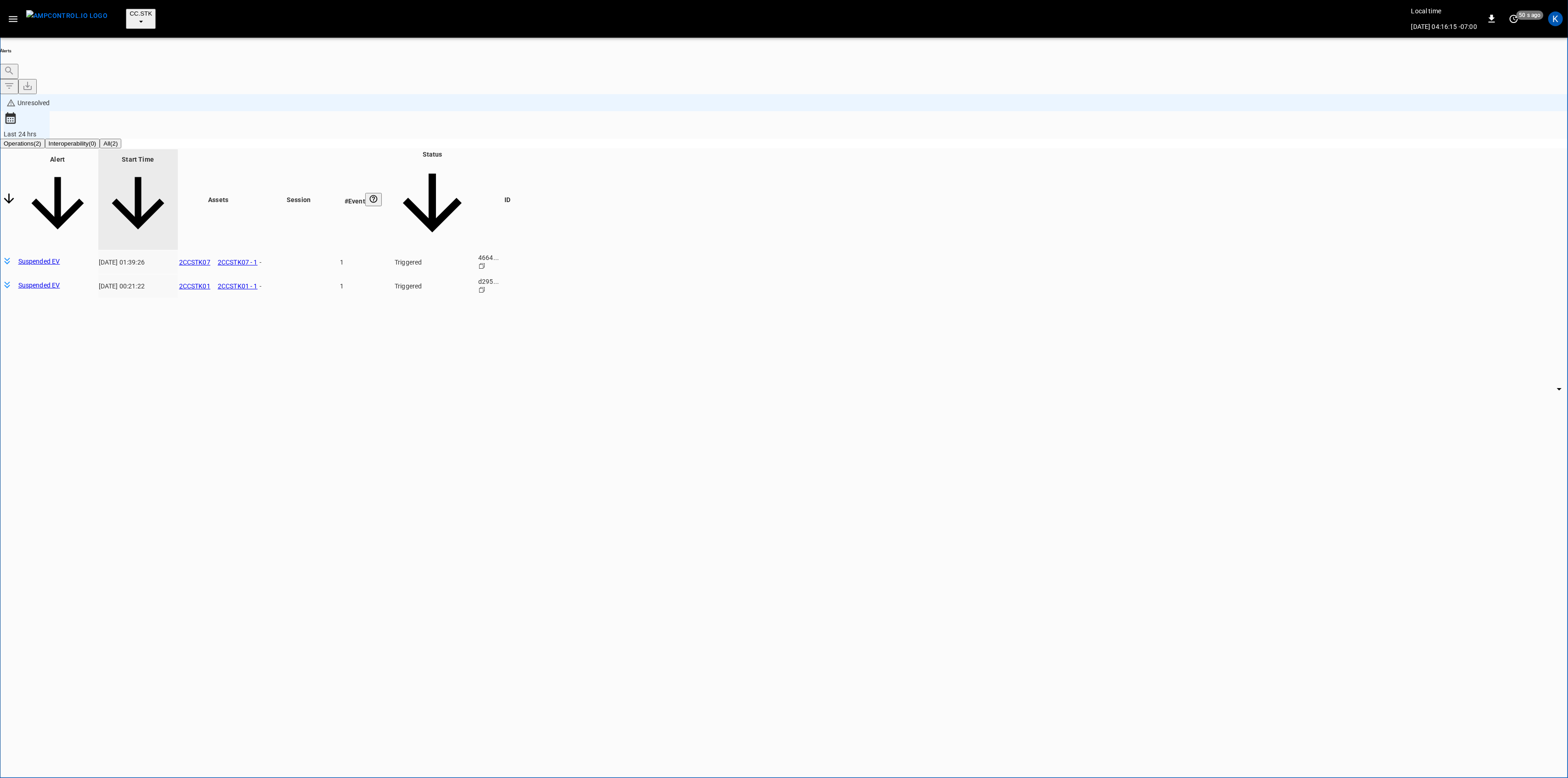
click at [1197, 140] on body "**********" at bounding box center [784, 427] width 1568 height 854
click at [1184, 168] on li "Resolved" at bounding box center [1194, 164] width 55 height 9
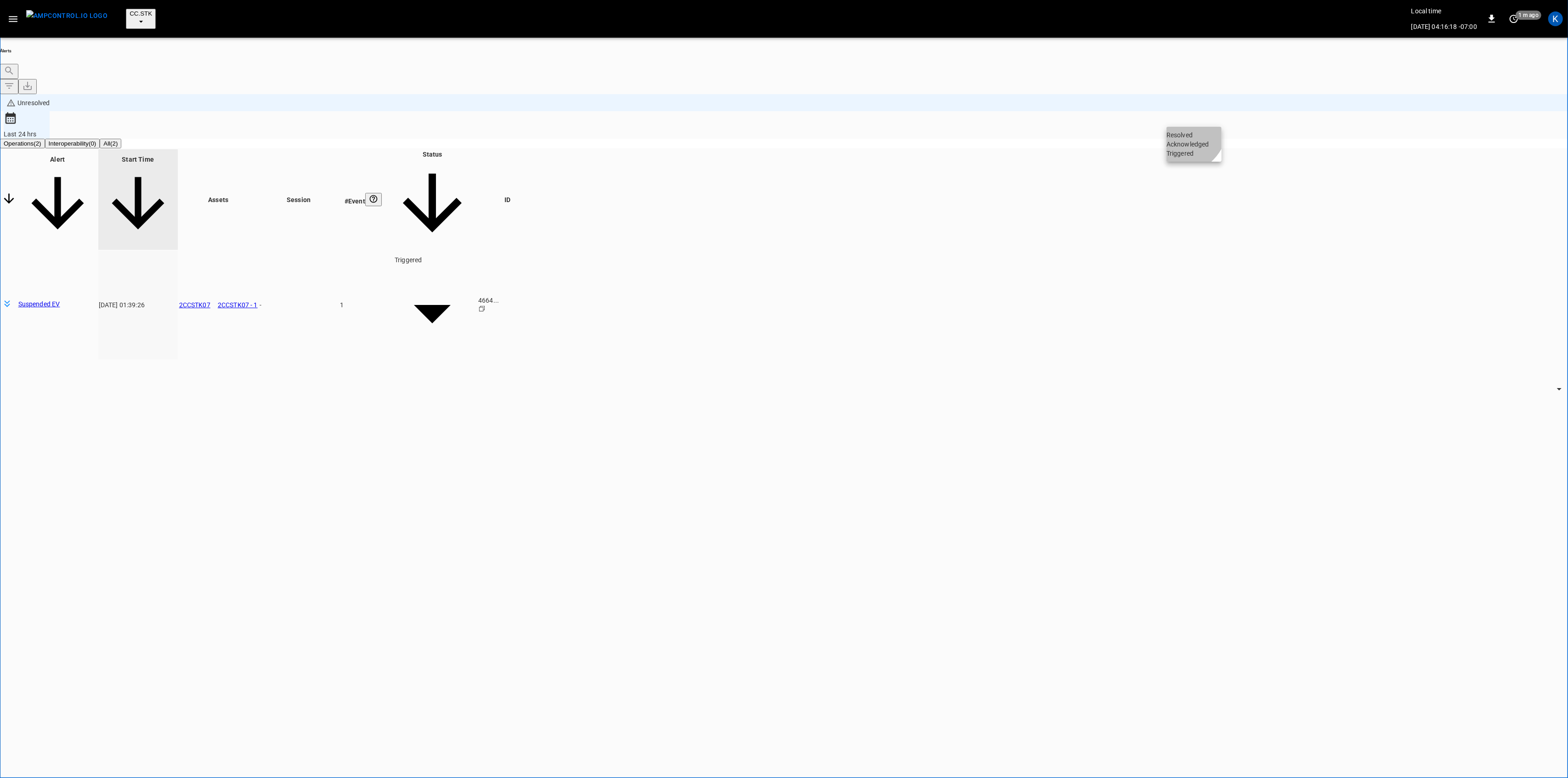
drag, startPoint x: 1184, startPoint y: 134, endPoint x: 1140, endPoint y: 150, distance: 46.8
click at [1184, 135] on li "Resolved" at bounding box center [1194, 135] width 55 height 9
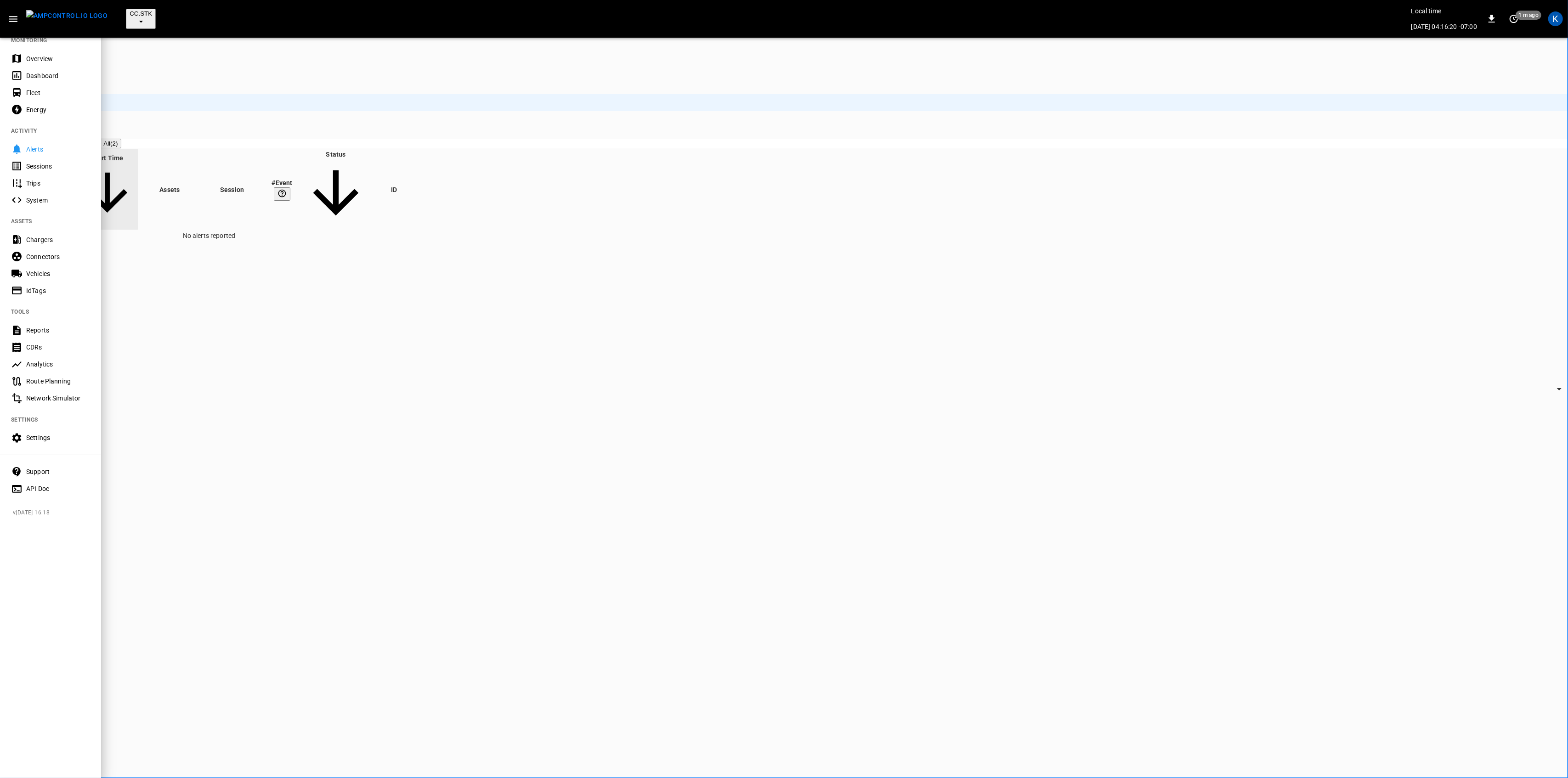
click at [34, 52] on div "Overview" at bounding box center [50, 58] width 101 height 17
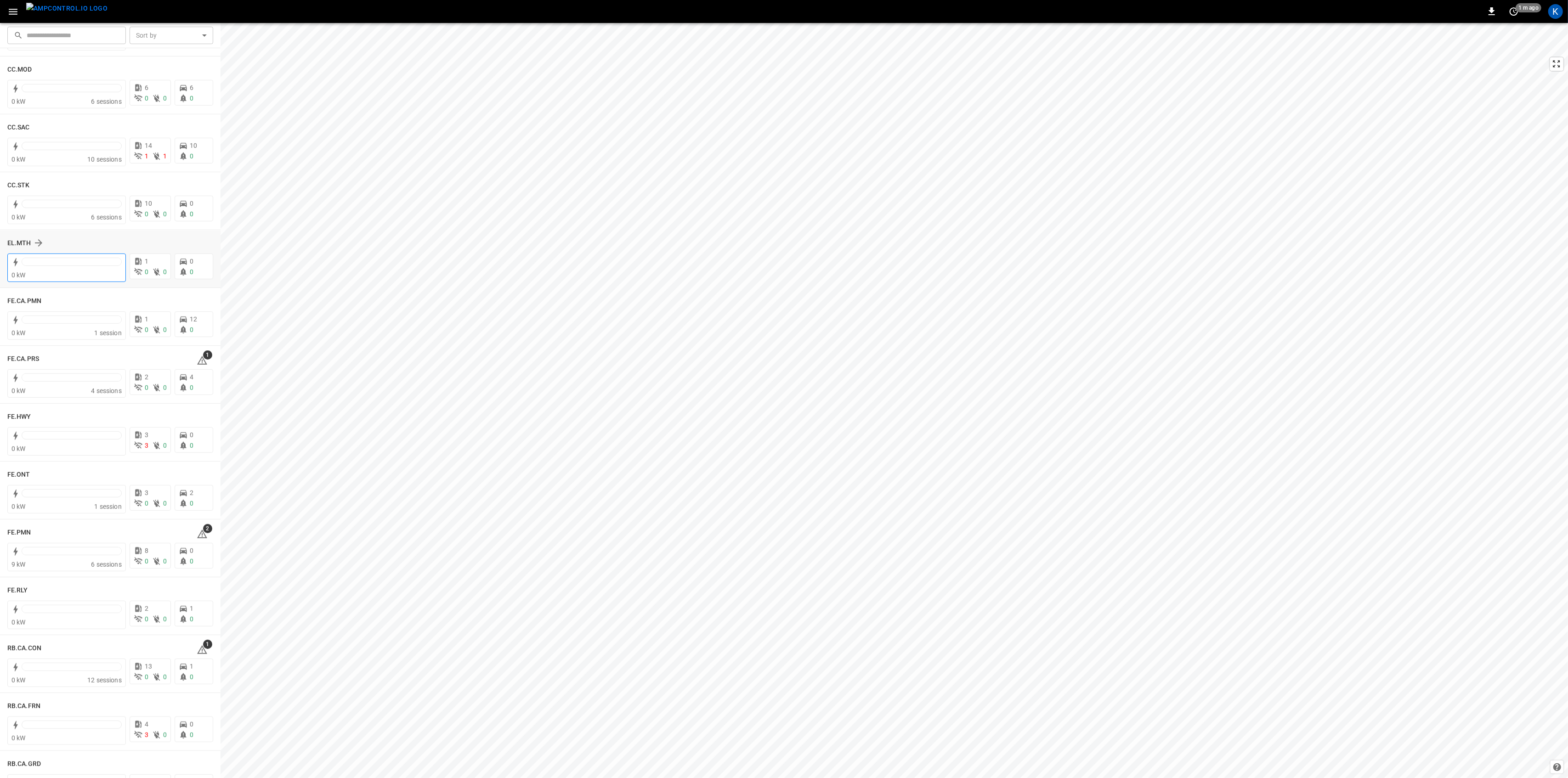
scroll to position [735, 0]
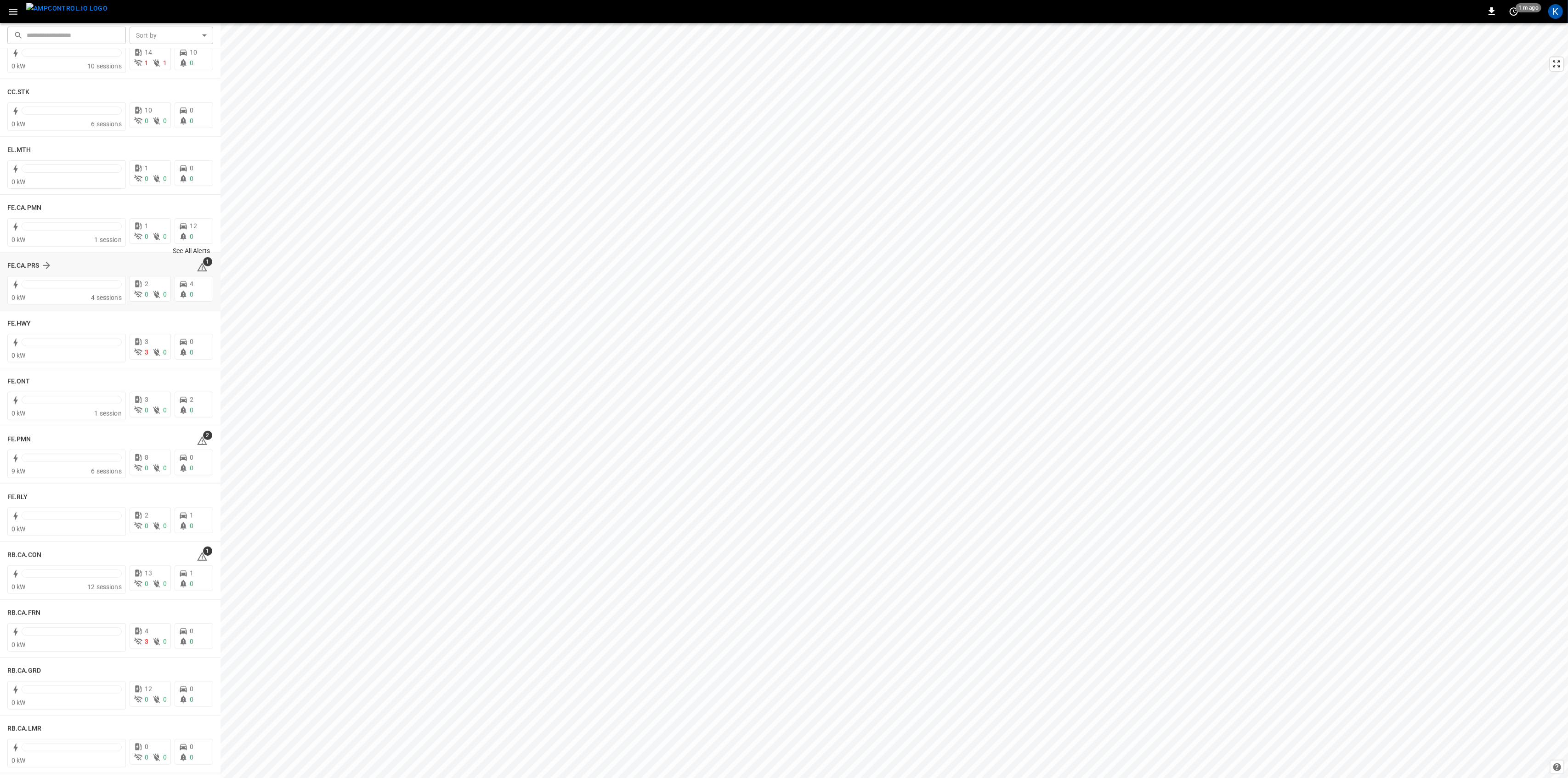
click at [203, 265] on span "1" at bounding box center [207, 262] width 9 height 9
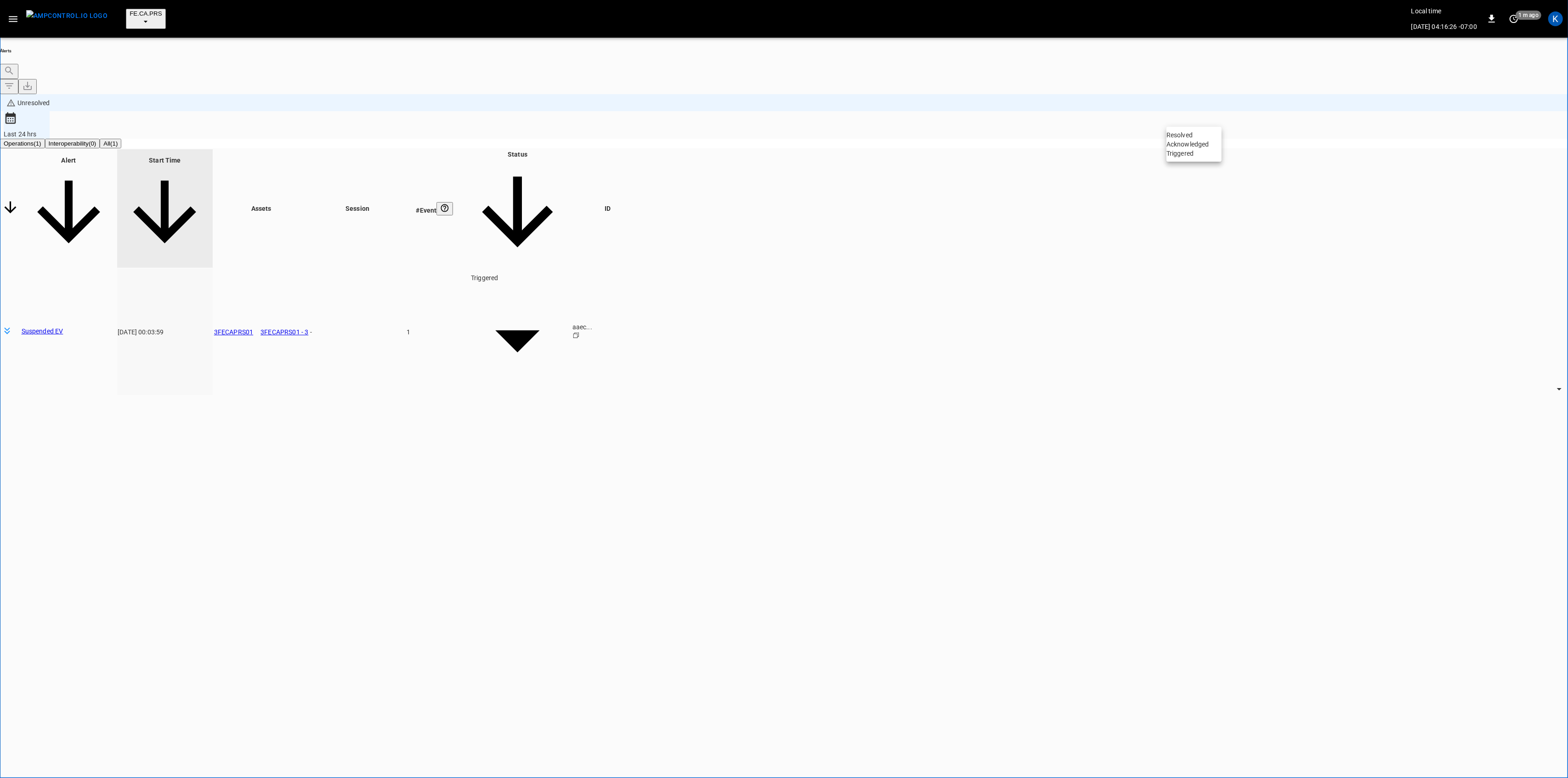
click at [1200, 111] on body "**********" at bounding box center [784, 427] width 1568 height 854
click at [1193, 133] on li "Resolved" at bounding box center [1194, 135] width 55 height 9
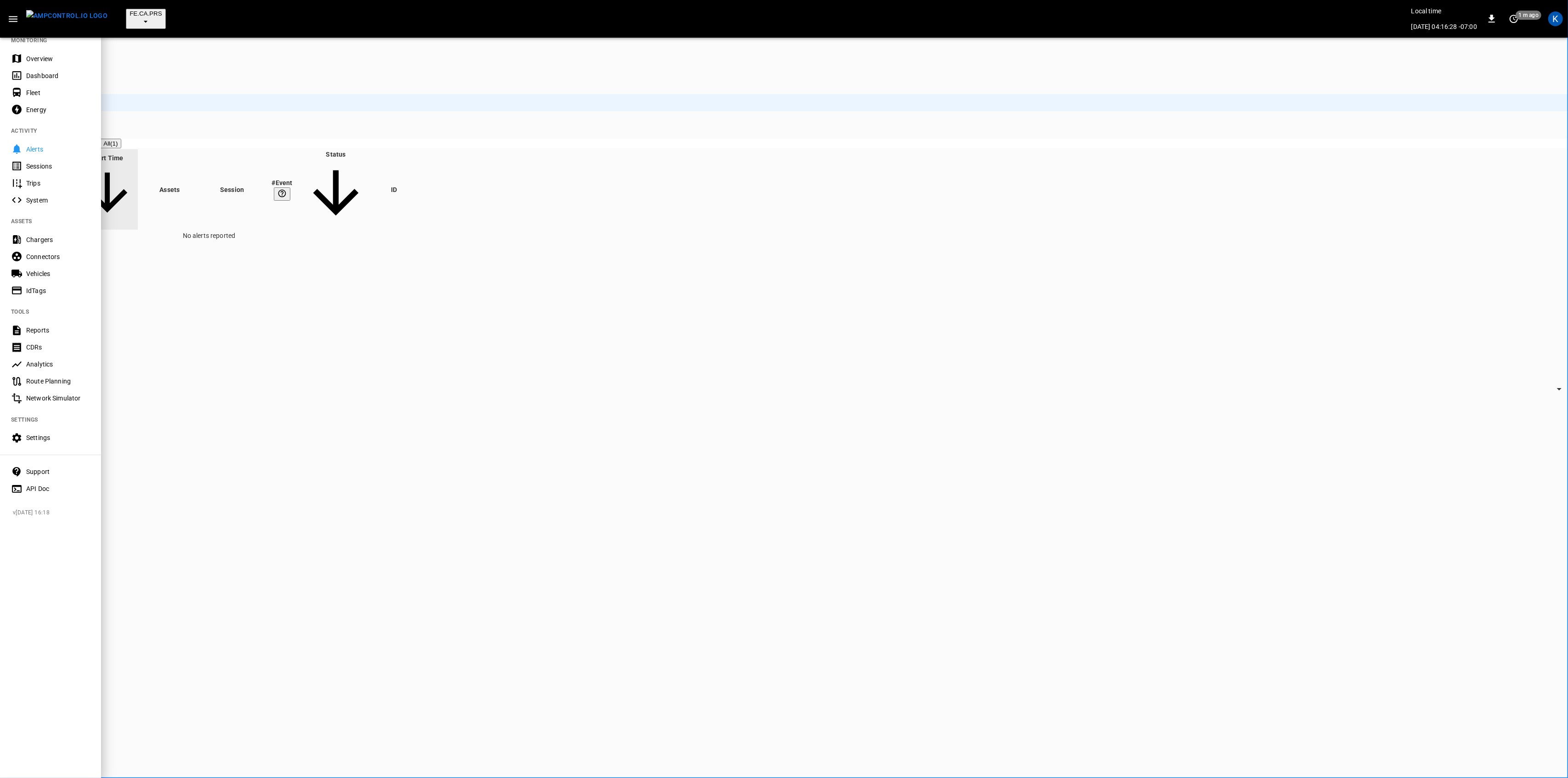
click at [33, 55] on div "Overview" at bounding box center [58, 59] width 64 height 9
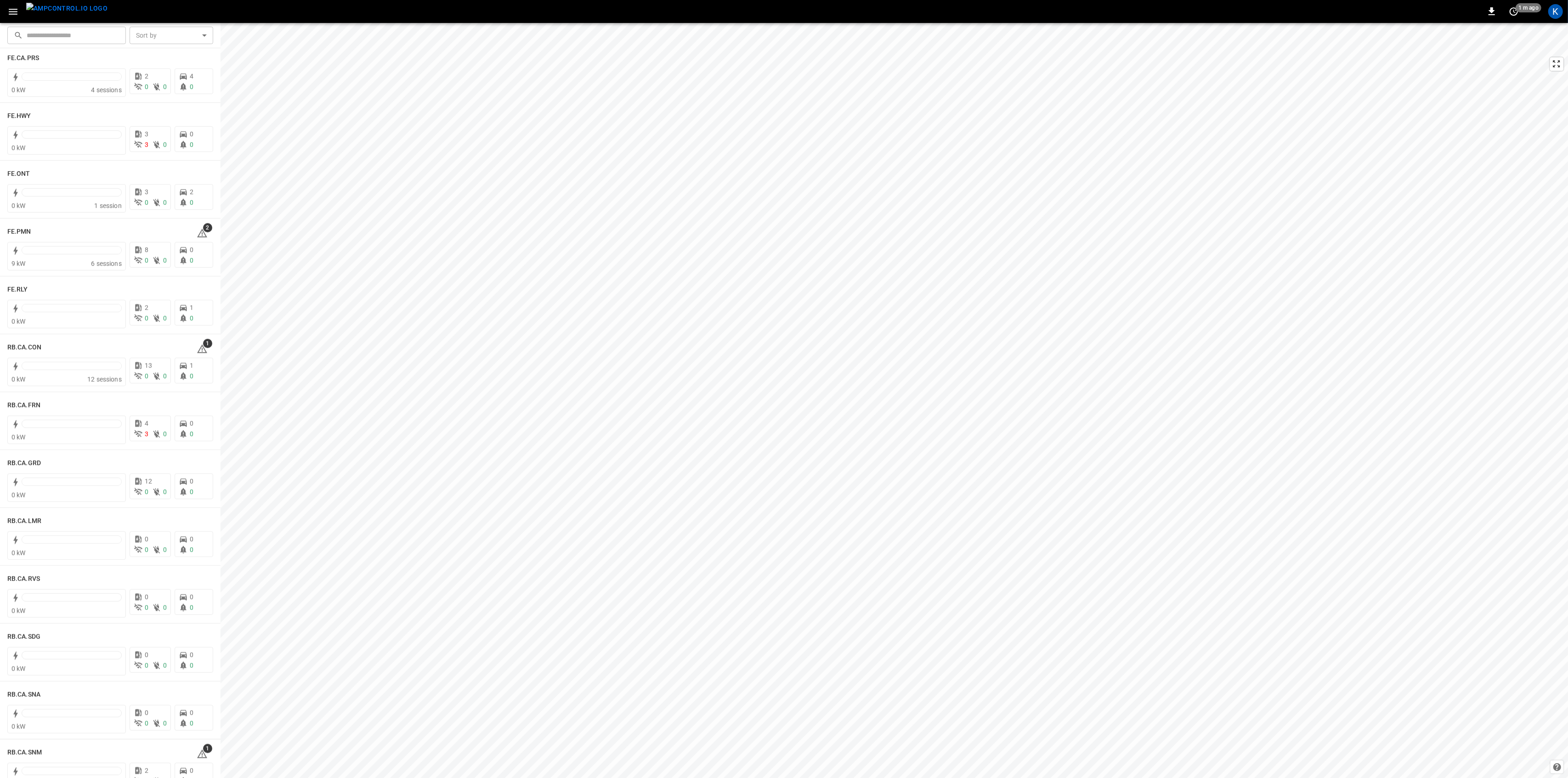
scroll to position [979, 0]
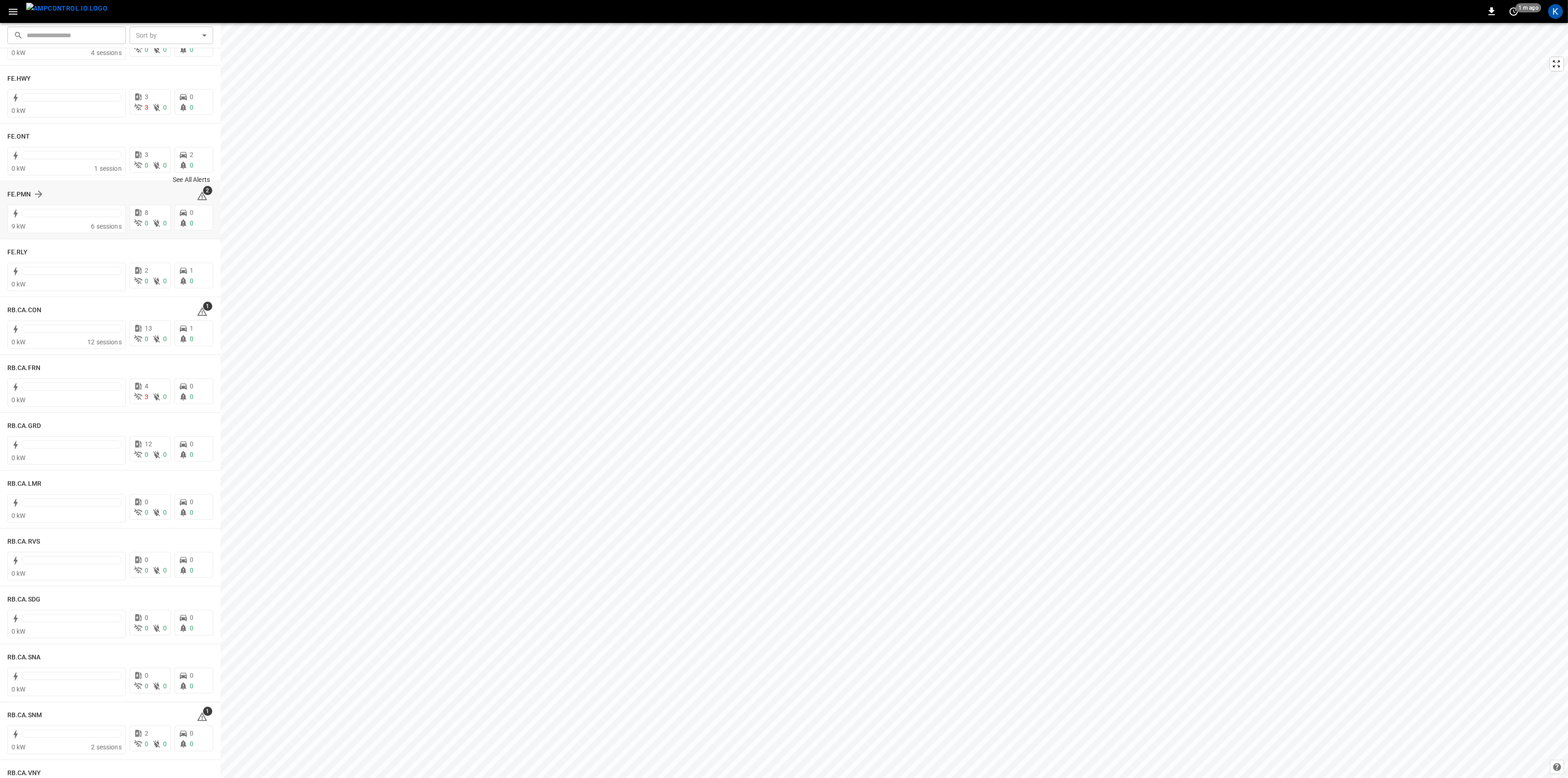
click at [196, 197] on icon at bounding box center [202, 196] width 11 height 11
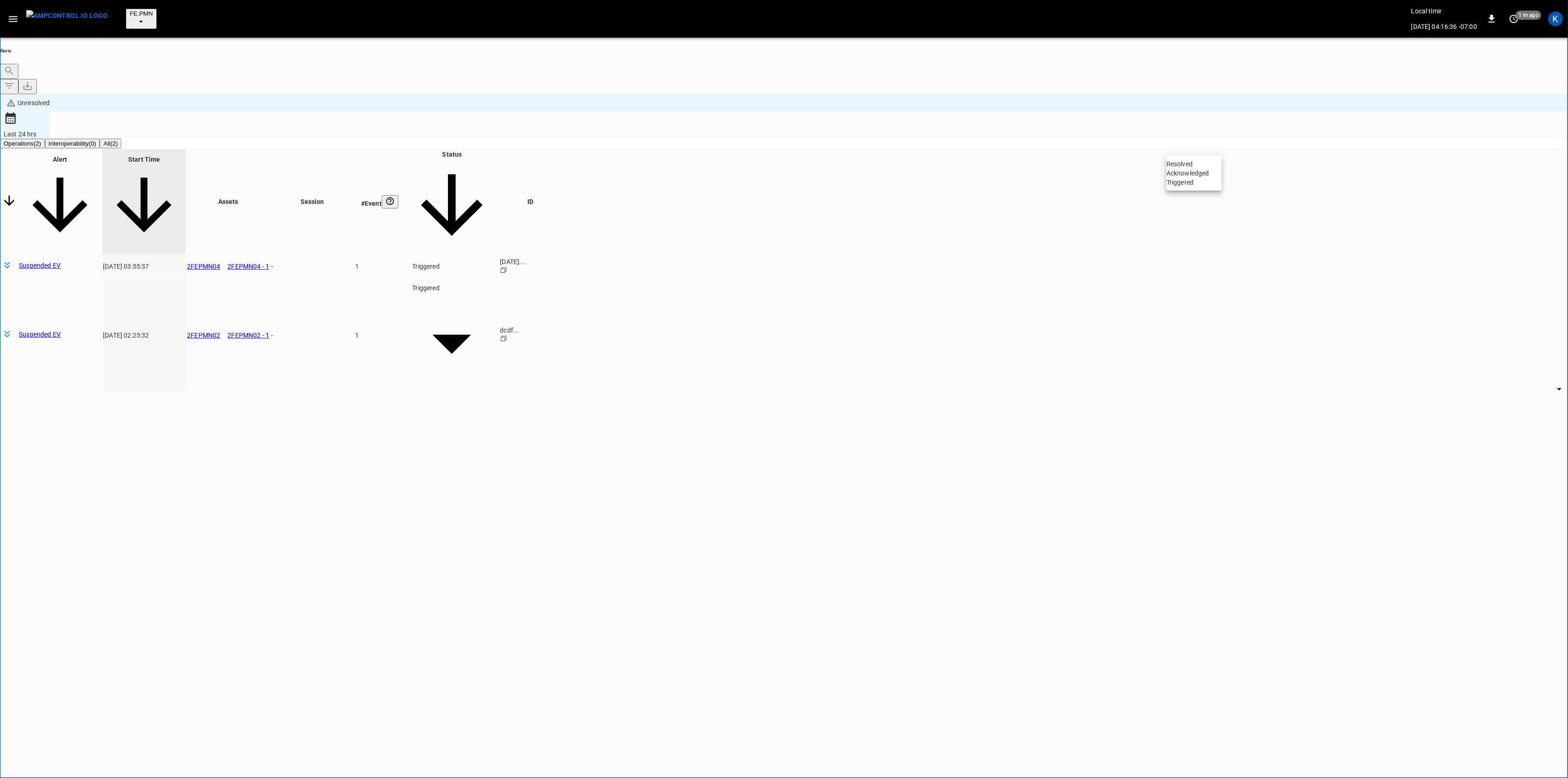
click at [1200, 146] on body "**********" at bounding box center [784, 427] width 1568 height 854
click at [1191, 163] on li "Resolved" at bounding box center [1194, 164] width 55 height 9
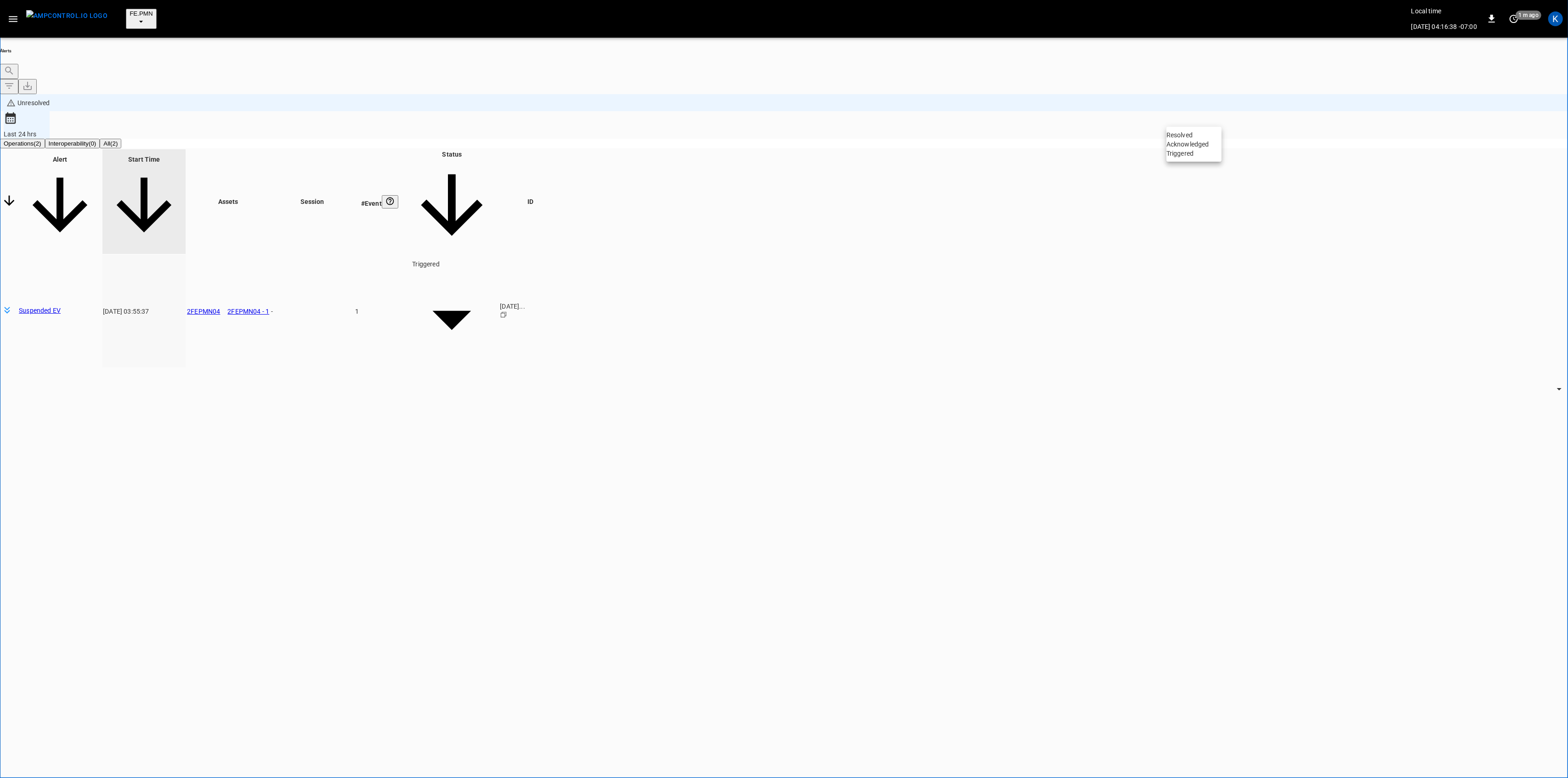
click at [1189, 137] on li "Resolved" at bounding box center [1194, 135] width 55 height 9
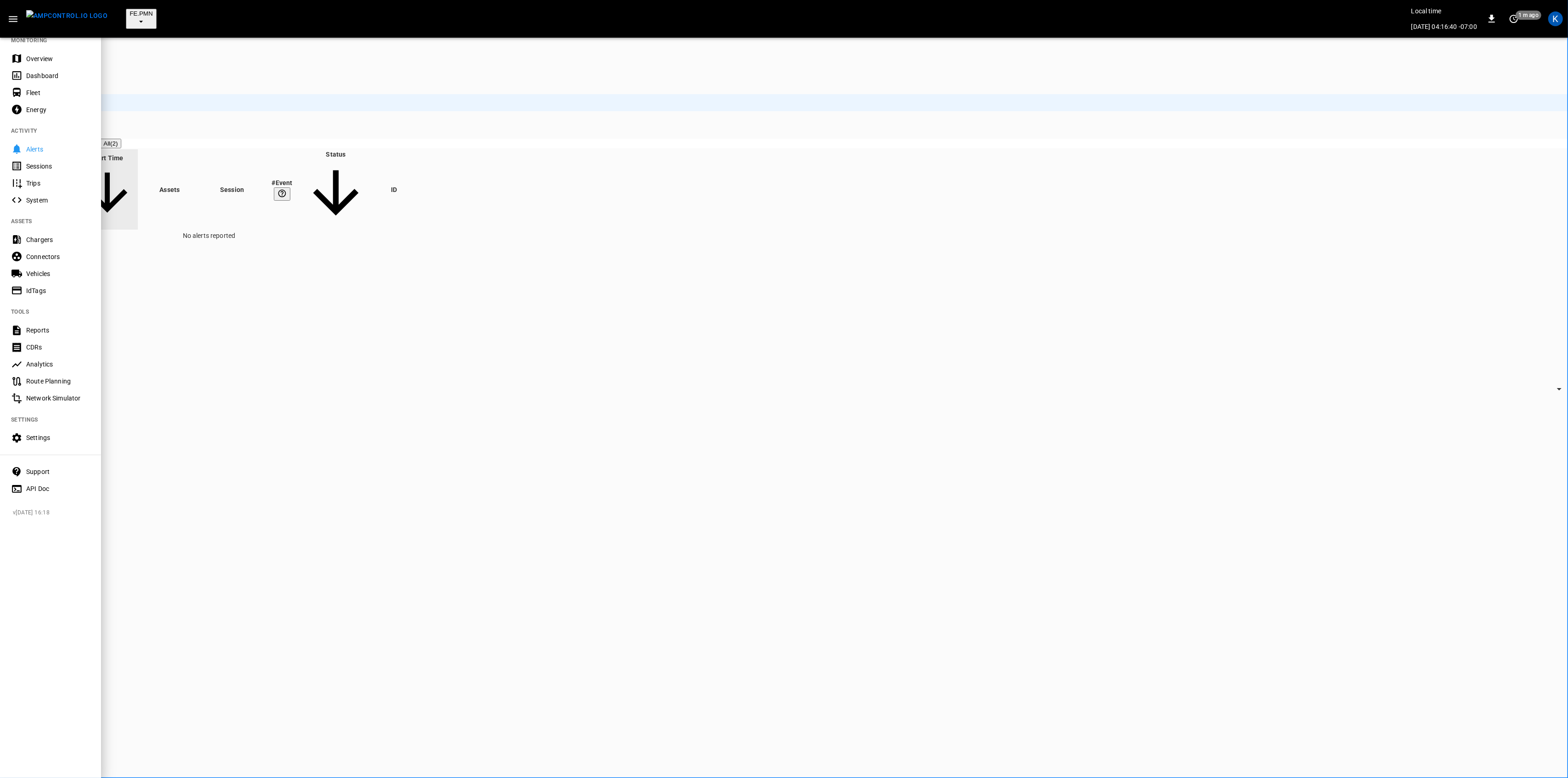
click at [29, 57] on div "Overview" at bounding box center [58, 59] width 64 height 9
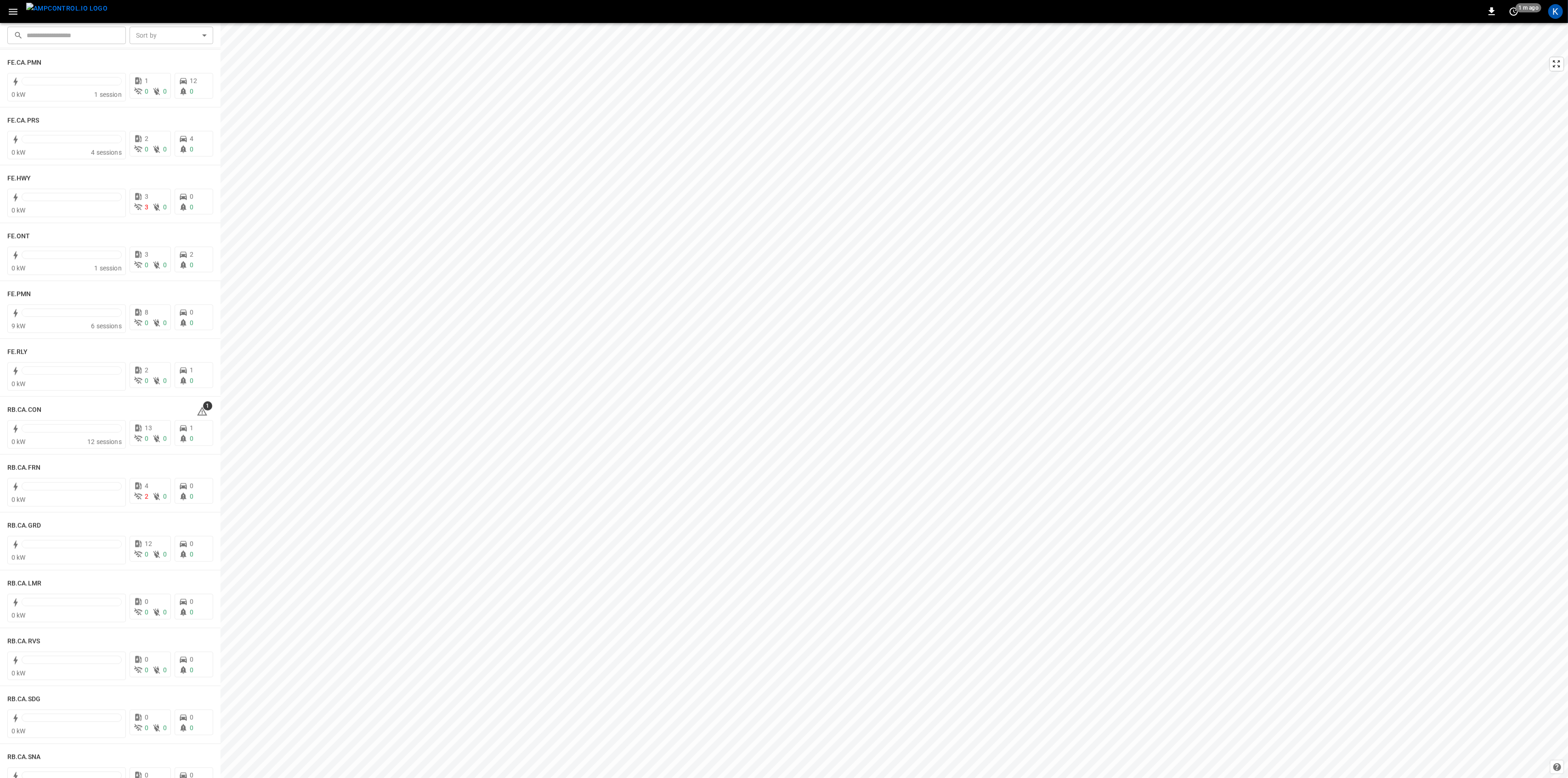
scroll to position [1102, 0]
click at [199, 189] on icon at bounding box center [202, 189] width 10 height 9
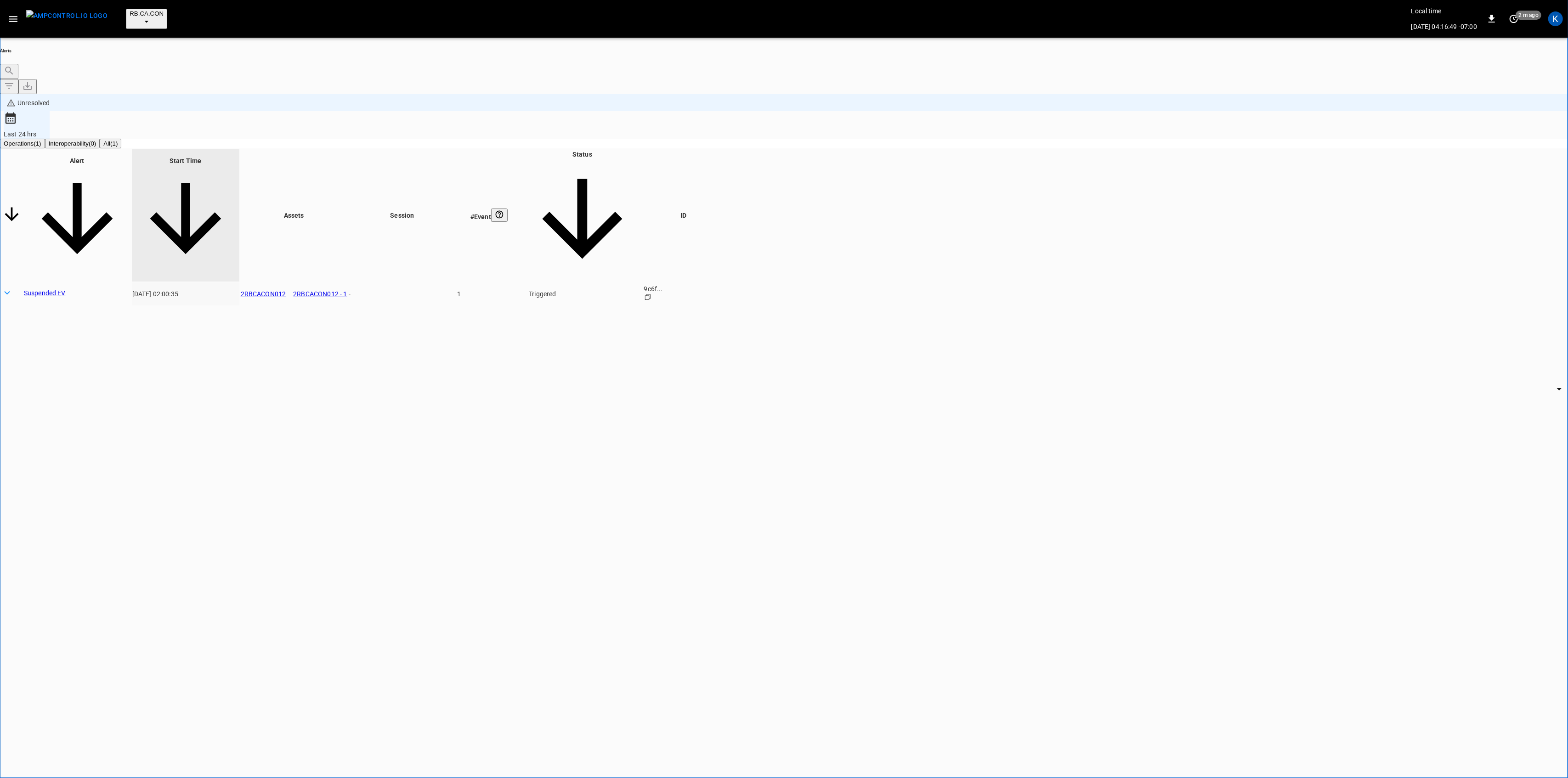
click at [1212, 120] on body "**********" at bounding box center [784, 427] width 1568 height 854
click at [1200, 140] on li "Resolved" at bounding box center [1194, 135] width 55 height 9
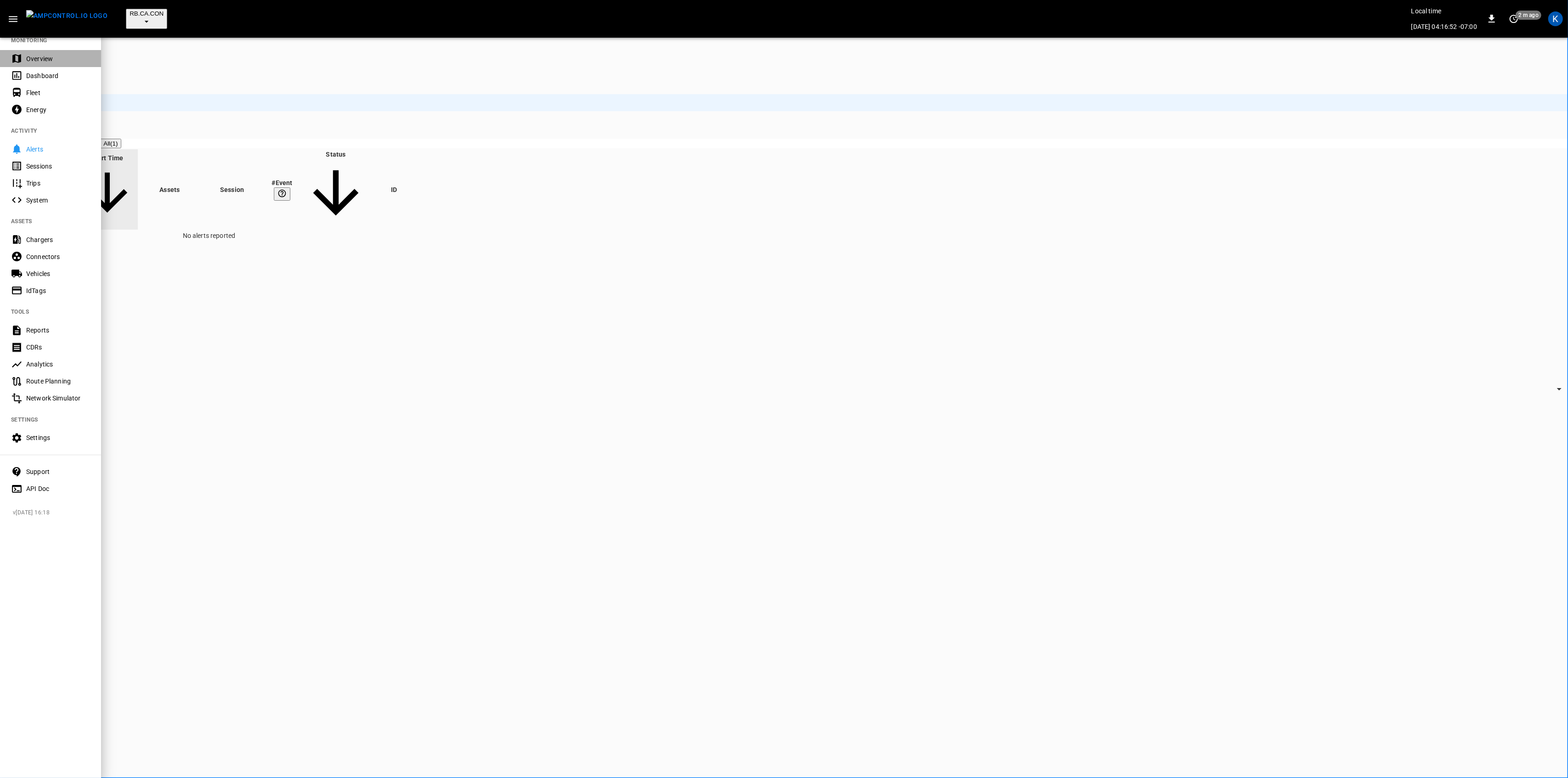
click at [36, 55] on div "Overview" at bounding box center [58, 59] width 64 height 9
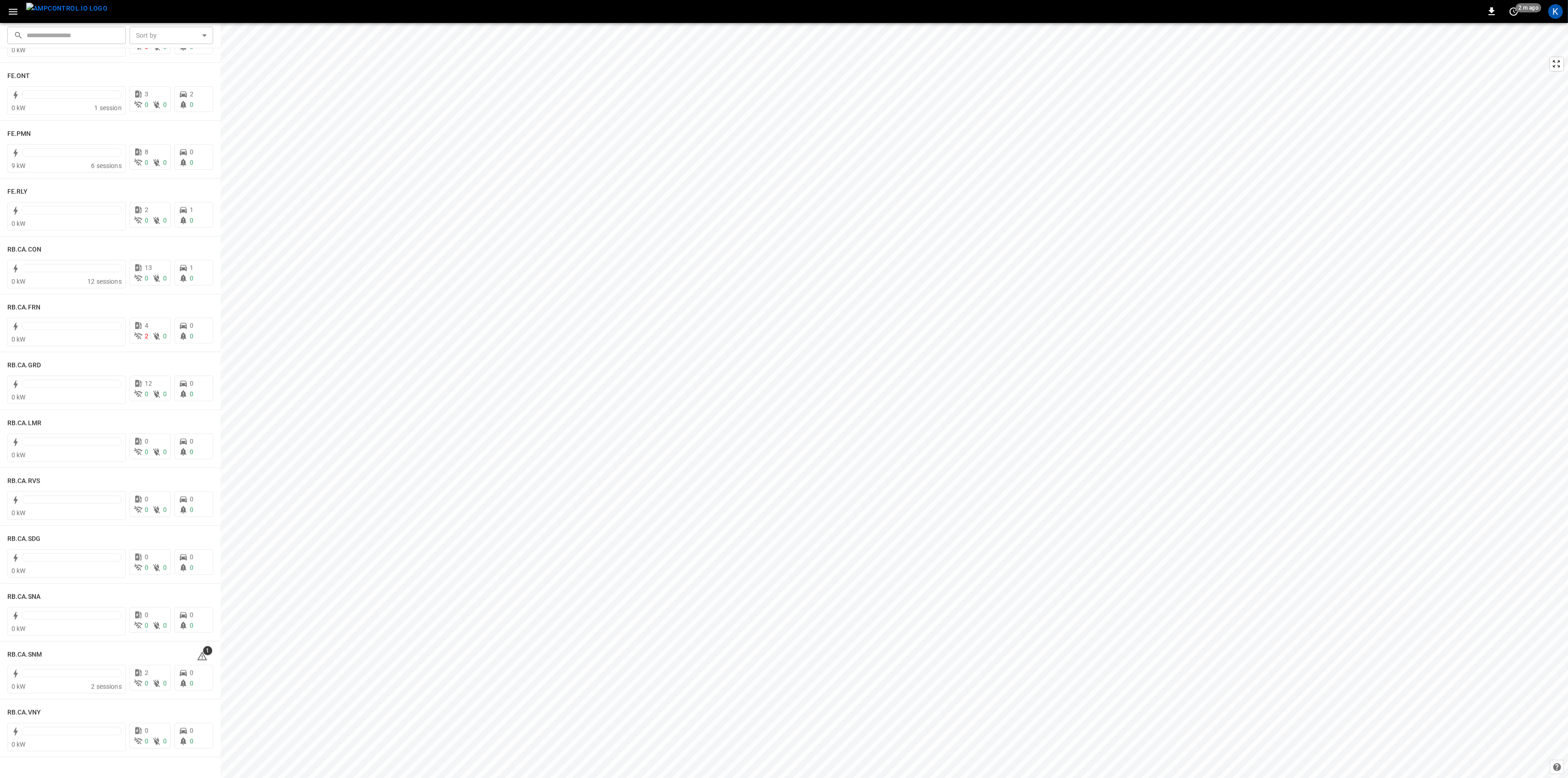
scroll to position [1041, 0]
click at [89, 327] on div at bounding box center [71, 325] width 100 height 8
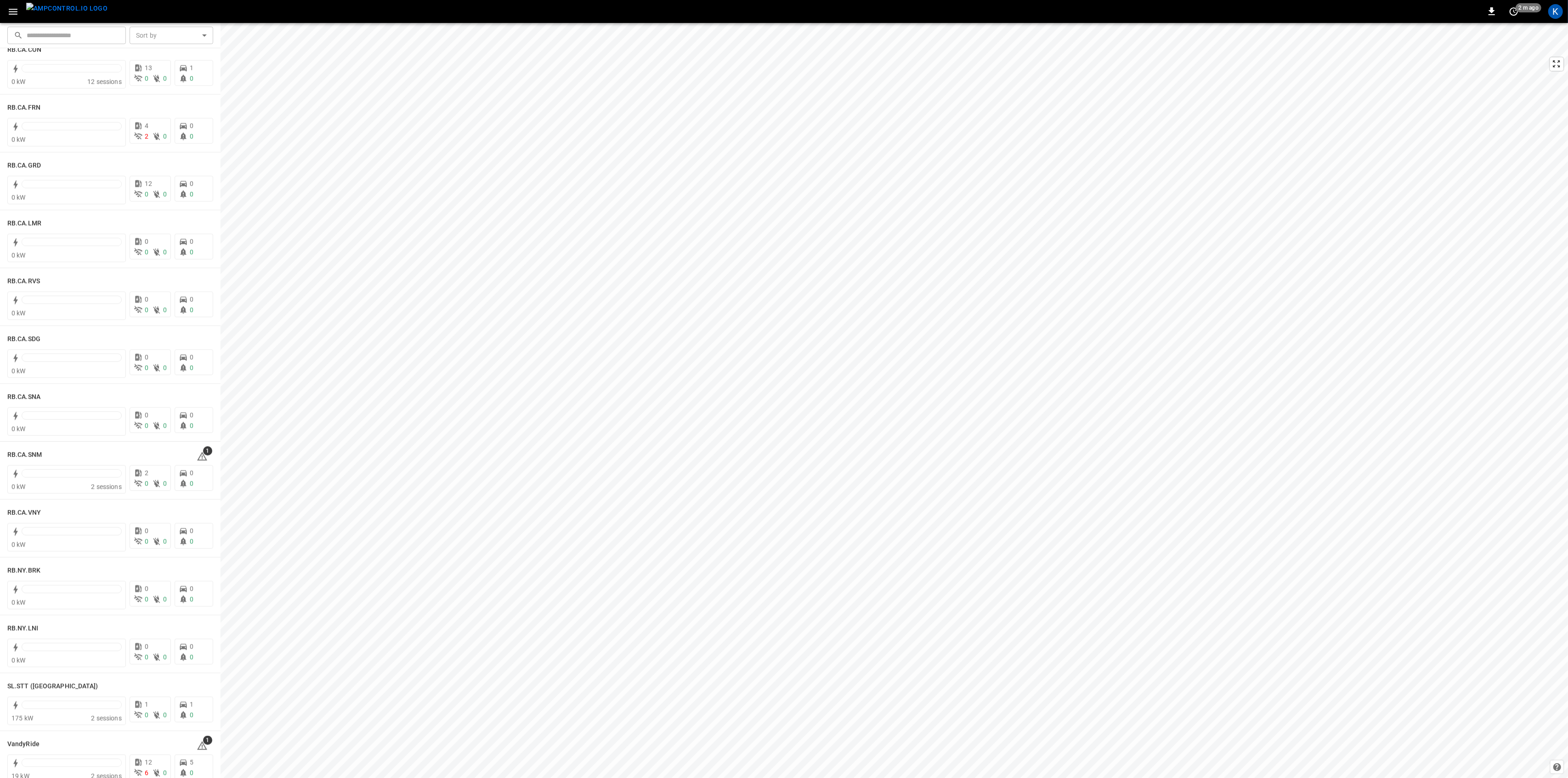
scroll to position [1347, 0]
click at [203, 344] on span "1" at bounding box center [207, 344] width 9 height 9
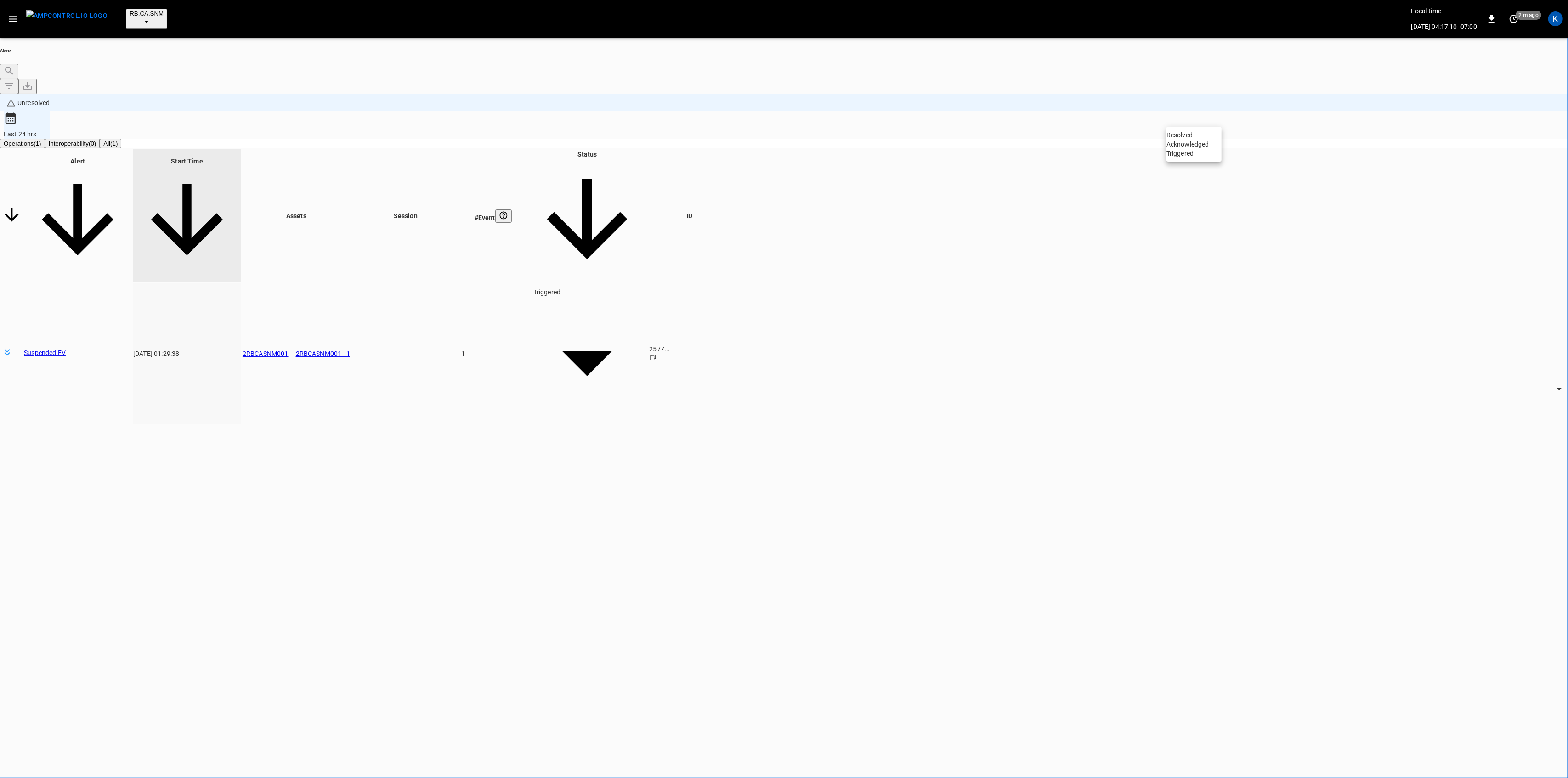
click at [1204, 113] on body "**********" at bounding box center [784, 427] width 1568 height 854
click at [1197, 136] on li "Resolved" at bounding box center [1194, 135] width 55 height 9
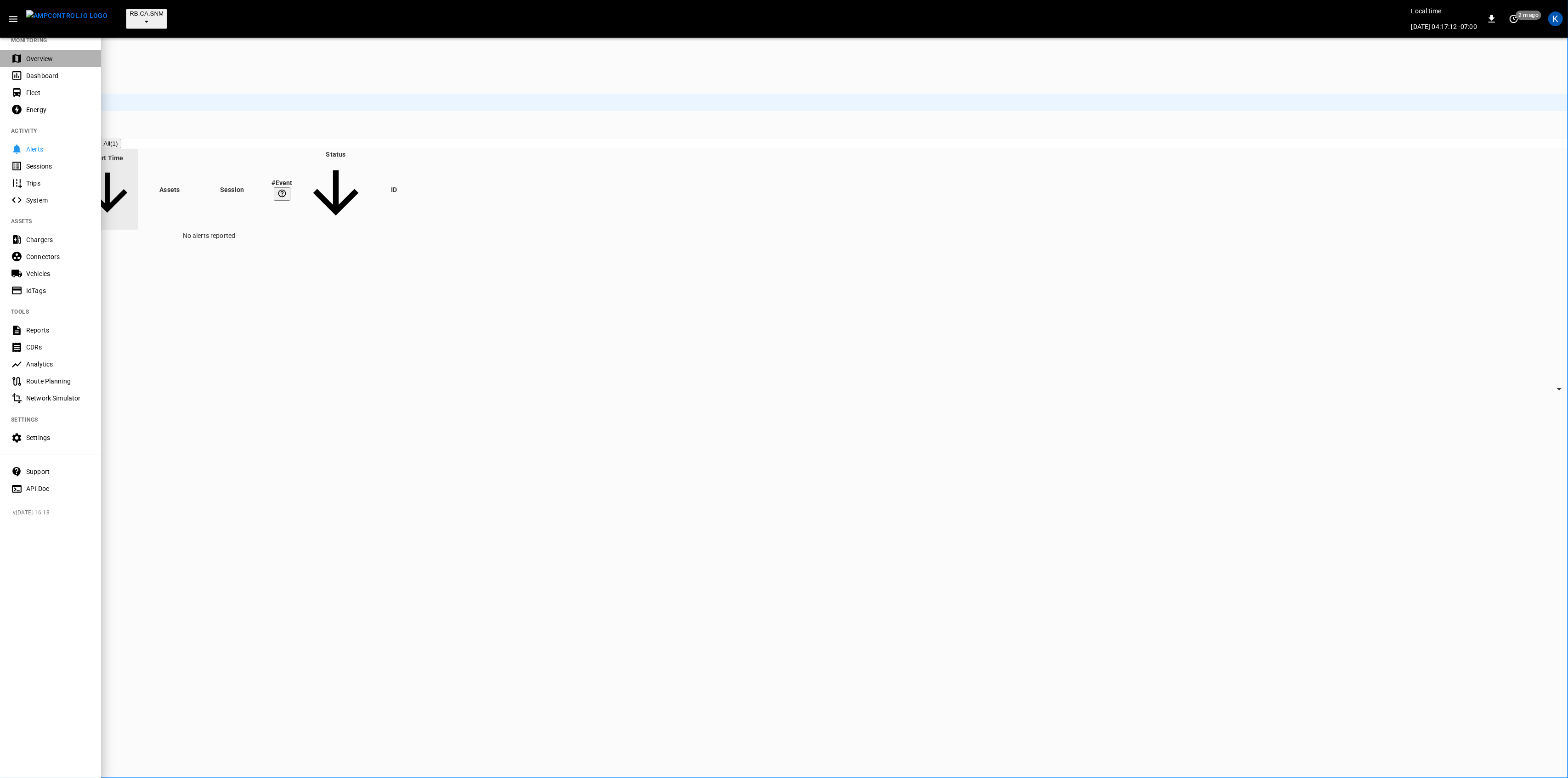
click at [36, 55] on div "Overview" at bounding box center [58, 59] width 64 height 9
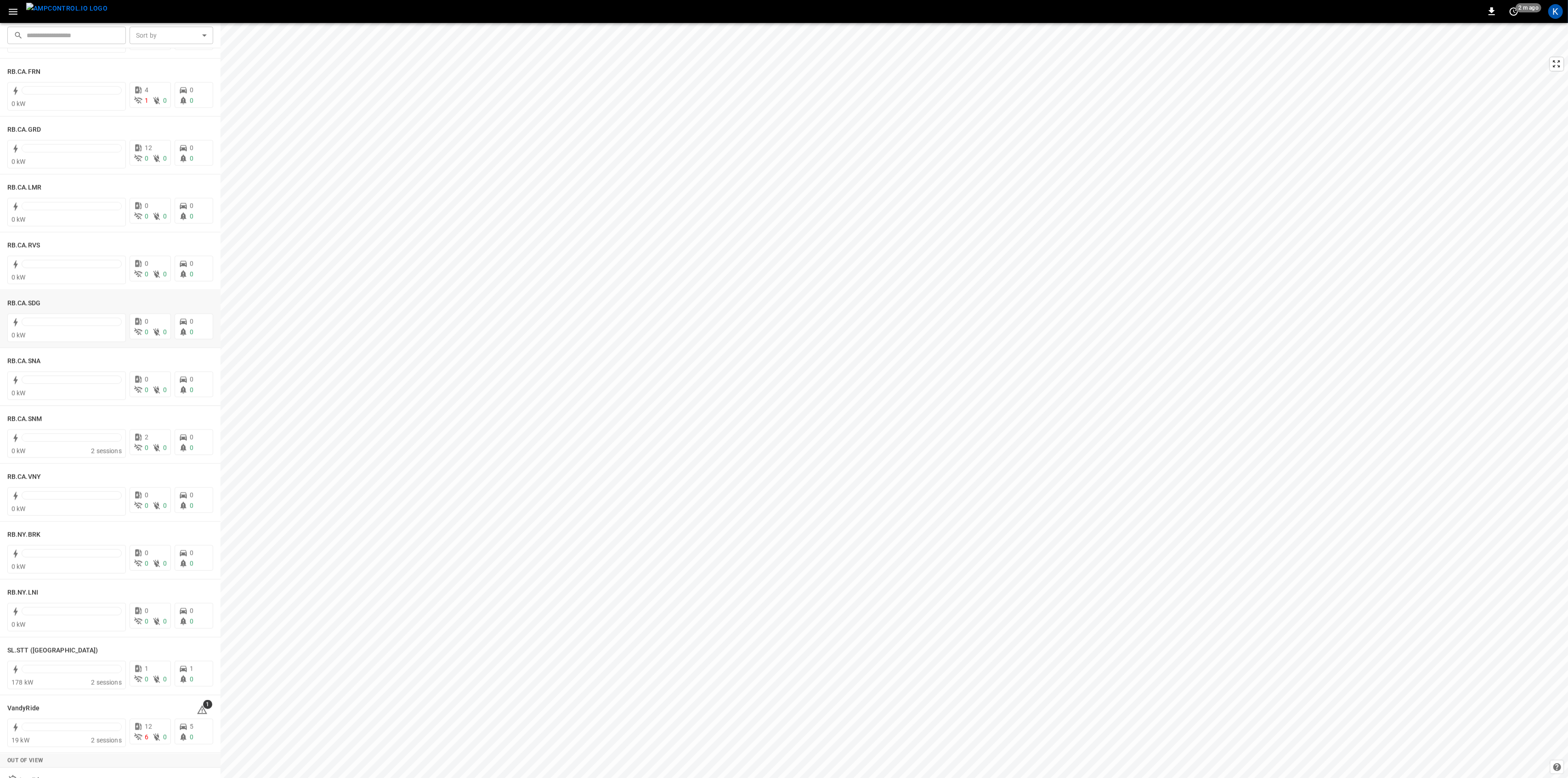
scroll to position [1507, 0]
click at [203, 474] on span "1" at bounding box center [207, 473] width 9 height 9
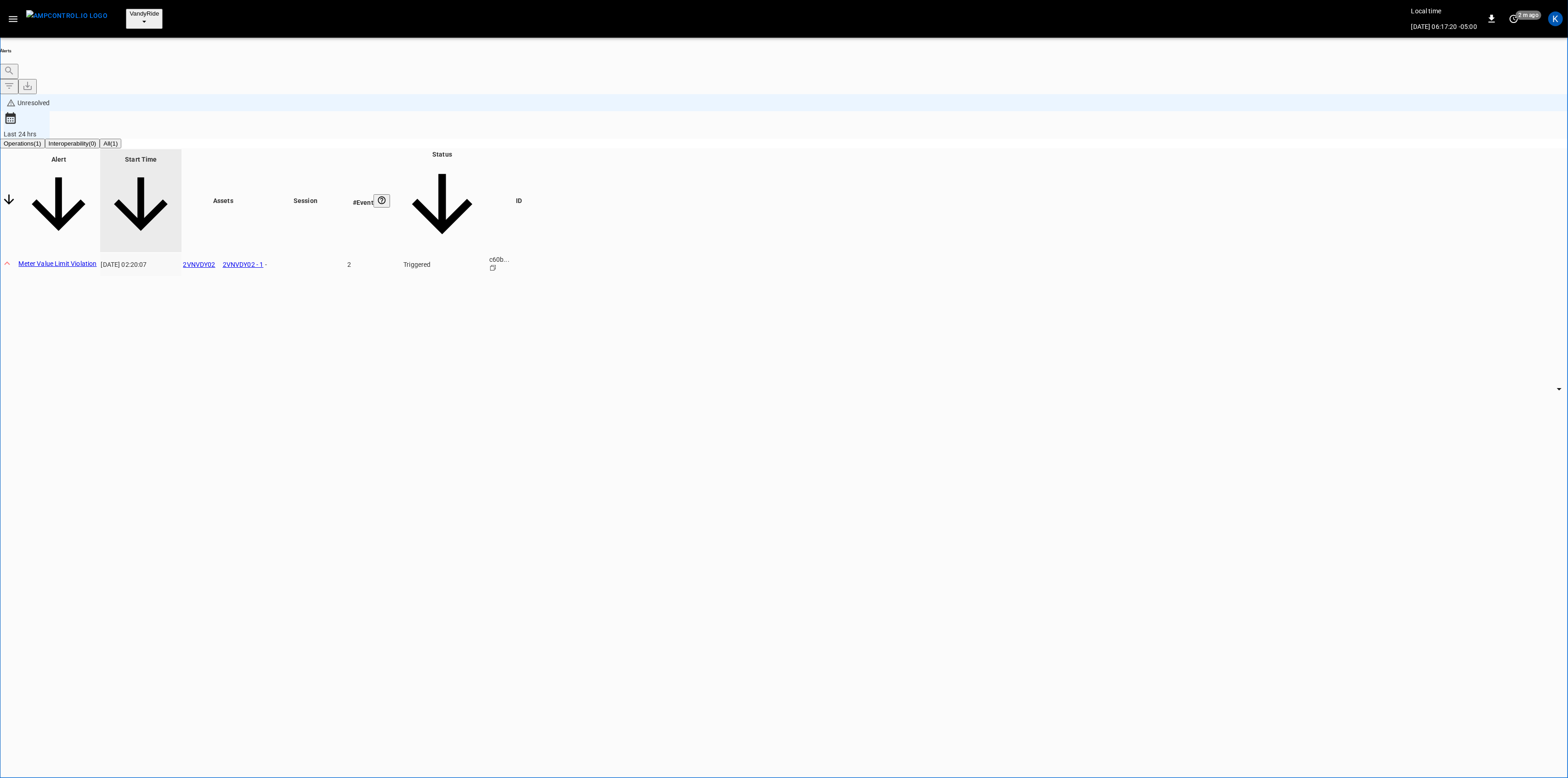
drag, startPoint x: 1215, startPoint y: 102, endPoint x: 1210, endPoint y: 112, distance: 11.2
click at [488, 149] on th "Status" at bounding box center [442, 201] width 91 height 103
click at [1208, 113] on body "**********" at bounding box center [784, 427] width 1568 height 854
click at [1194, 132] on ul "Resolved Acknowledged Triggered" at bounding box center [1194, 143] width 55 height 35
click at [1180, 140] on li "Resolved" at bounding box center [1194, 135] width 55 height 9
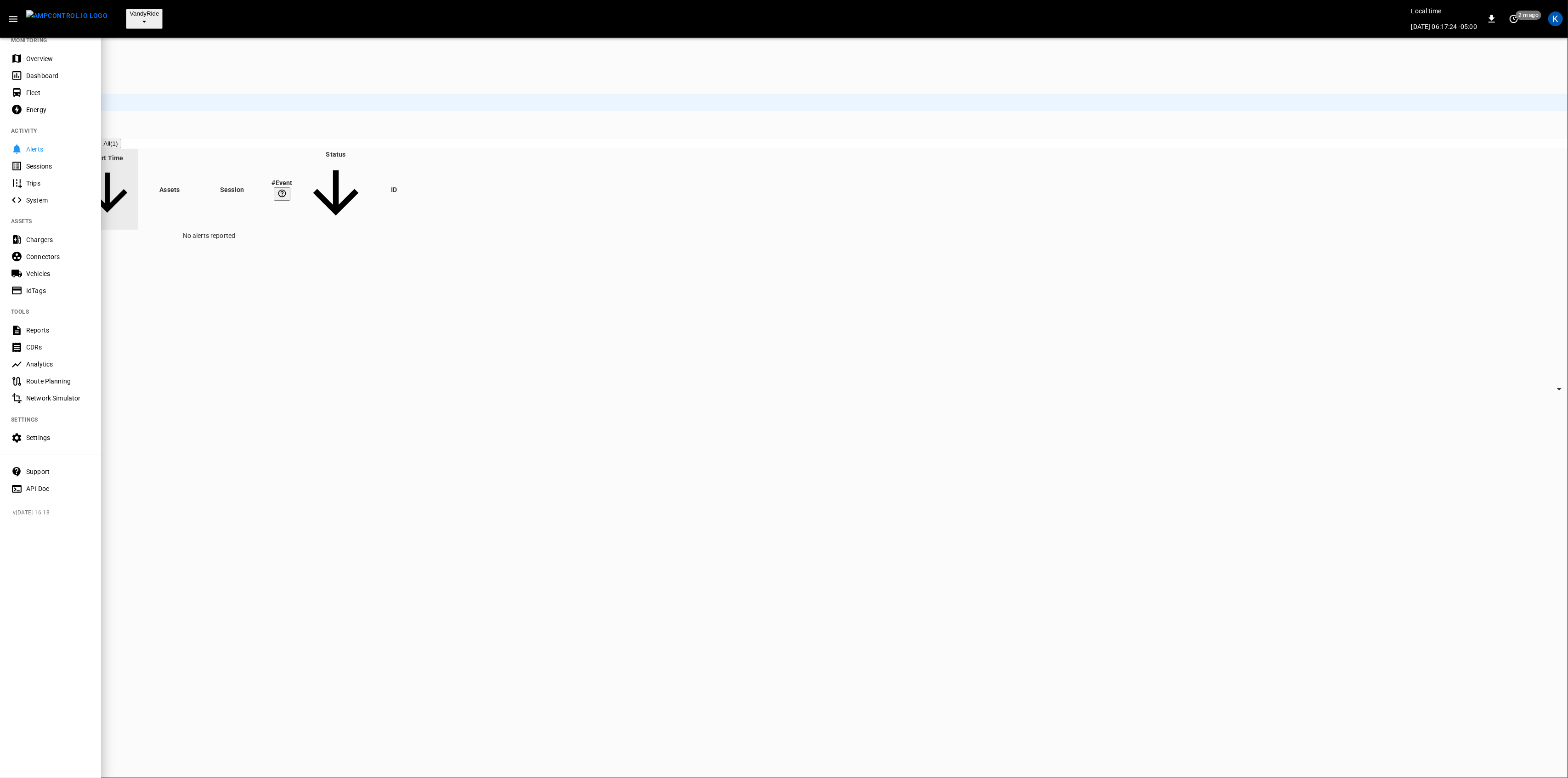
click at [34, 67] on div "Dashboard" at bounding box center [50, 75] width 101 height 17
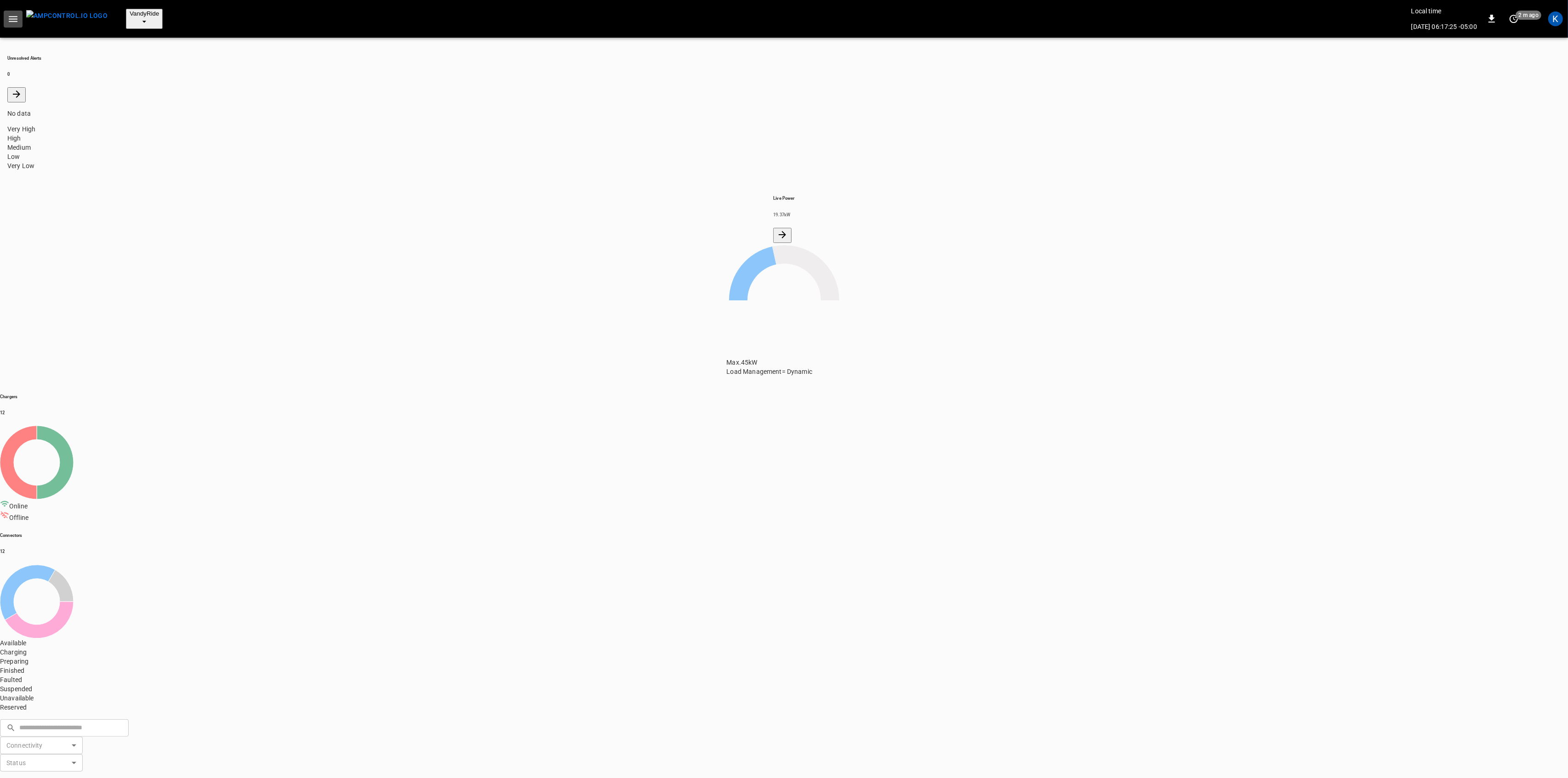
click at [12, 15] on icon "button" at bounding box center [13, 19] width 12 height 12
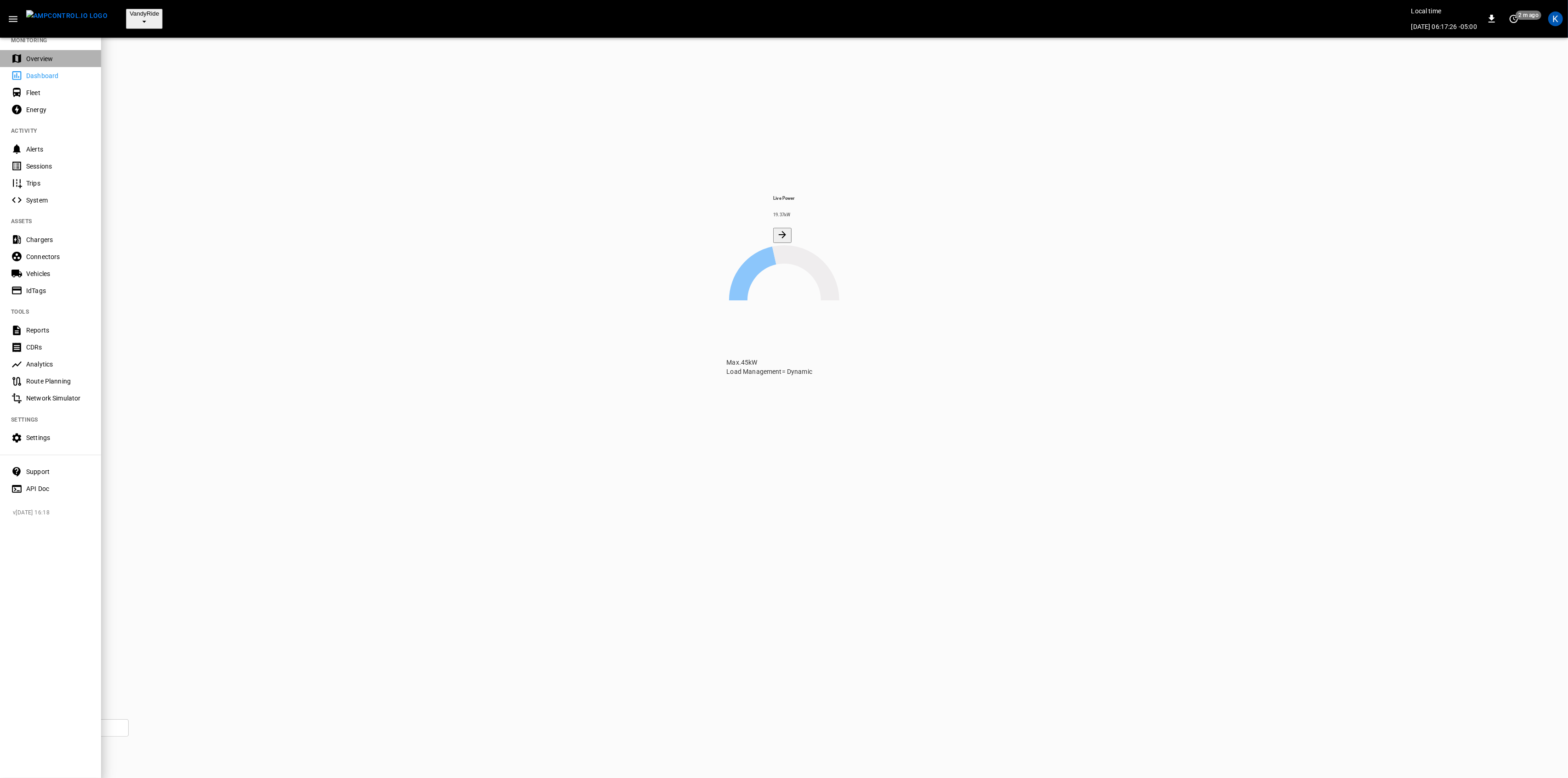
click at [26, 54] on div "Overview" at bounding box center [58, 59] width 64 height 9
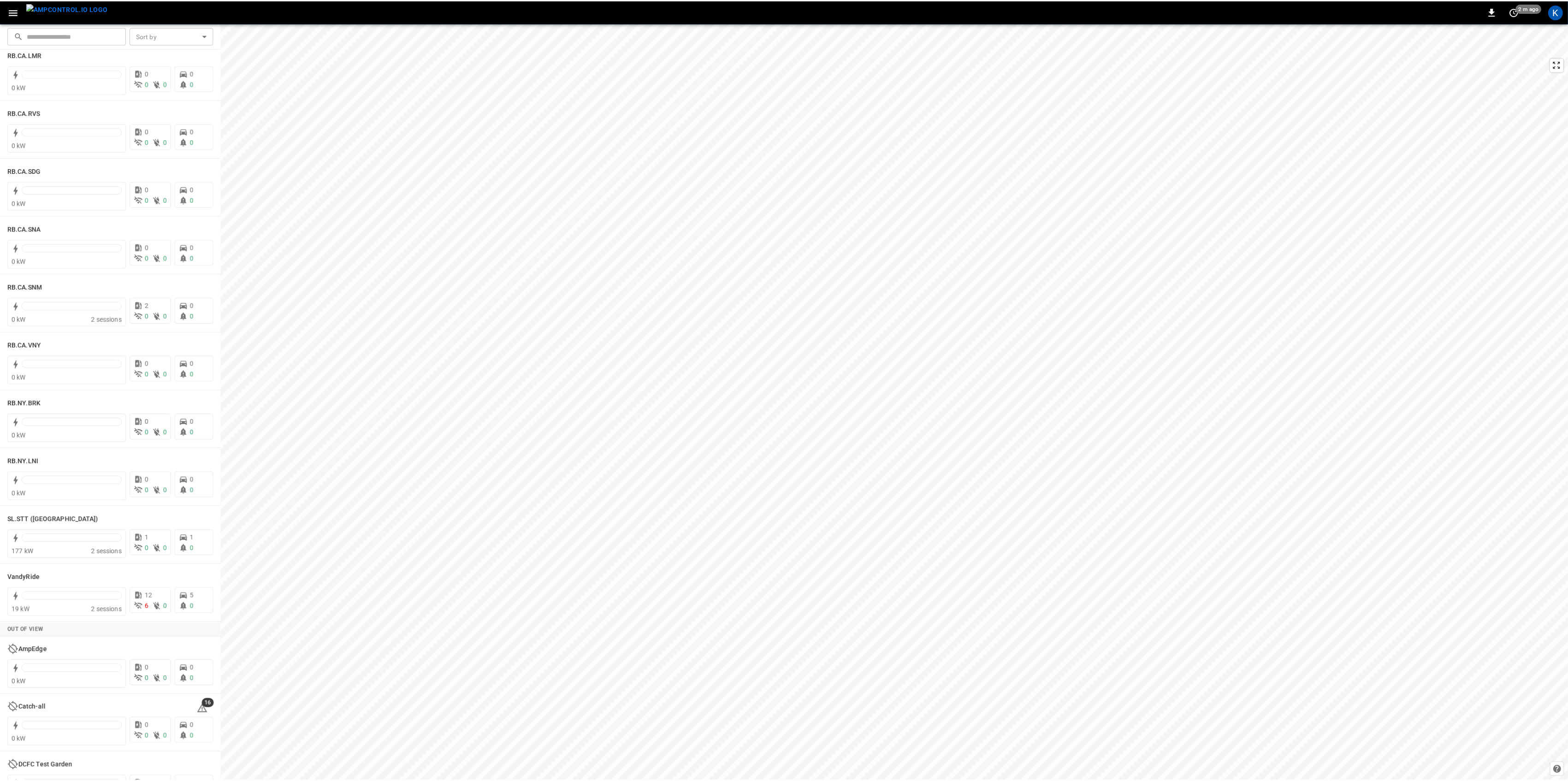
scroll to position [1456, 0]
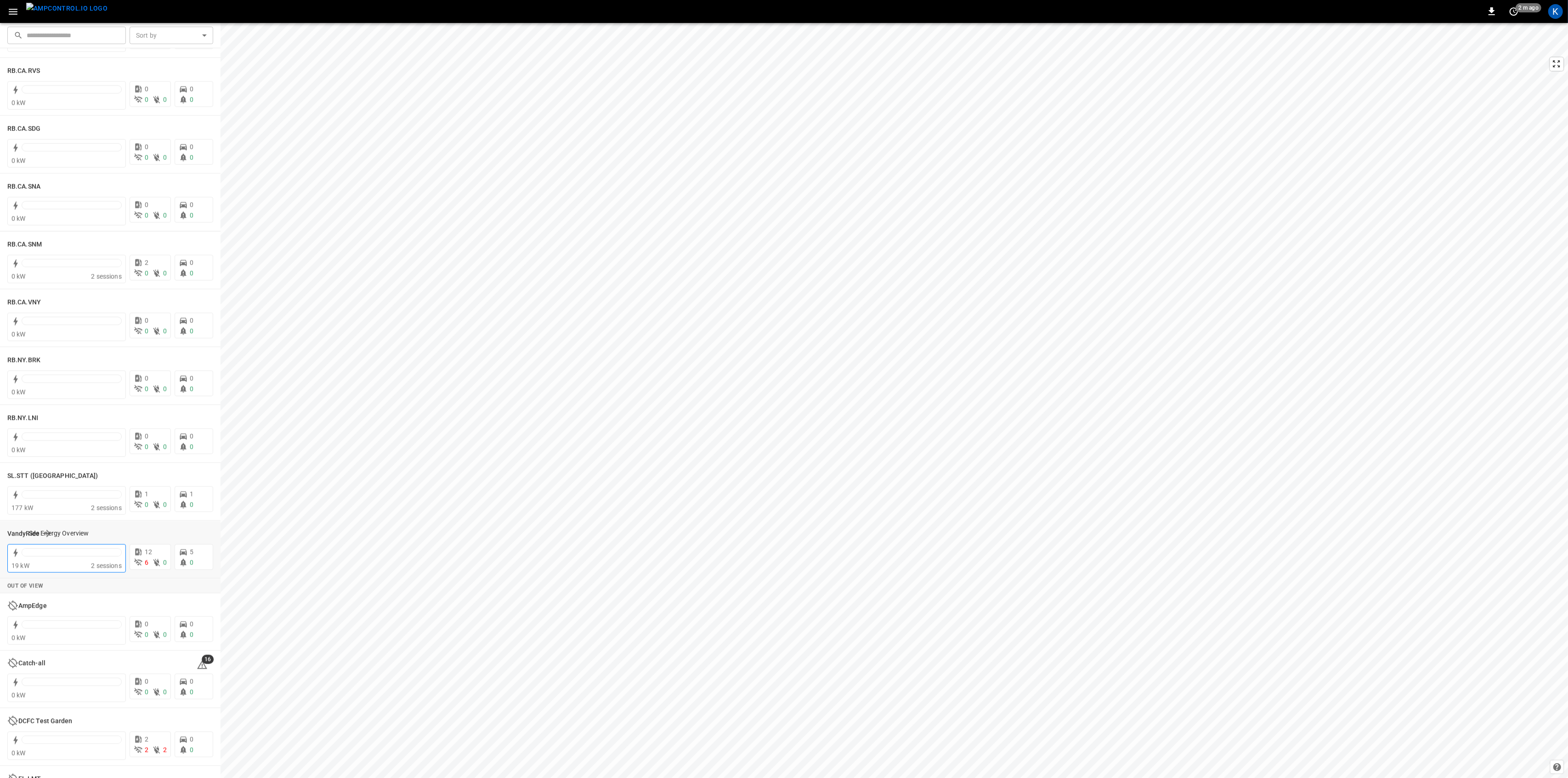
click at [68, 555] on div at bounding box center [71, 552] width 99 height 7
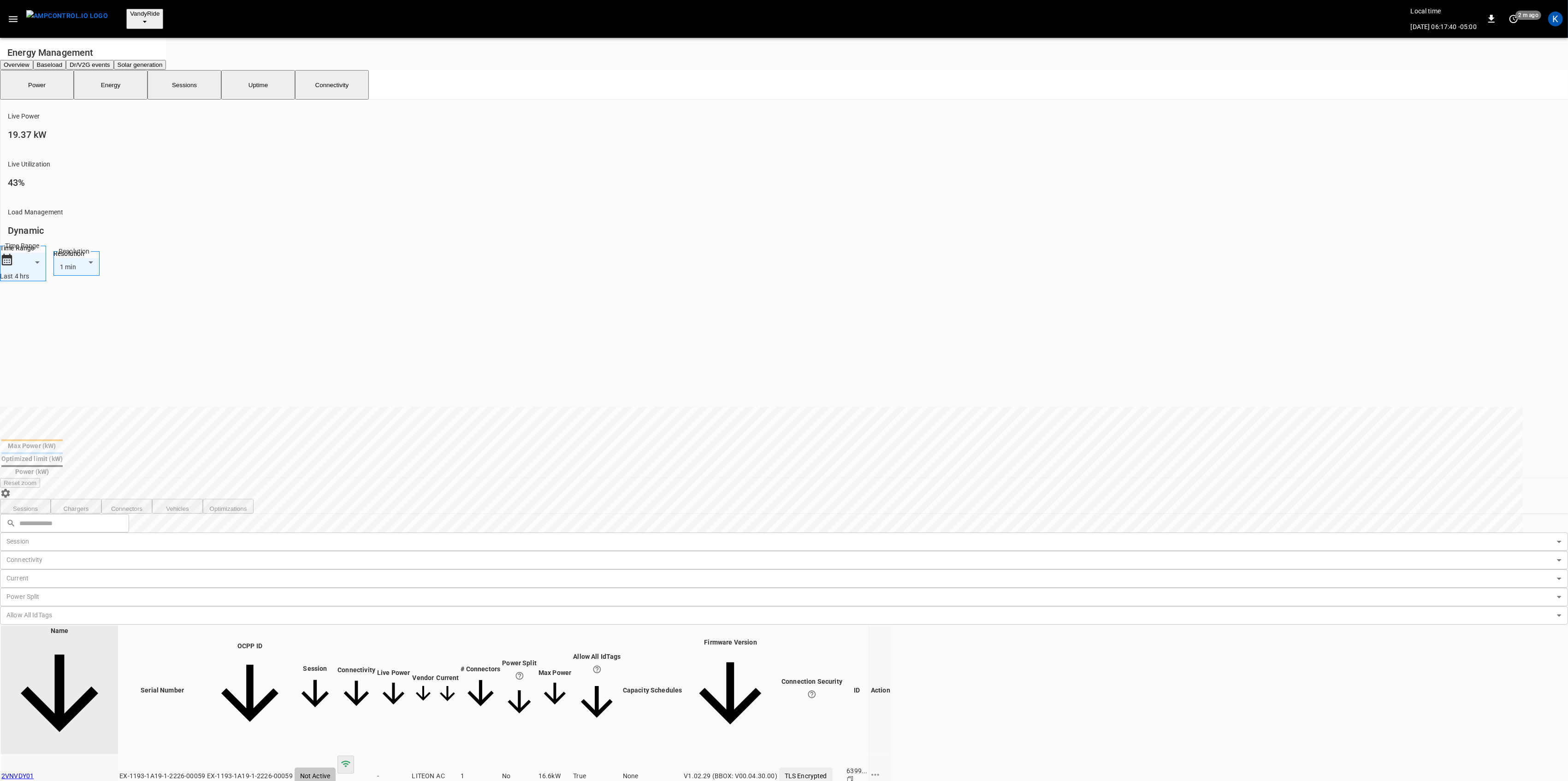
click at [11, 10] on button "button" at bounding box center [13, 18] width 19 height 17
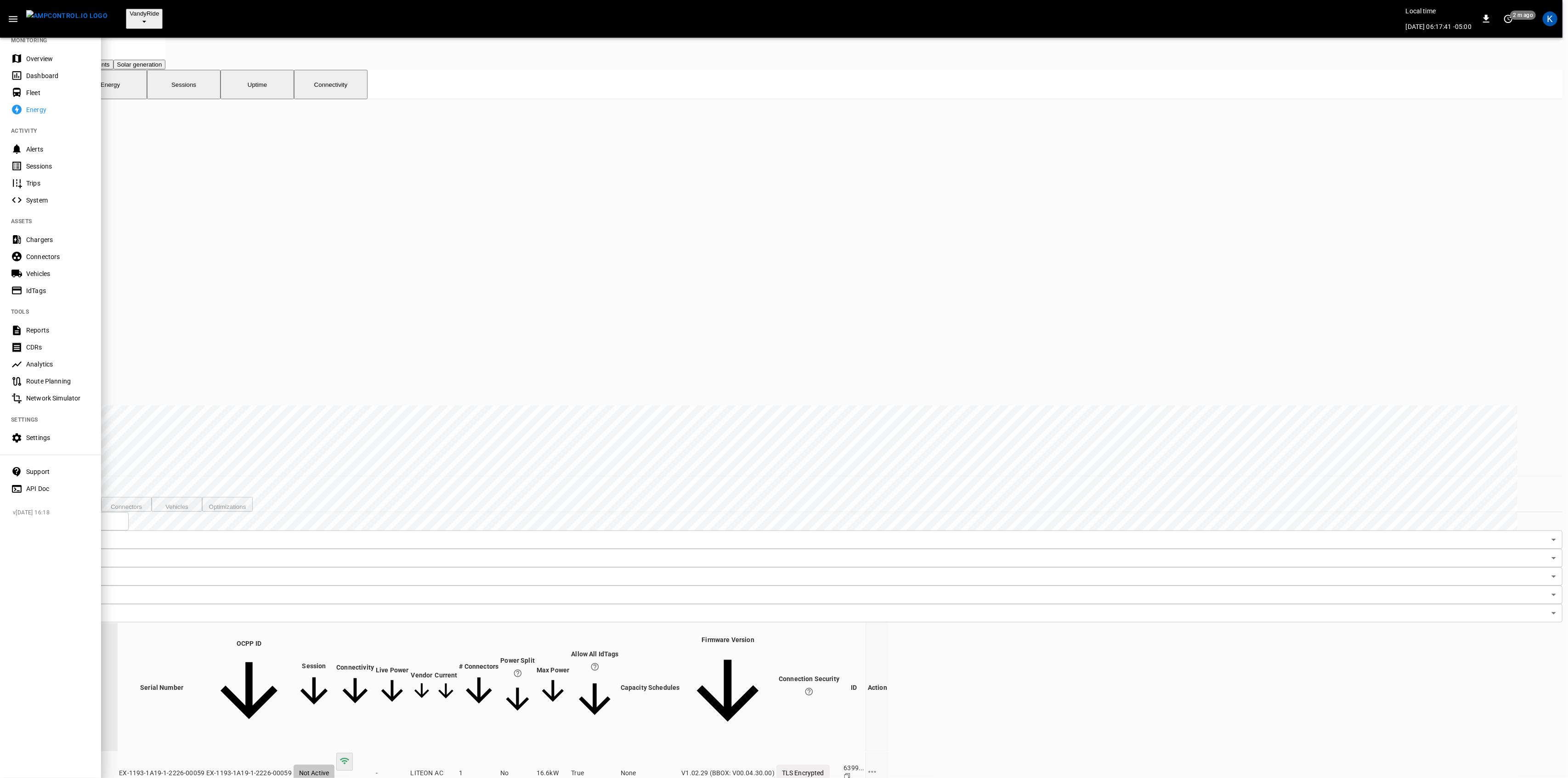
click at [56, 60] on div "Overview" at bounding box center [58, 59] width 64 height 9
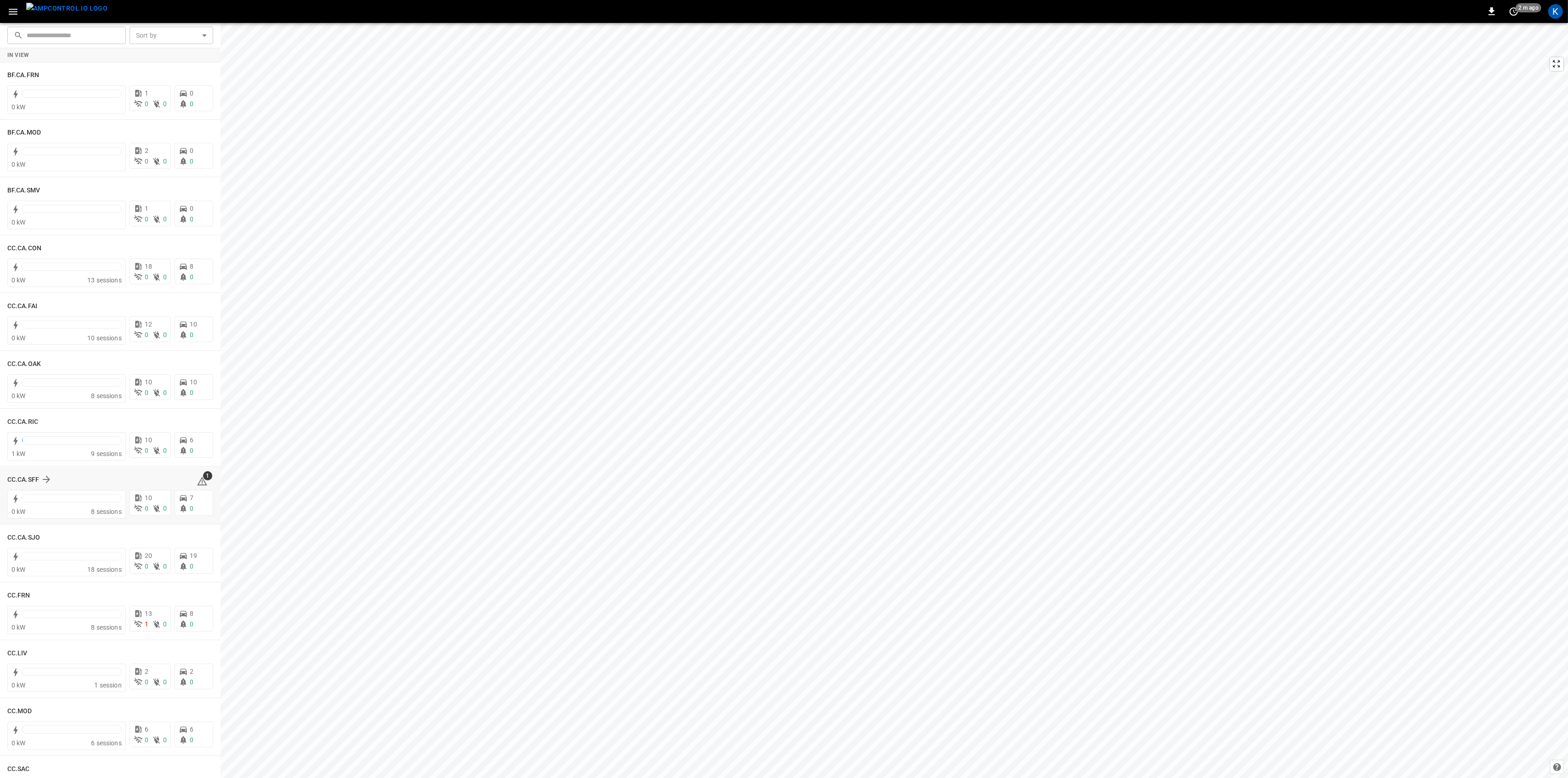
click at [202, 480] on div "1" at bounding box center [204, 479] width 16 height 15
click at [198, 484] on icon at bounding box center [202, 481] width 11 height 11
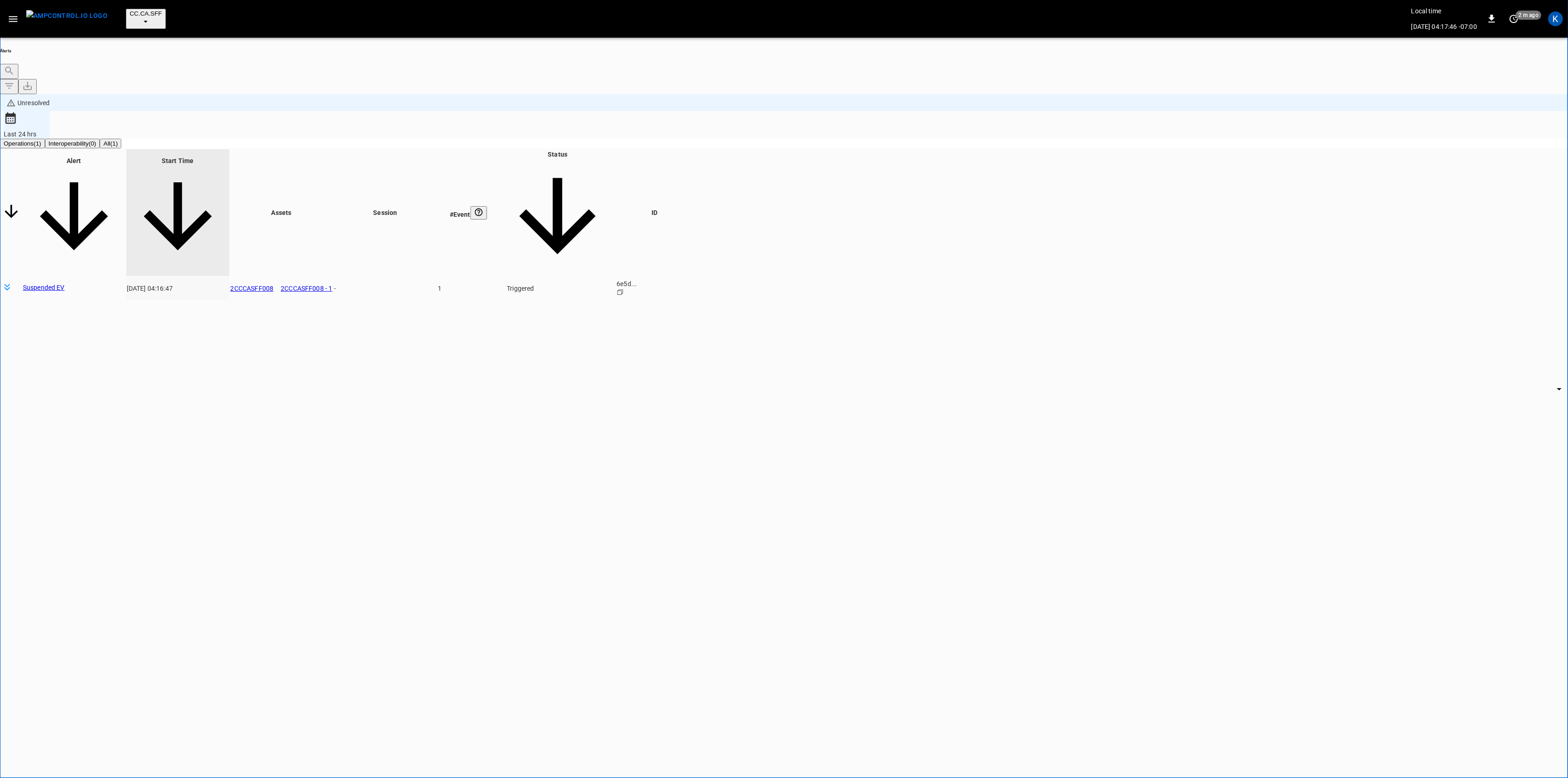
click at [1199, 117] on body "**********" at bounding box center [784, 427] width 1568 height 854
click at [1191, 137] on li "Resolved" at bounding box center [1194, 135] width 55 height 9
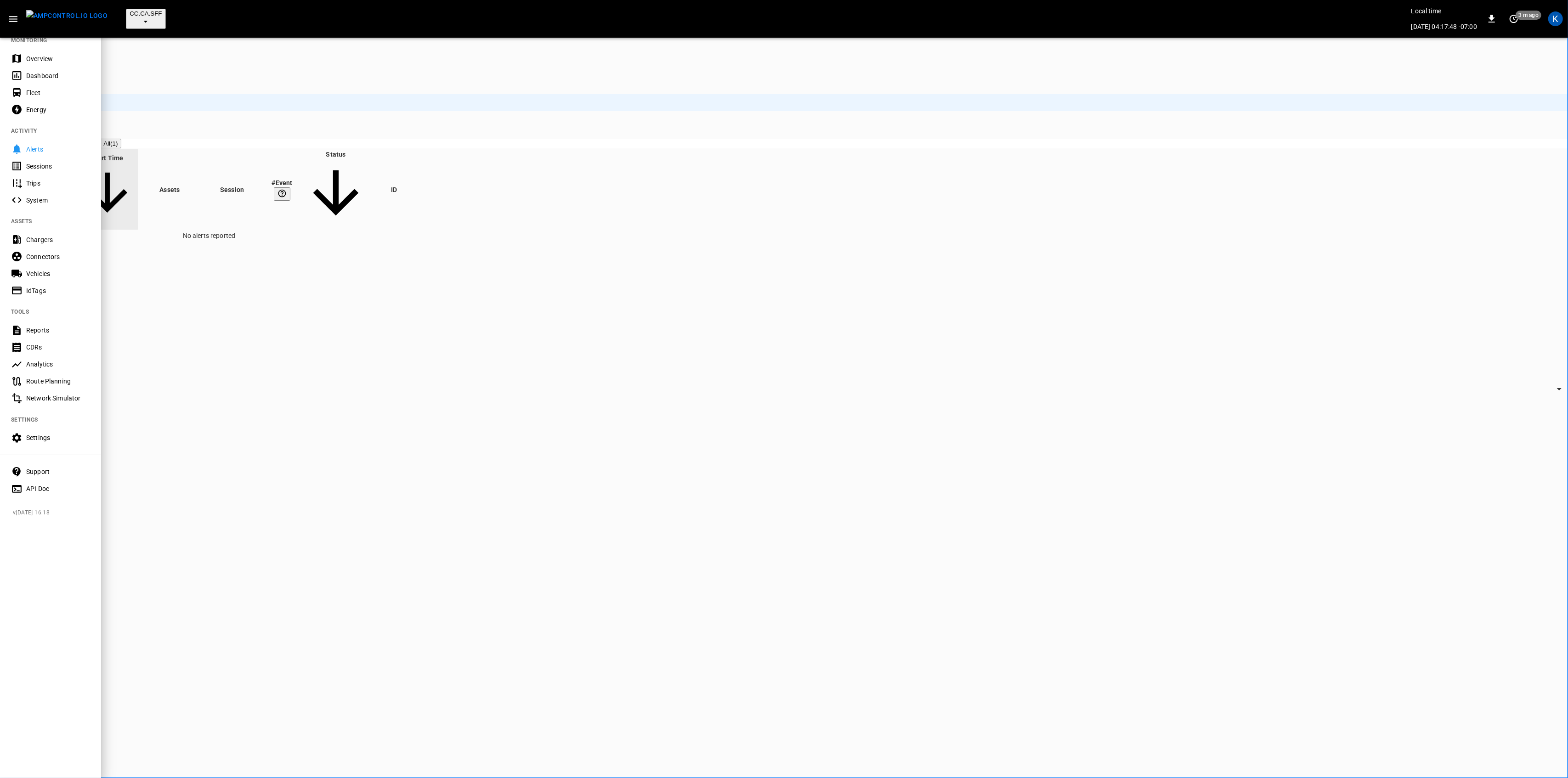
click at [37, 57] on div "Overview" at bounding box center [58, 59] width 64 height 9
